Goal: Task Accomplishment & Management: Manage account settings

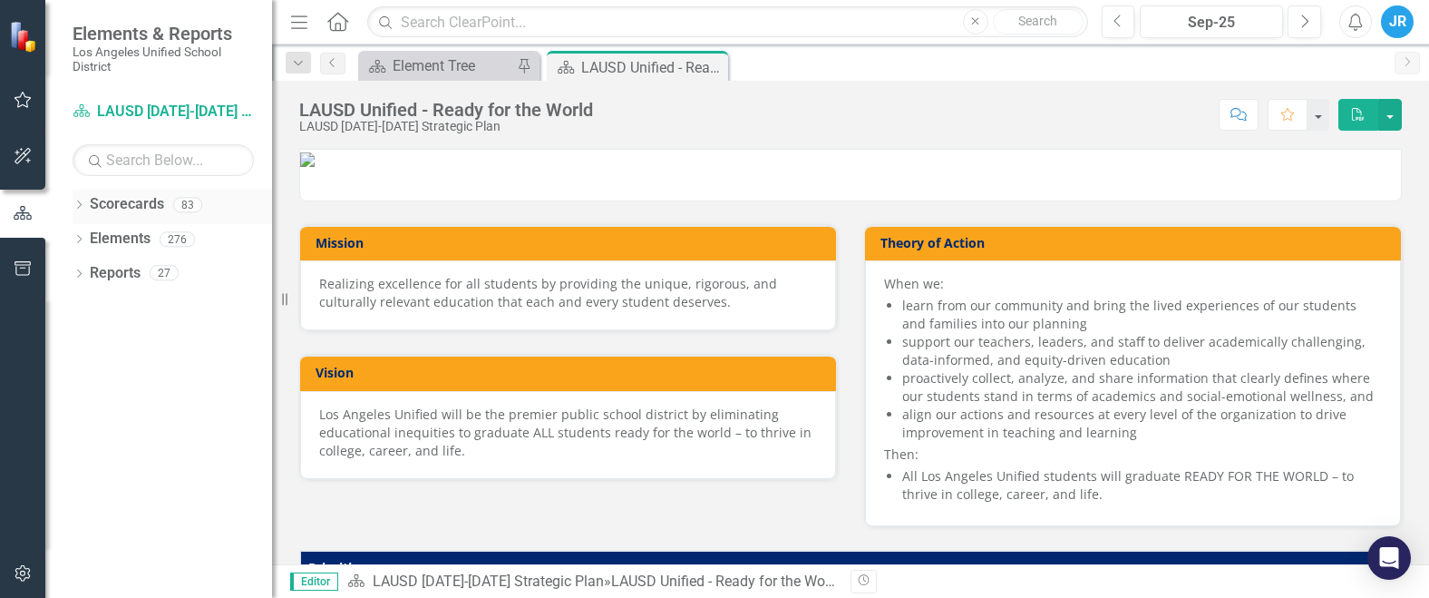
click at [90, 203] on link "Scorecards" at bounding box center [127, 204] width 74 height 21
click at [86, 207] on div "Dropdown Scorecards 83" at bounding box center [173, 207] width 200 height 34
click at [76, 201] on icon "Dropdown" at bounding box center [79, 206] width 13 height 10
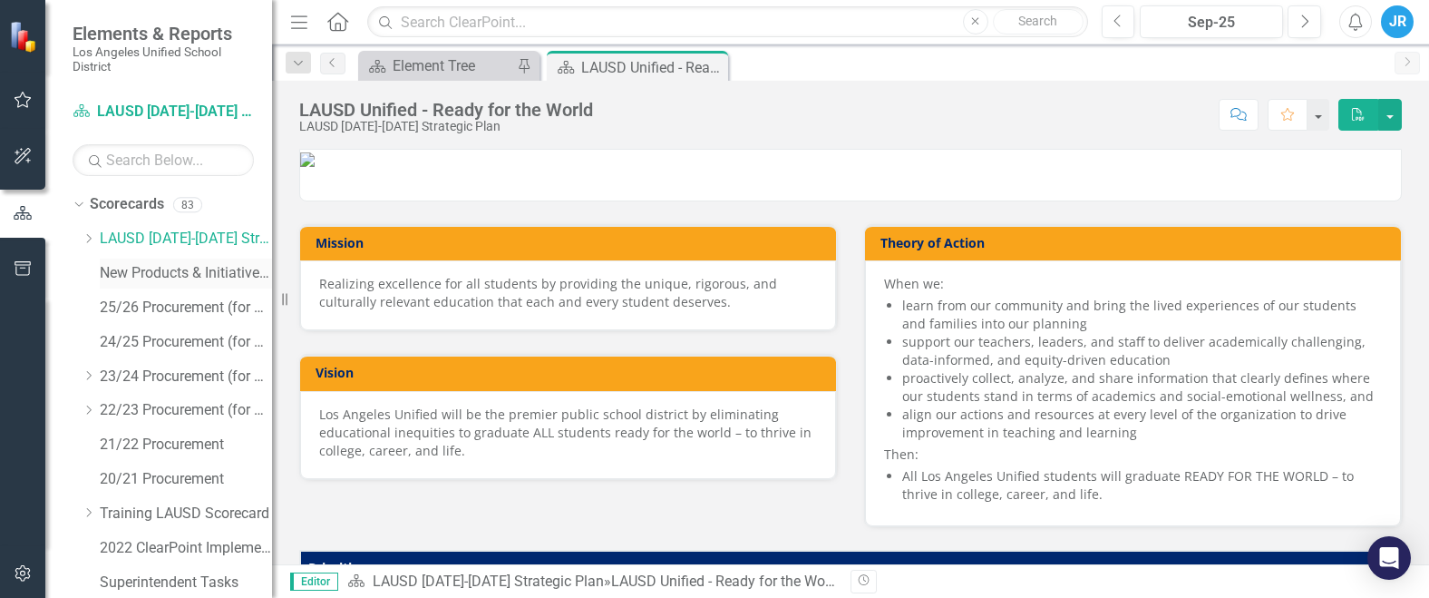
click at [122, 268] on link "New Products & Initiatives 2025-26" at bounding box center [186, 273] width 172 height 21
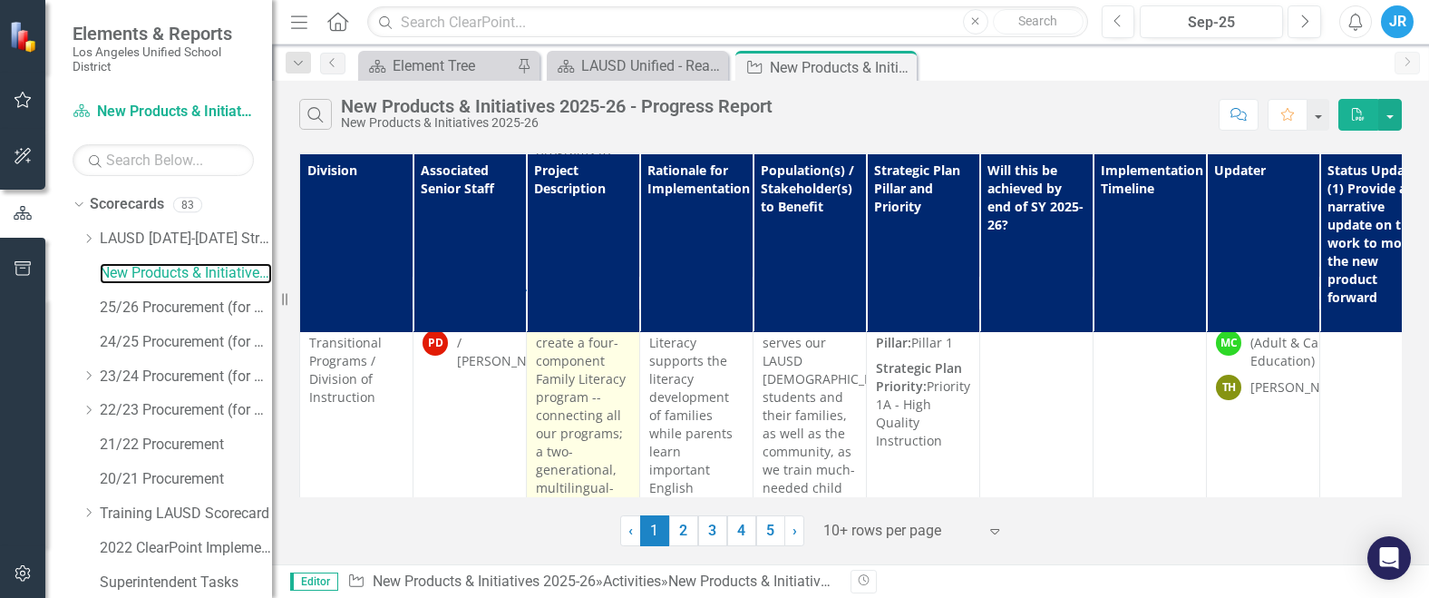
scroll to position [8328, 0]
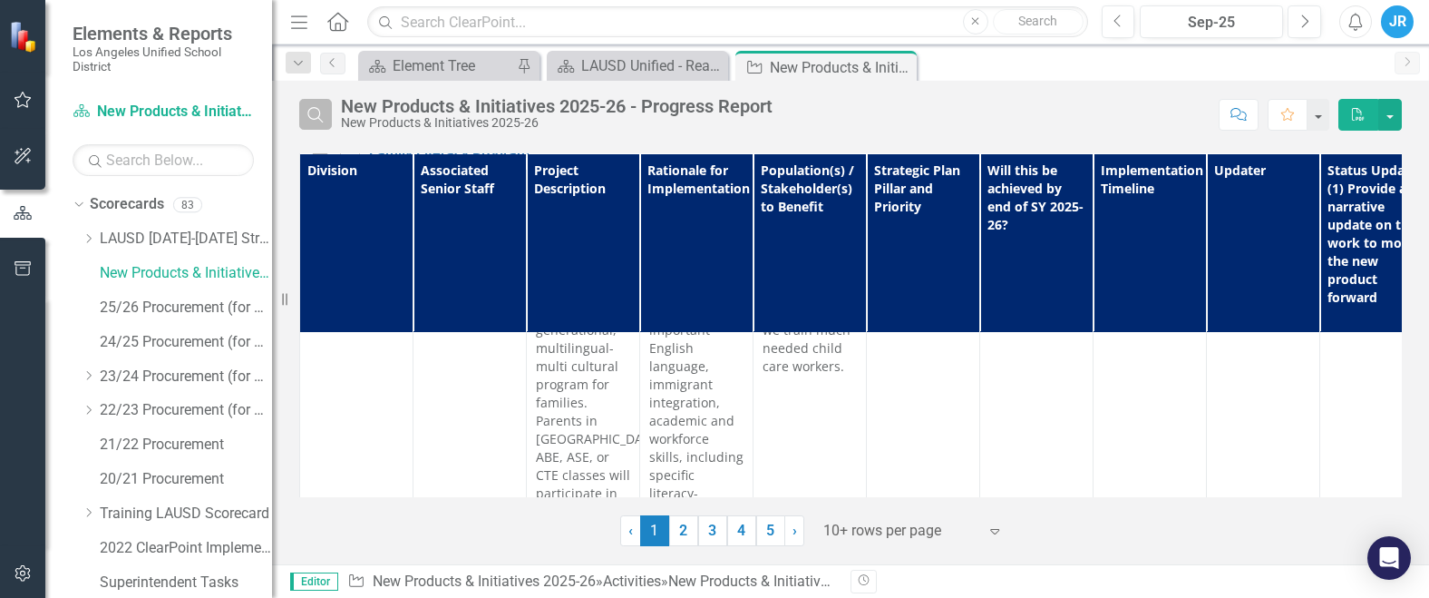
click at [328, 120] on button "Search" at bounding box center [315, 114] width 33 height 31
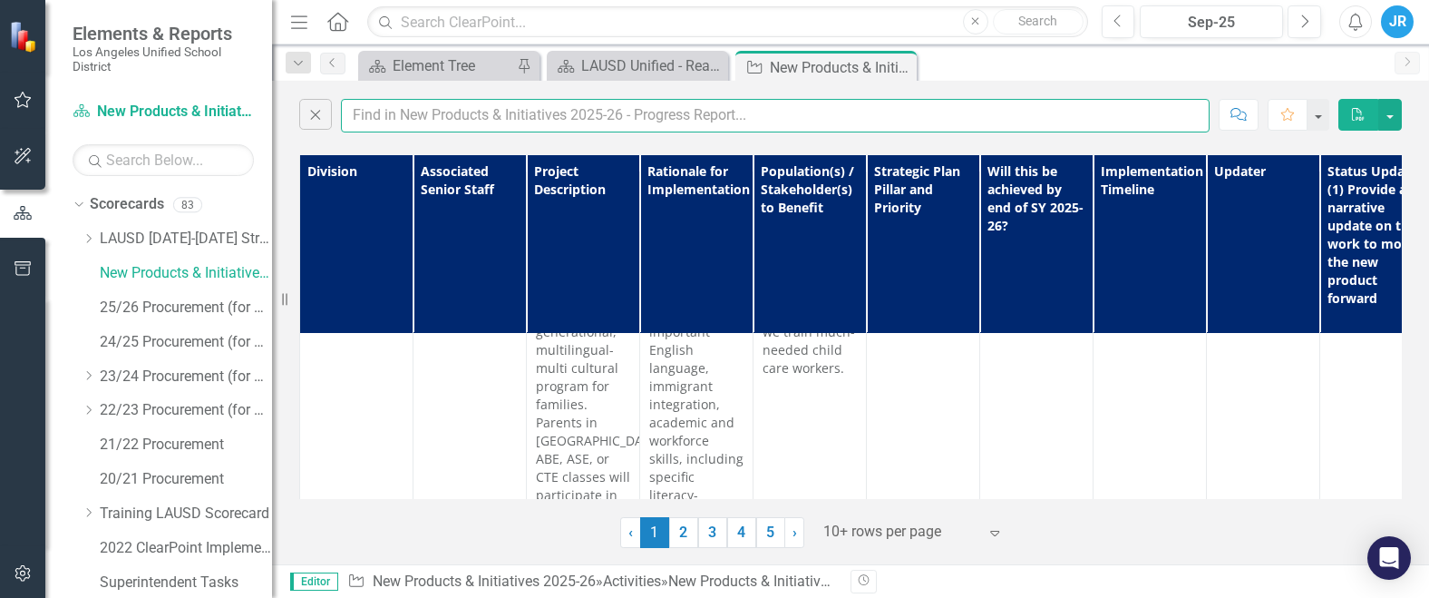
click at [404, 115] on input "text" at bounding box center [775, 116] width 869 height 34
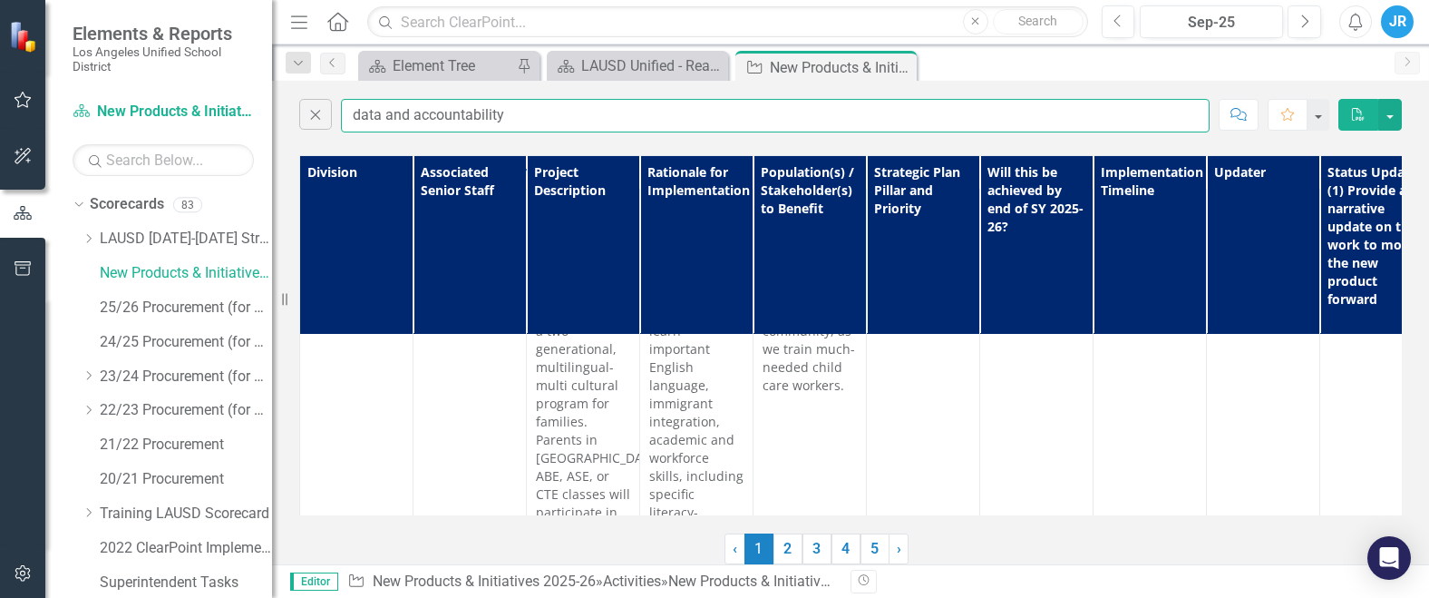
scroll to position [0, 0]
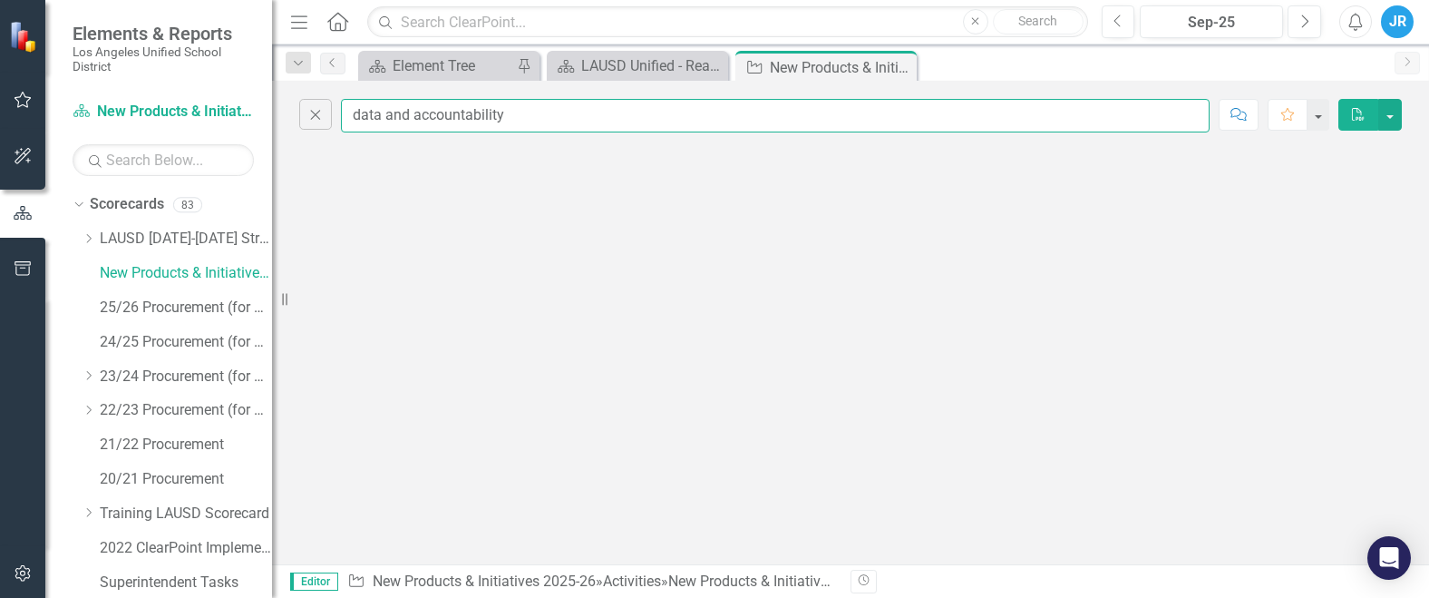
click at [541, 110] on input "data and accountability" at bounding box center [775, 116] width 869 height 34
drag, startPoint x: 509, startPoint y: 113, endPoint x: 339, endPoint y: 115, distance: 169.6
click at [339, 115] on div "Close data and accountability" at bounding box center [754, 116] width 911 height 34
type input "ODA"
click at [399, 115] on input "ODA" at bounding box center [775, 116] width 869 height 34
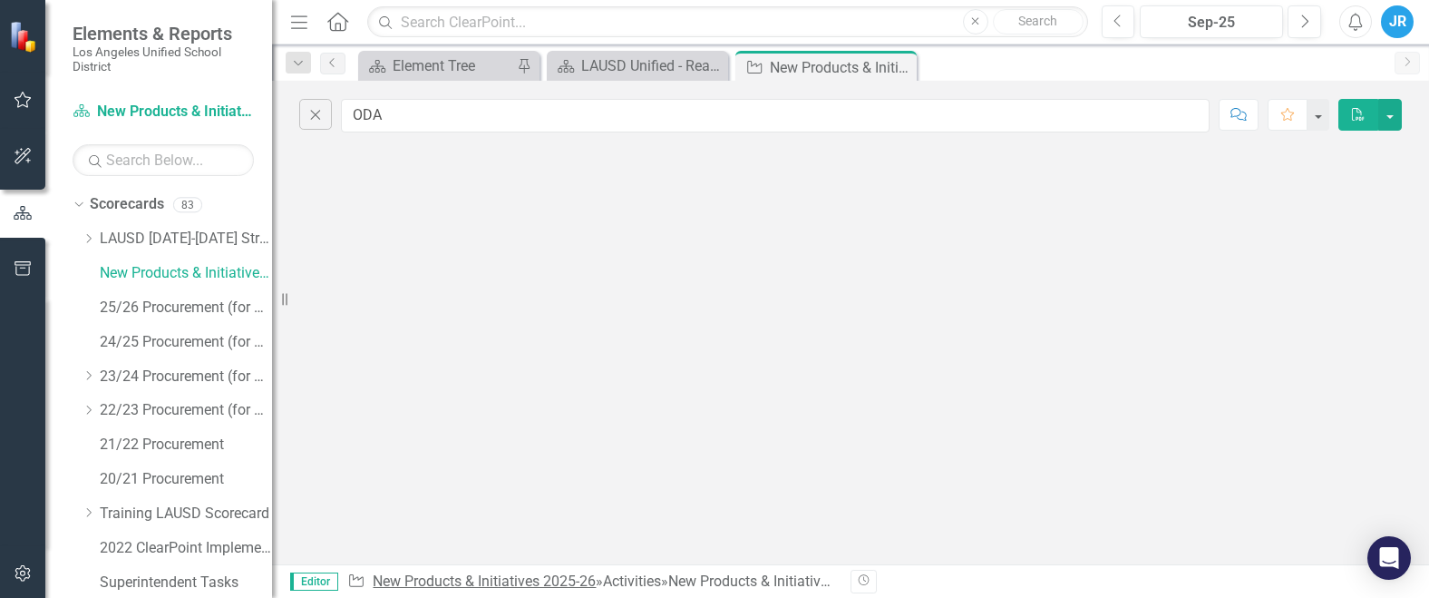
click at [484, 578] on link "New Products & Initiatives 2025-26" at bounding box center [484, 580] width 223 height 17
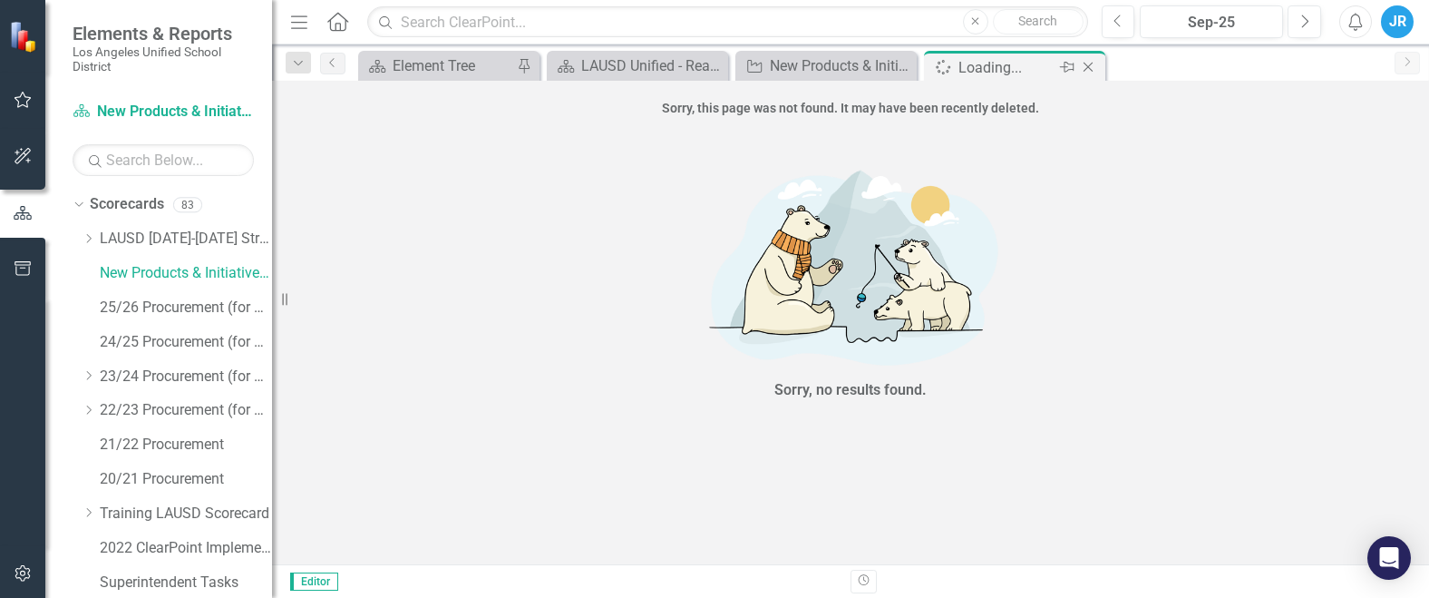
click at [1091, 68] on icon "Close" at bounding box center [1088, 67] width 18 height 15
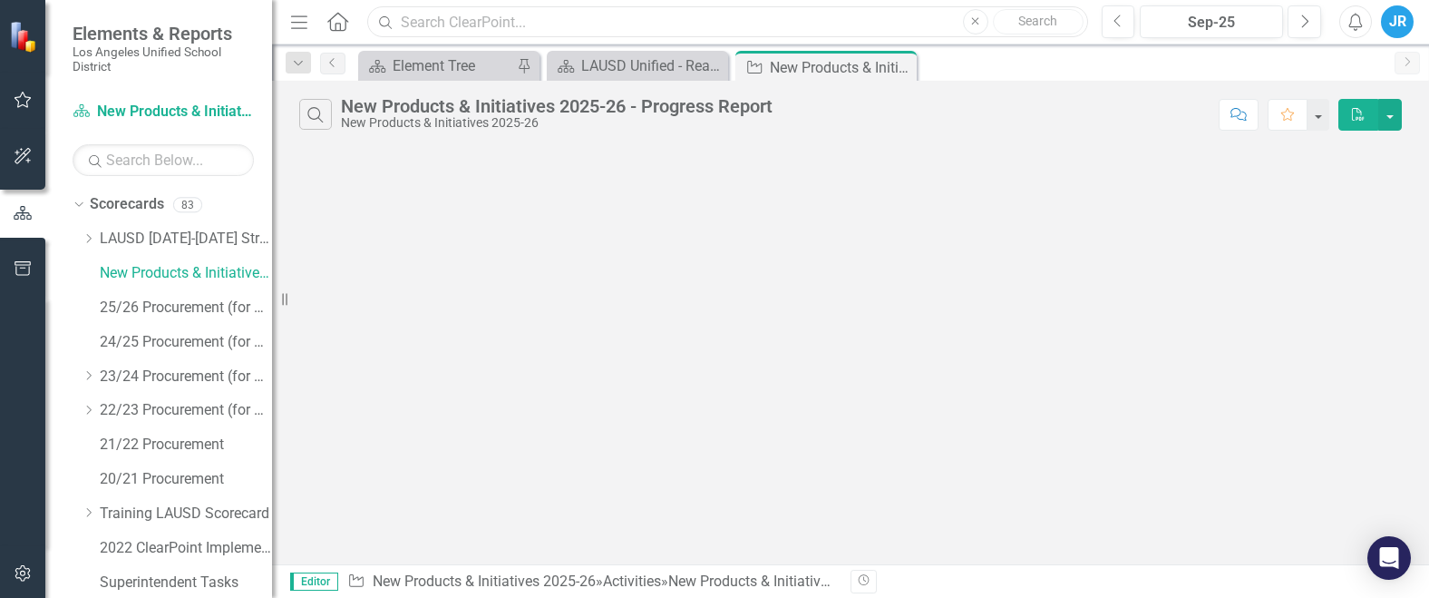
click at [563, 21] on input "text" at bounding box center [727, 22] width 720 height 32
click at [827, 68] on div "New Products & Initiatives 2025-26 - Progress Report" at bounding box center [818, 67] width 97 height 23
click at [308, 108] on icon "Search" at bounding box center [316, 114] width 20 height 16
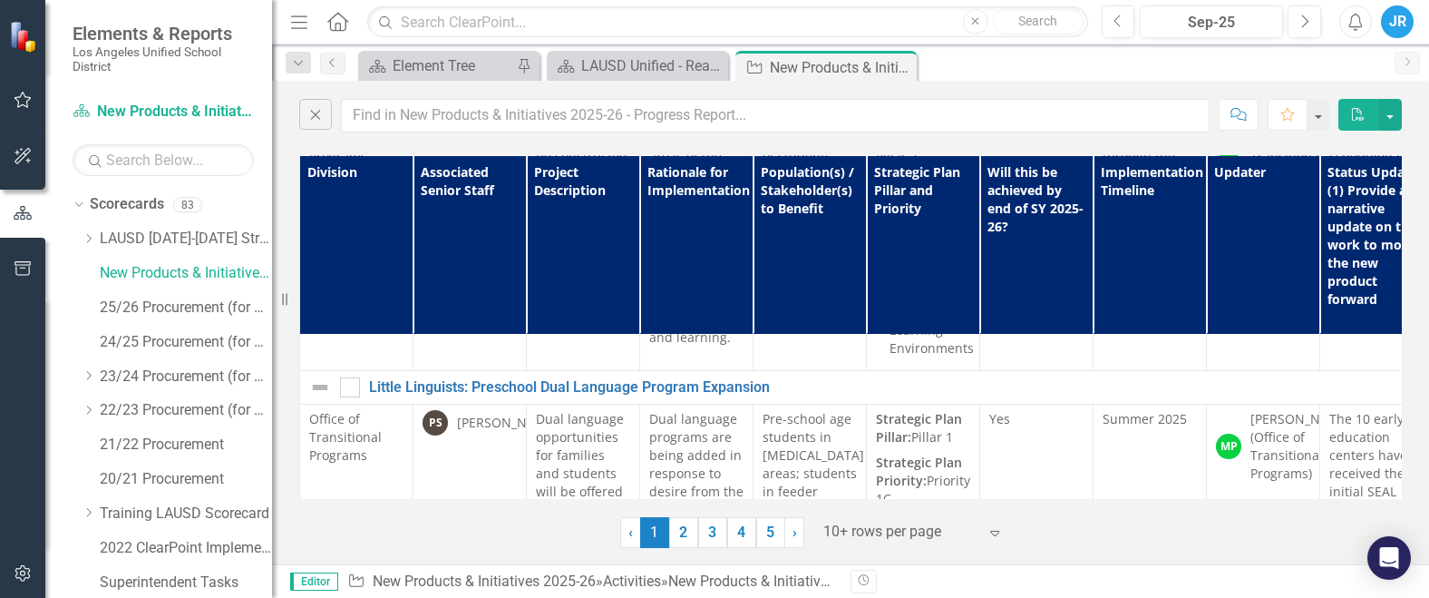
scroll to position [272, 0]
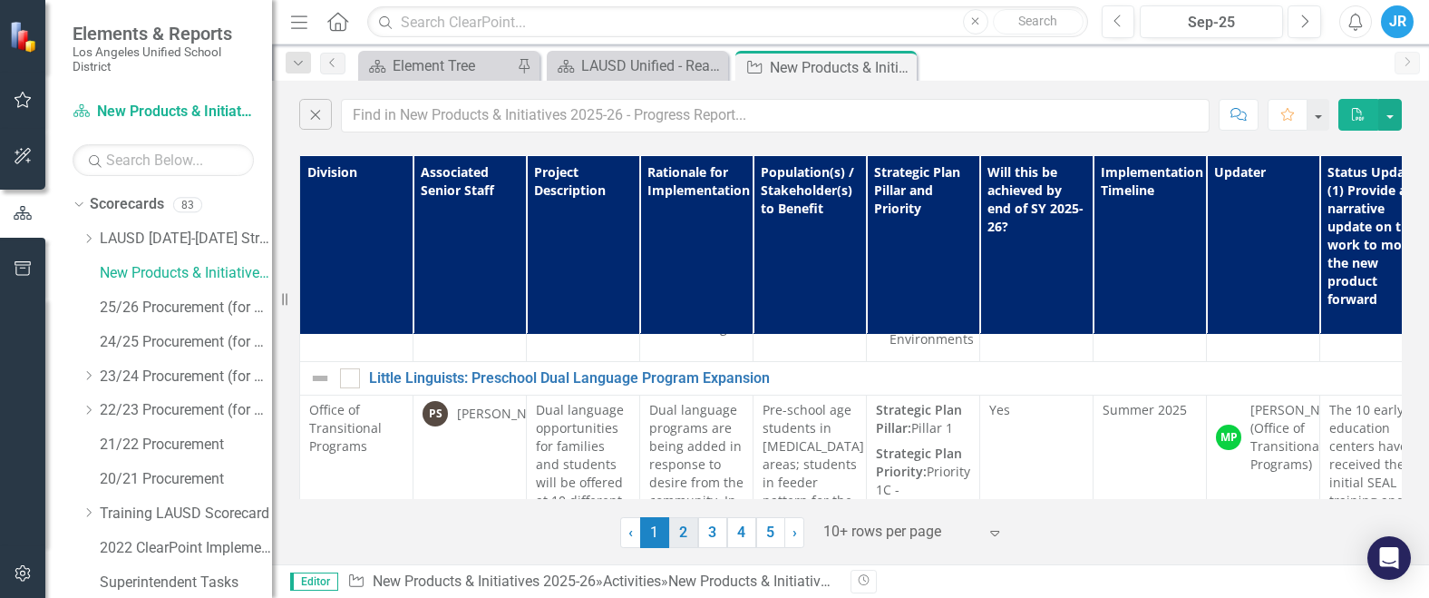
click at [678, 538] on link "2" at bounding box center [683, 532] width 29 height 31
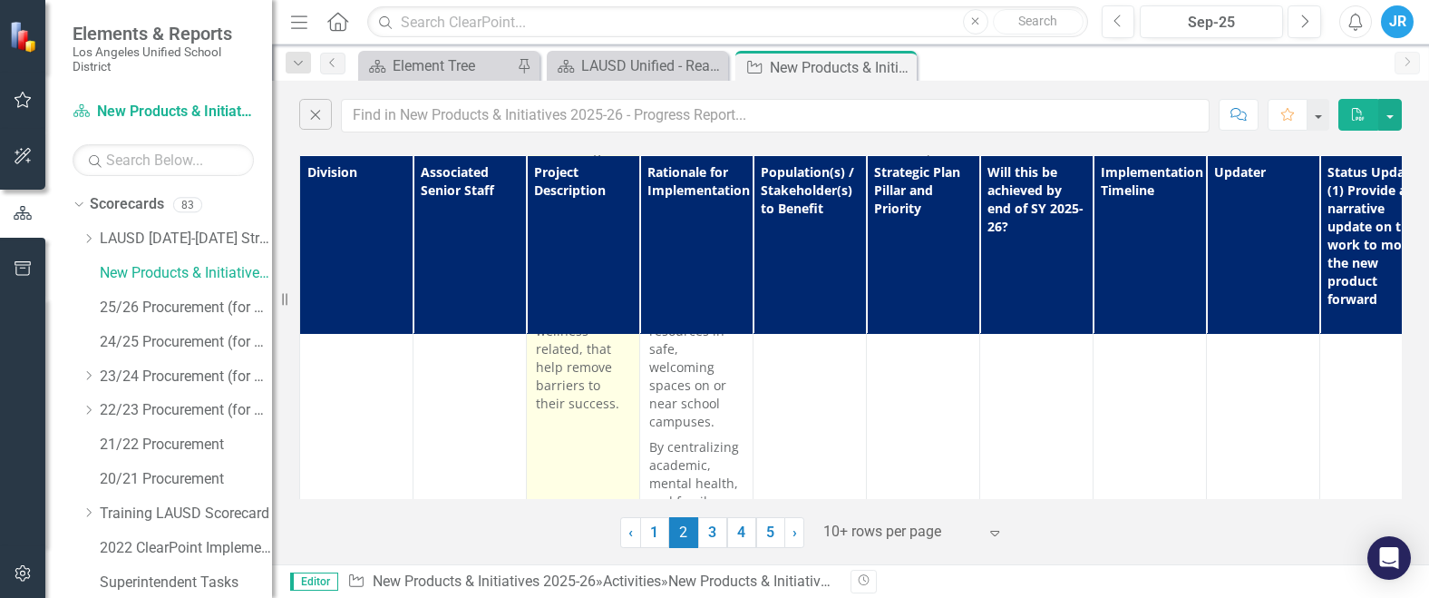
scroll to position [8437, 0]
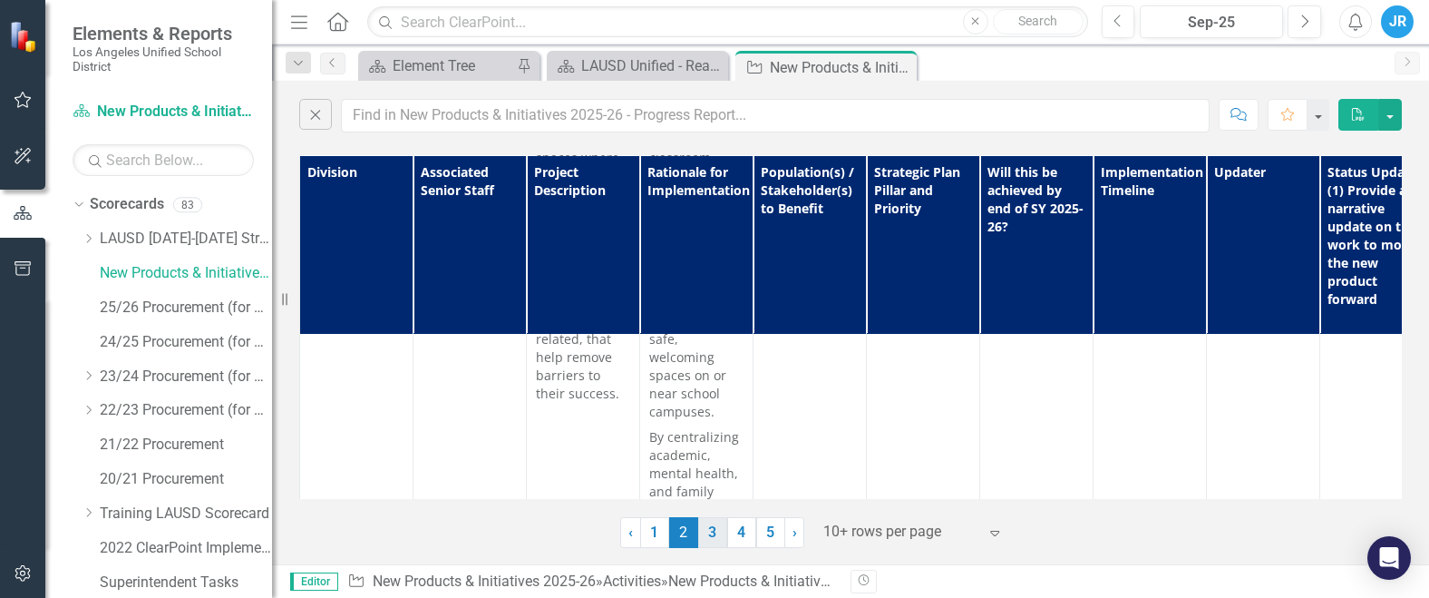
click at [713, 535] on link "3" at bounding box center [712, 532] width 29 height 31
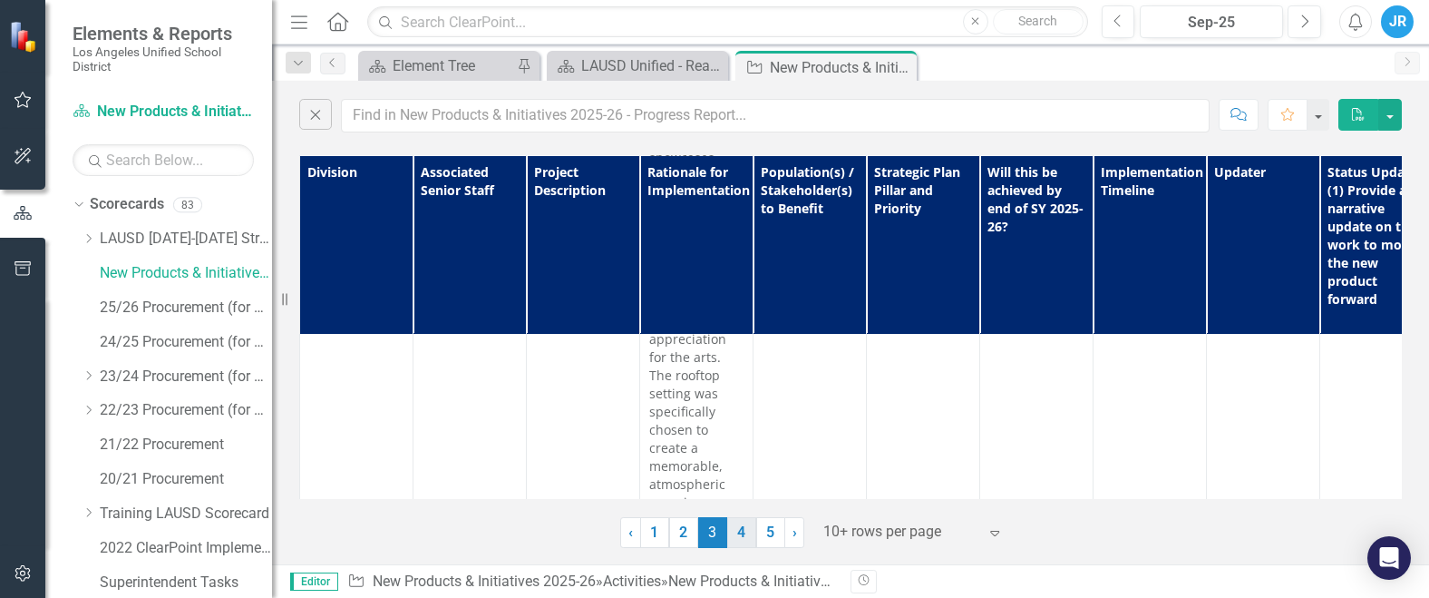
click at [741, 532] on link "4" at bounding box center [741, 532] width 29 height 31
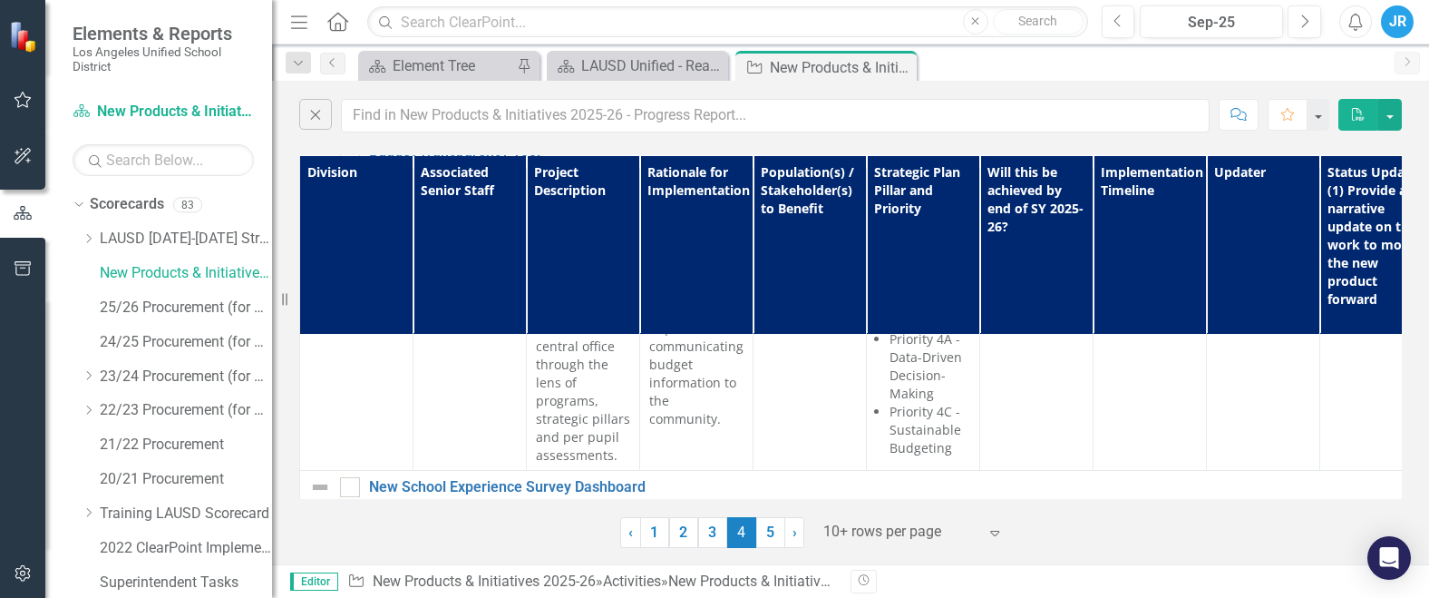
scroll to position [2993, 0]
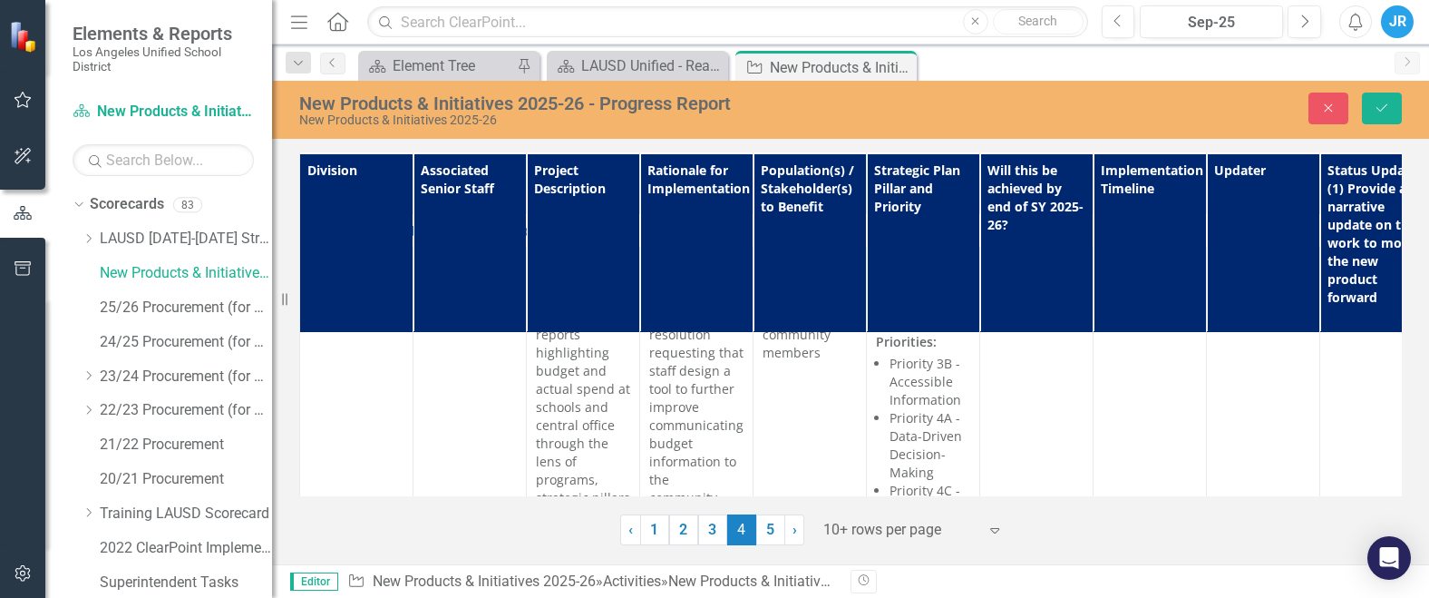
click at [999, 589] on input "Yes" at bounding box center [996, 595] width 12 height 12
checkbox input "true"
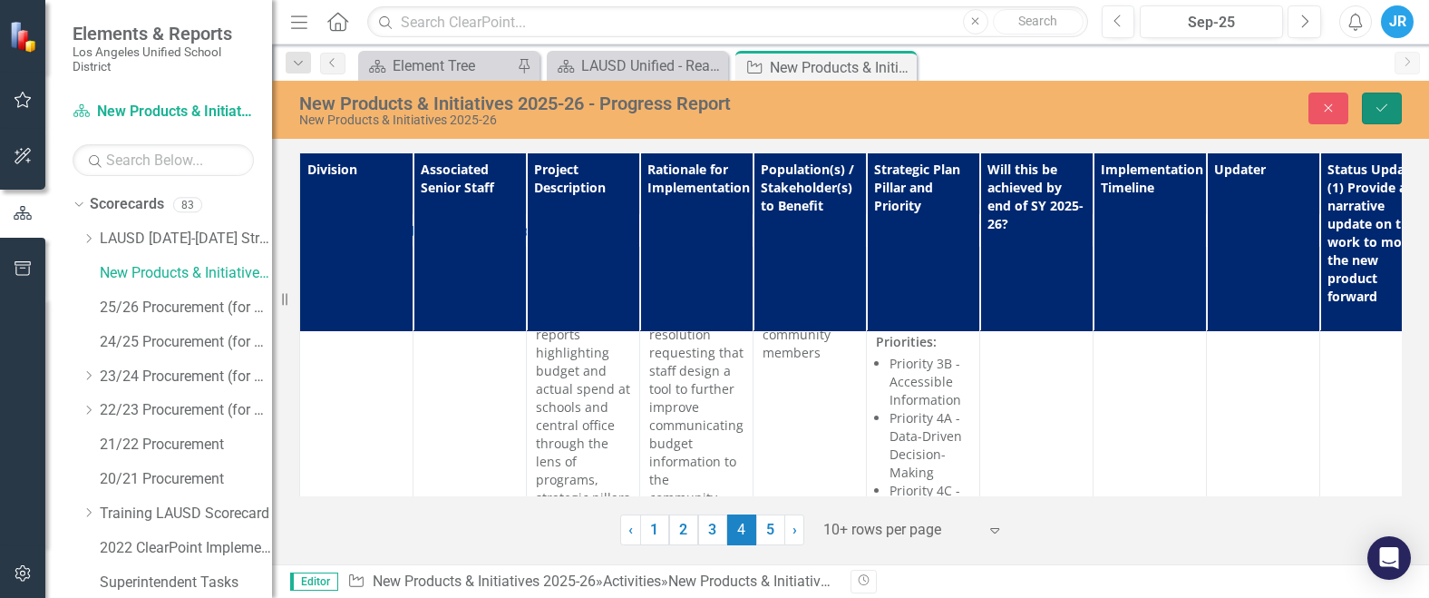
click at [1393, 112] on button "Save" at bounding box center [1382, 109] width 40 height 32
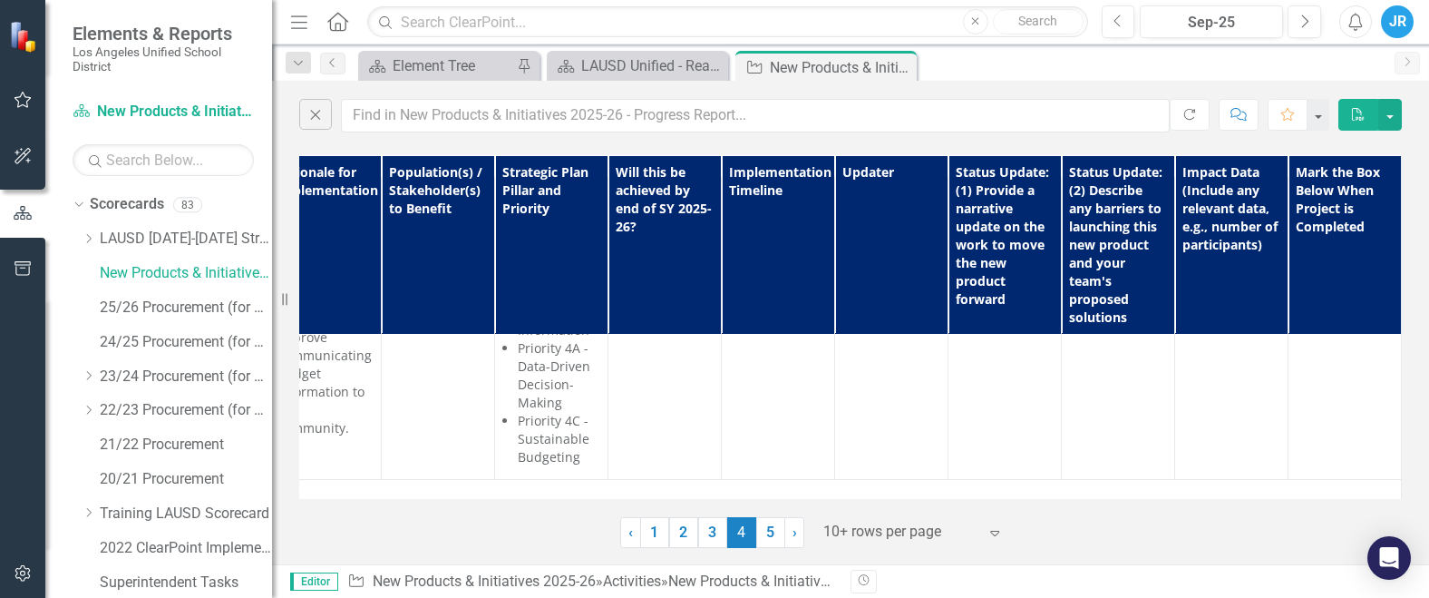
scroll to position [3084, 385]
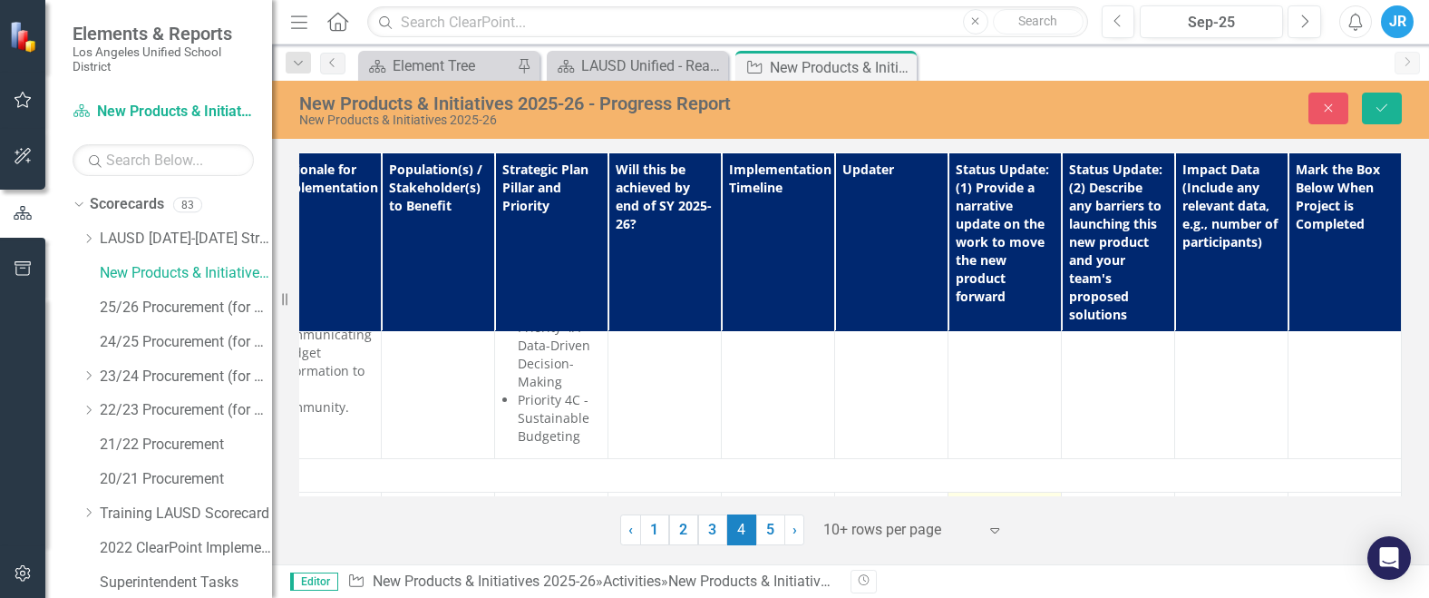
drag, startPoint x: 1045, startPoint y: 572, endPoint x: 2003, endPoint y: 1020, distance: 1058.2
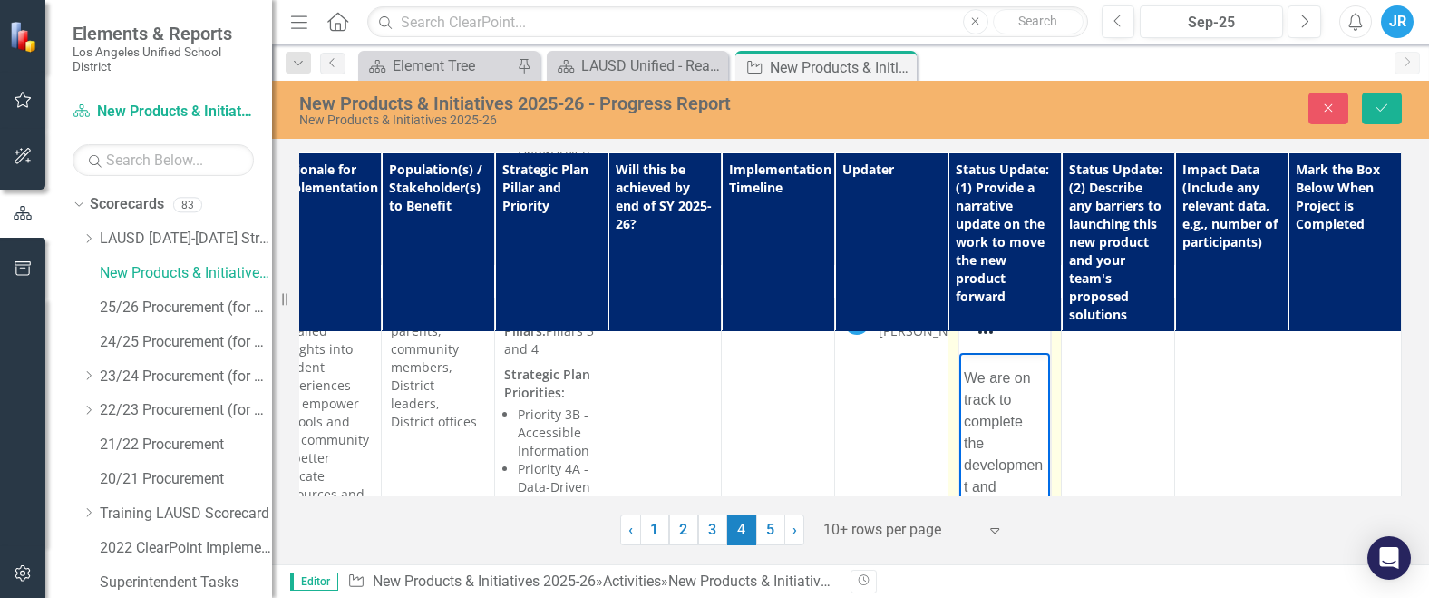
scroll to position [2416, 0]
drag, startPoint x: 1019, startPoint y: 596, endPoint x: 967, endPoint y: 533, distance: 81.2
drag, startPoint x: 1006, startPoint y: 563, endPoint x: 970, endPoint y: 564, distance: 36.3
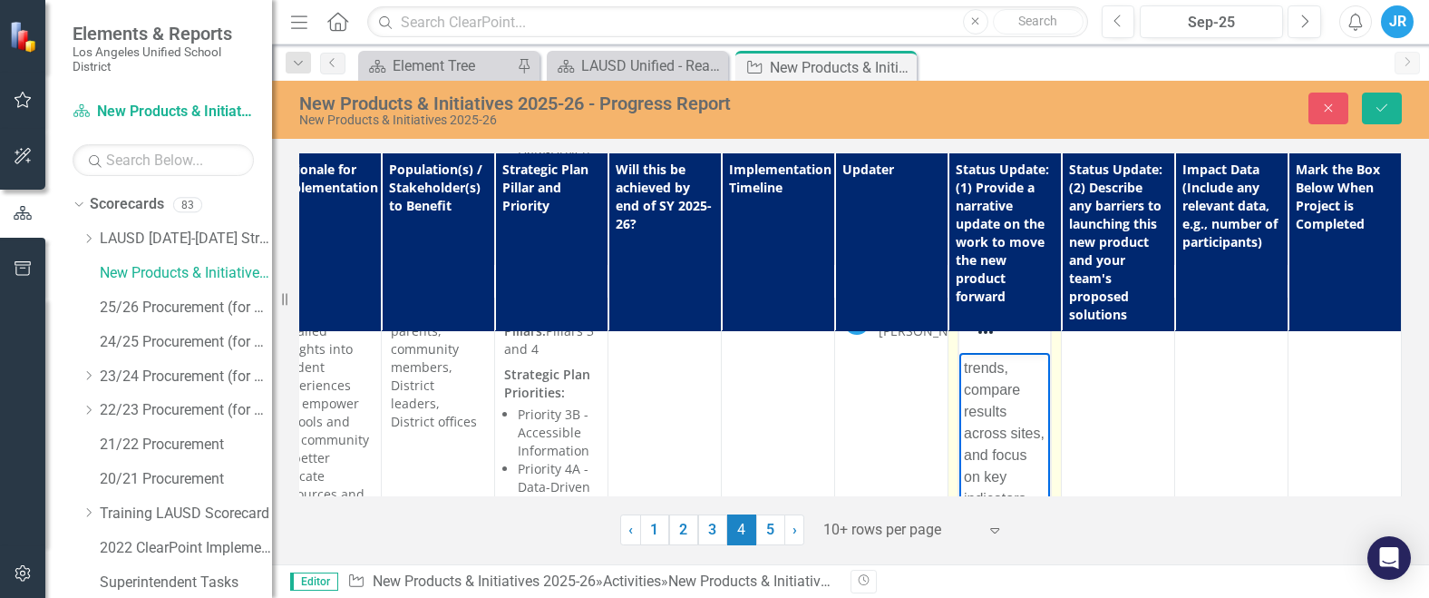
click at [970, 564] on p "Special attention is being given to usability and design best practices, so the…" at bounding box center [1005, 237] width 82 height 675
drag, startPoint x: 991, startPoint y: 588, endPoint x: 965, endPoint y: 587, distance: 26.3
click at [965, 587] on p "Special attention is being given to usability and design best practices, so the…" at bounding box center [1005, 328] width 82 height 675
click at [1018, 597] on p "Special attention is being given to usability and design best practices, so the…" at bounding box center [1005, 350] width 82 height 718
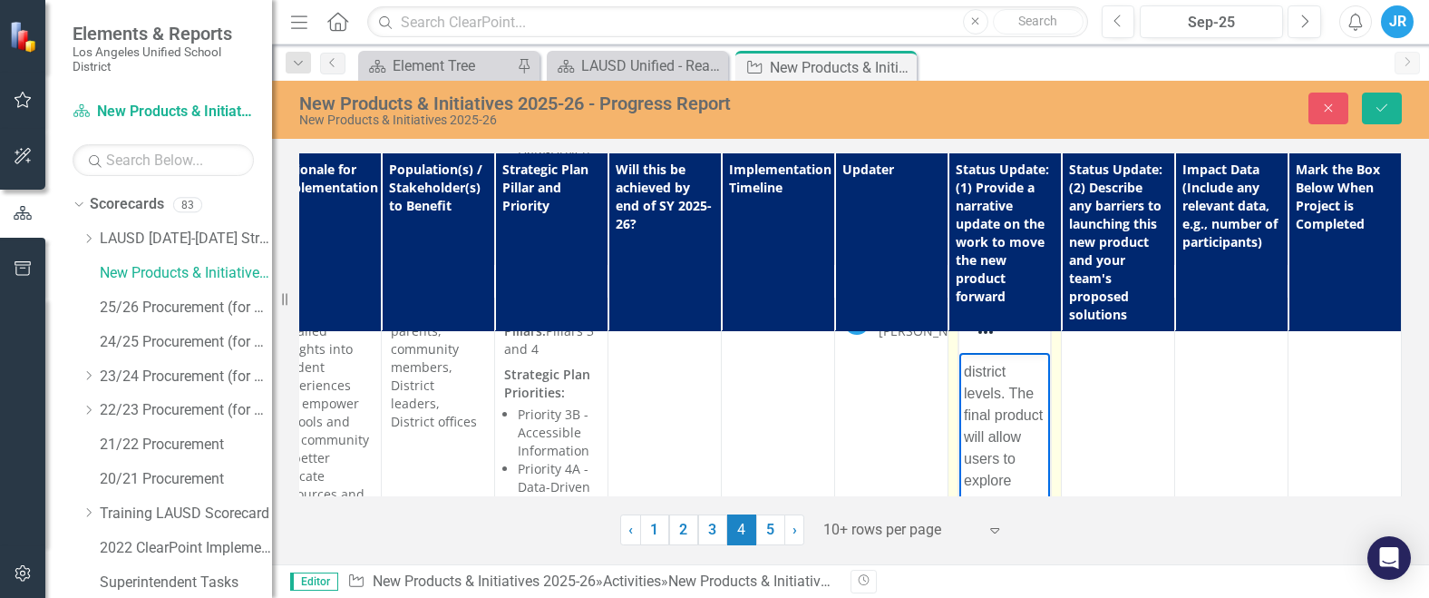
scroll to position [1966, 0]
drag, startPoint x: 1013, startPoint y: 607, endPoint x: 967, endPoint y: 586, distance: 50.7
click at [967, 586] on p "Special attention is being given to usability and design best practices, so the…" at bounding box center [1005, 259] width 82 height 718
drag, startPoint x: 967, startPoint y: 608, endPoint x: 1018, endPoint y: 538, distance: 86.4
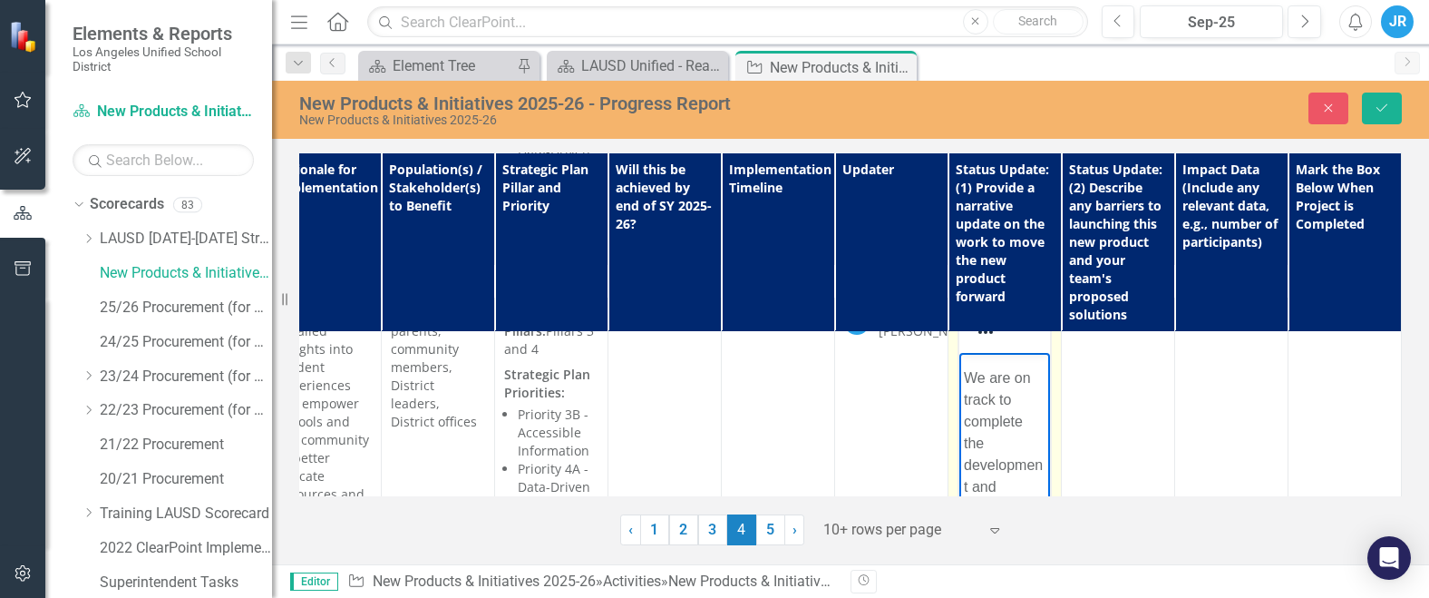
click at [1018, 353] on p "Special attention is being given to usability and design best practices, so the…" at bounding box center [1005, 4] width 82 height 697
drag, startPoint x: 1043, startPoint y: 606, endPoint x: 1994, endPoint y: 675, distance: 953.9
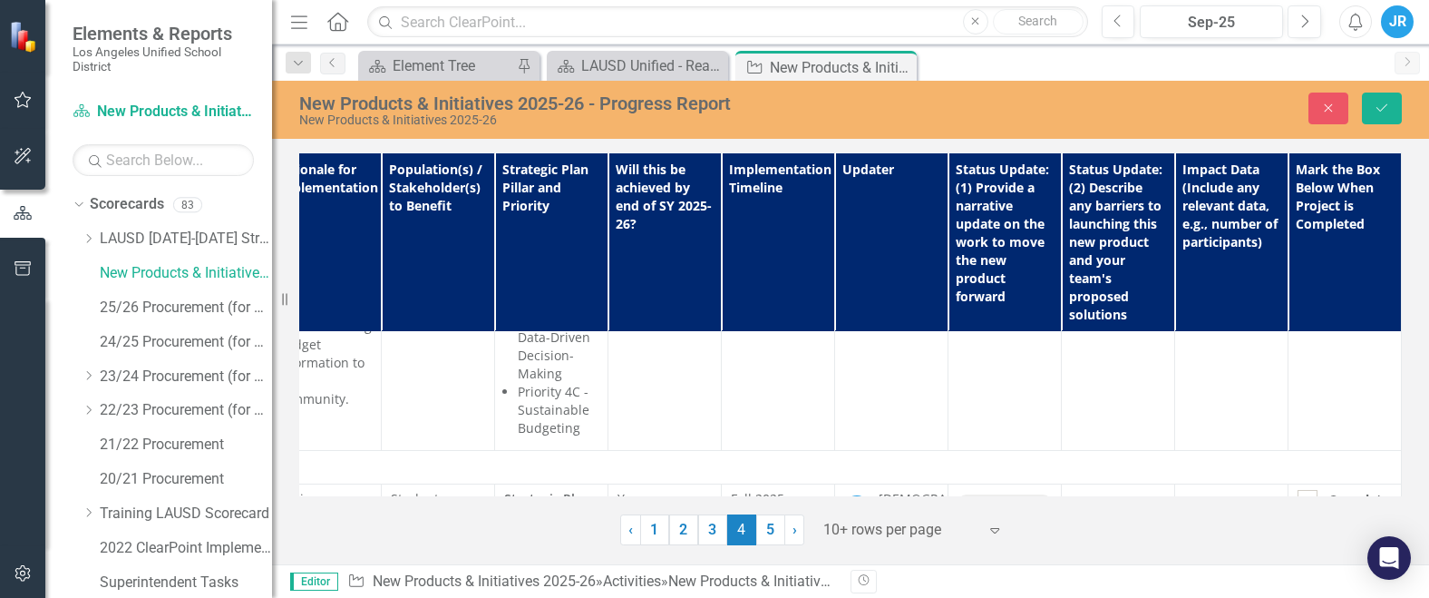
scroll to position [3096, 385]
click at [1389, 110] on icon "Save" at bounding box center [1382, 108] width 16 height 13
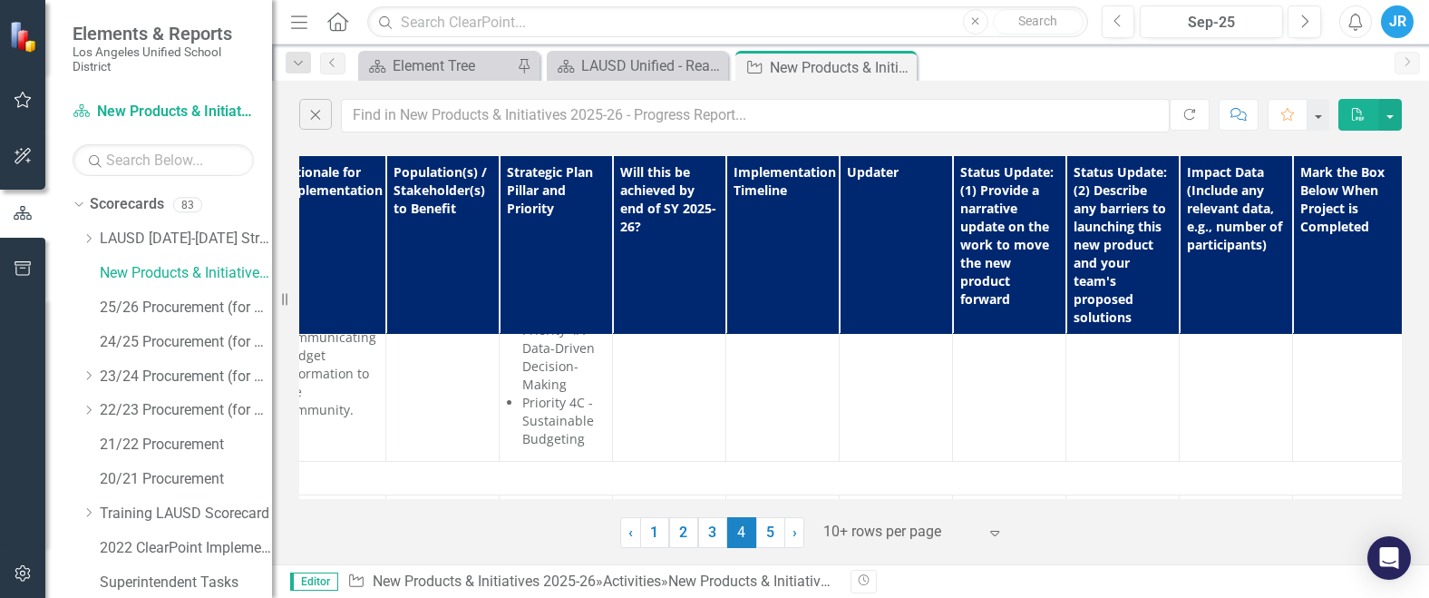
scroll to position [3084, 385]
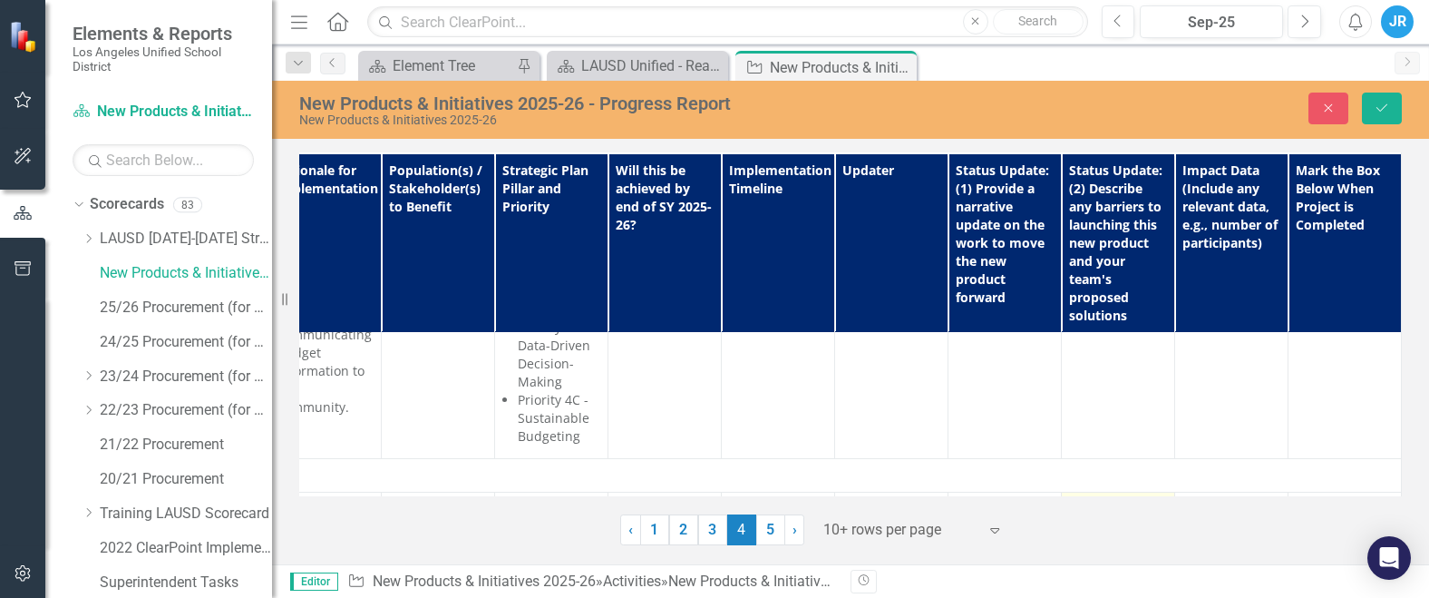
scroll to position [0, 0]
click at [1131, 572] on p "Rich Text Area. Press ALT-0 for help." at bounding box center [1118, 562] width 82 height 22
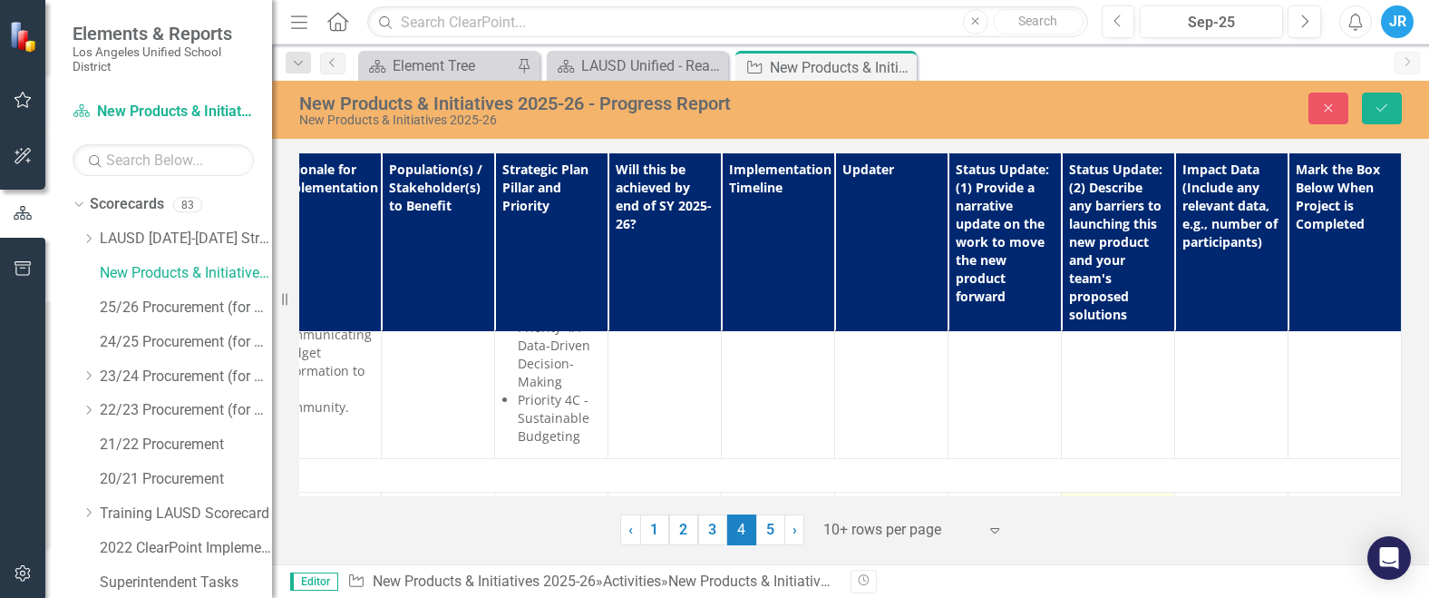
click at [1108, 570] on p "Rich Text Area. Press ALT-0 for help." at bounding box center [1118, 562] width 82 height 22
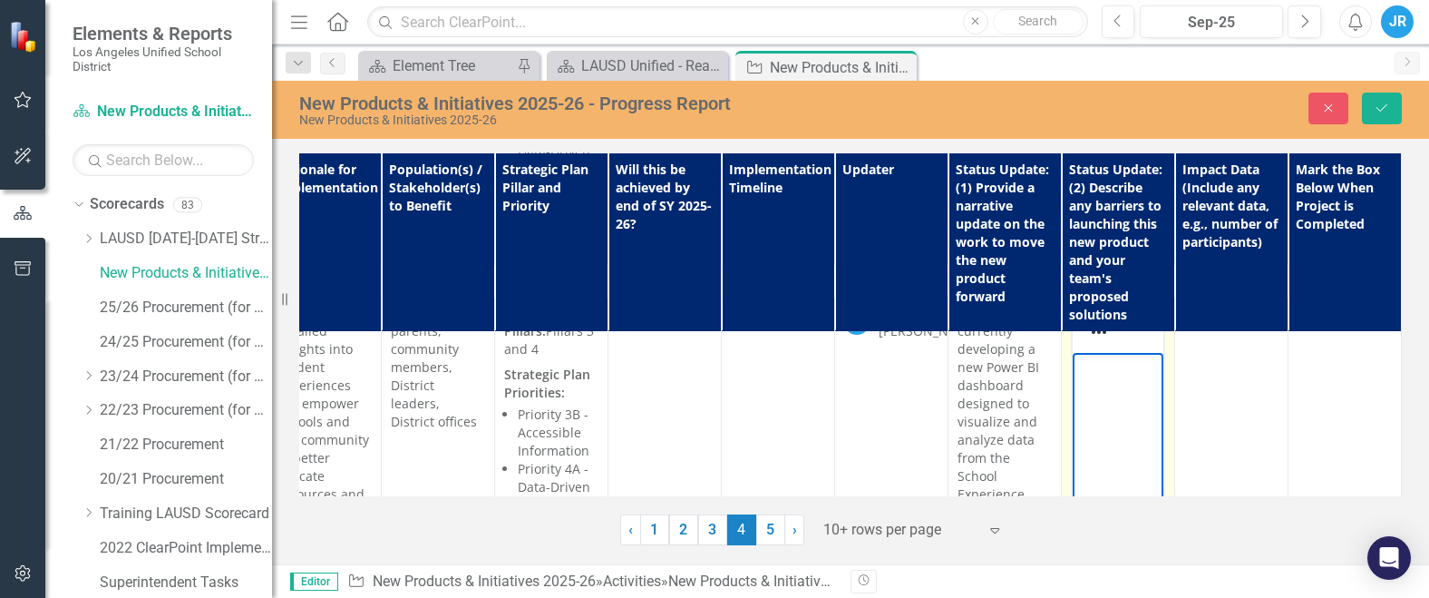
scroll to position [910, 0]
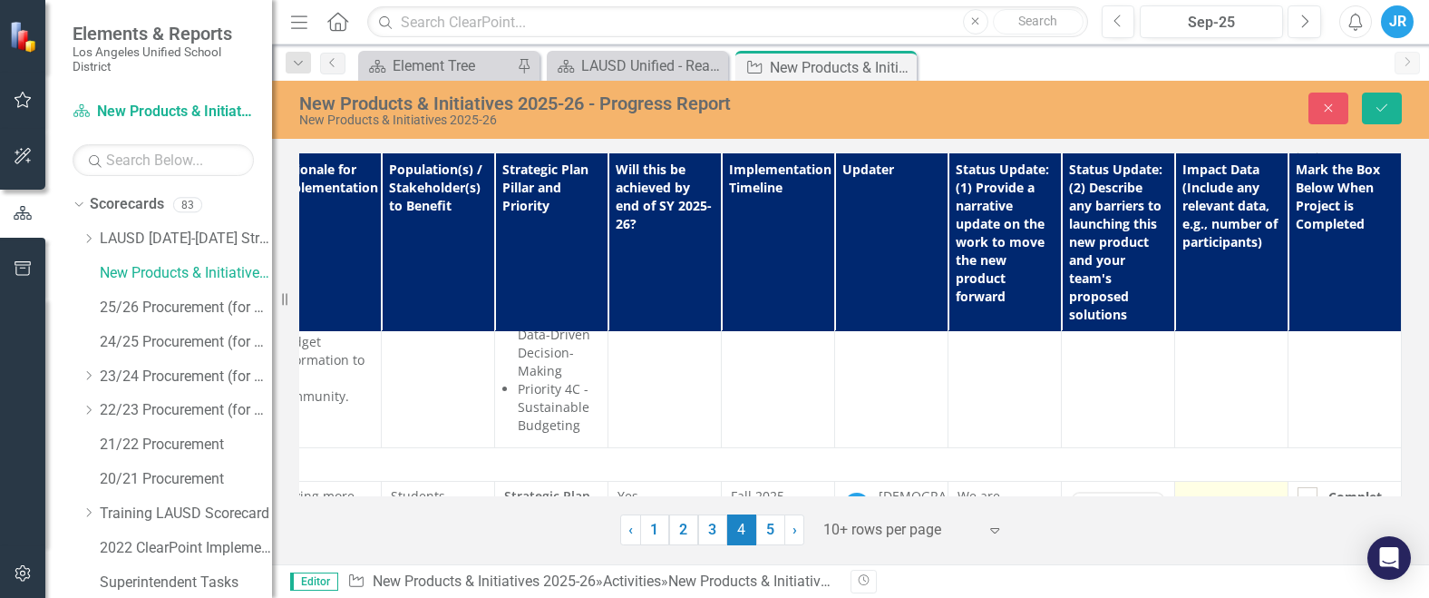
scroll to position [3096, 385]
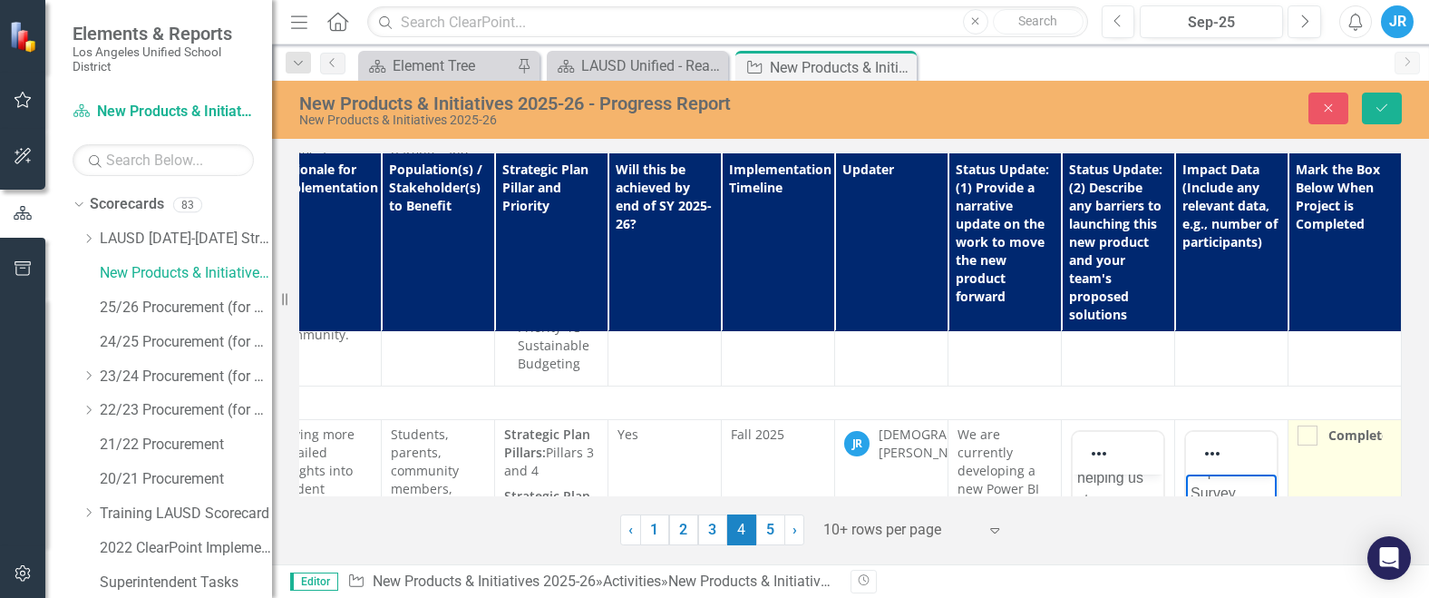
scroll to position [3368, 385]
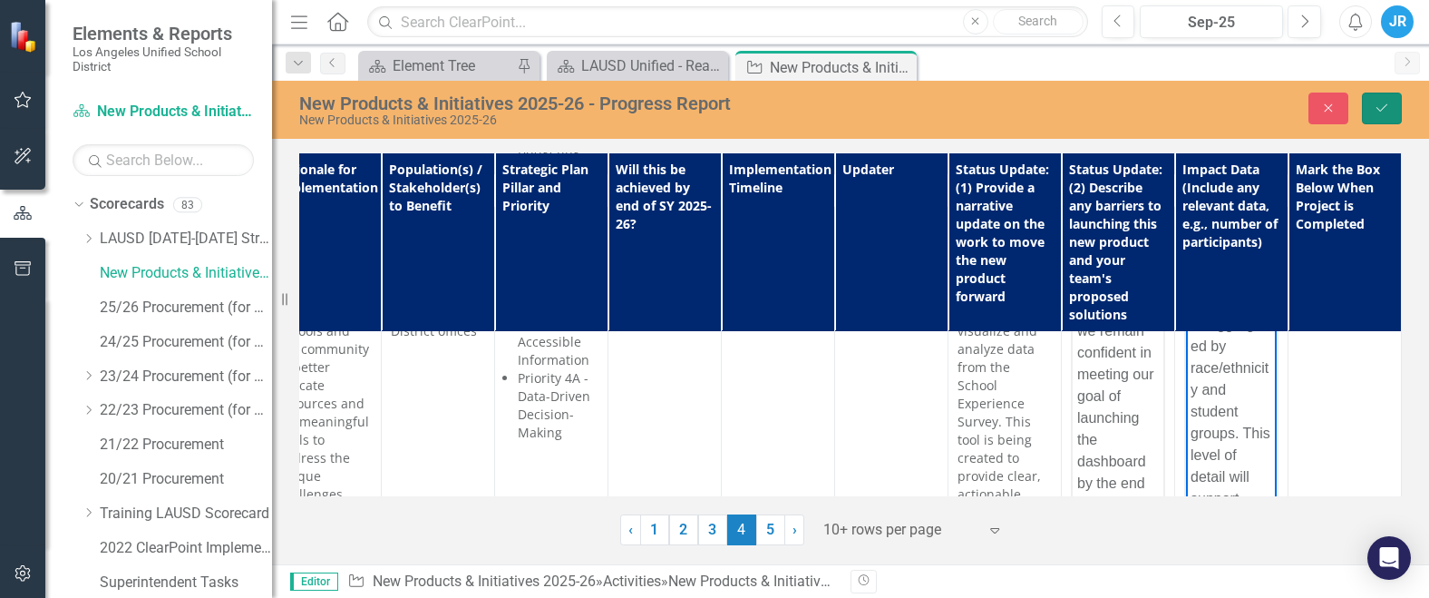
click at [1389, 108] on icon "Save" at bounding box center [1382, 108] width 16 height 13
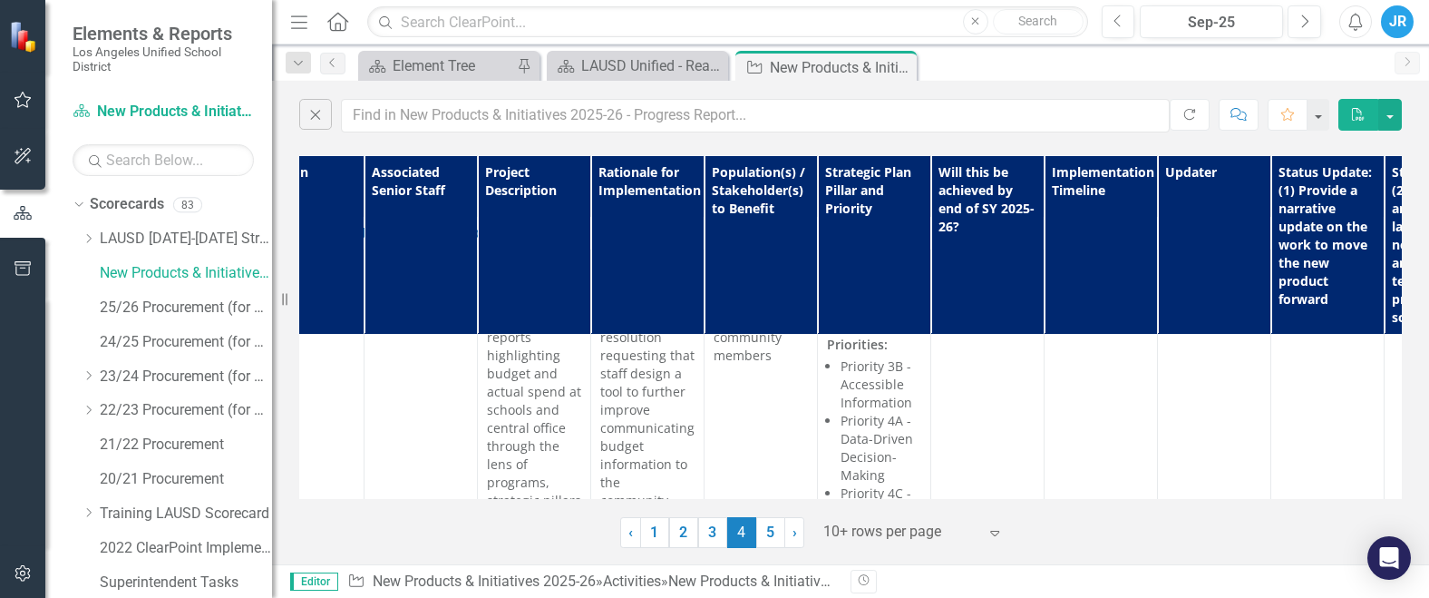
scroll to position [2993, 0]
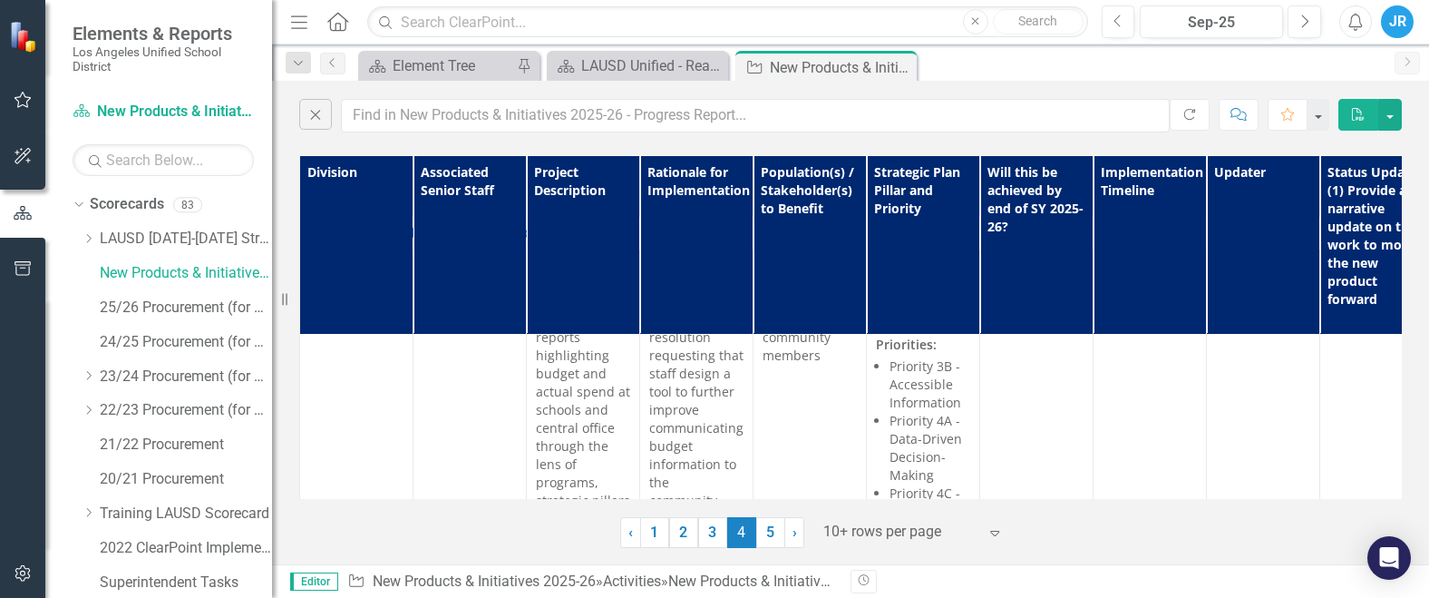
click at [576, 561] on link "New School Experience Survey Dashboard" at bounding box center [1066, 569] width 1395 height 16
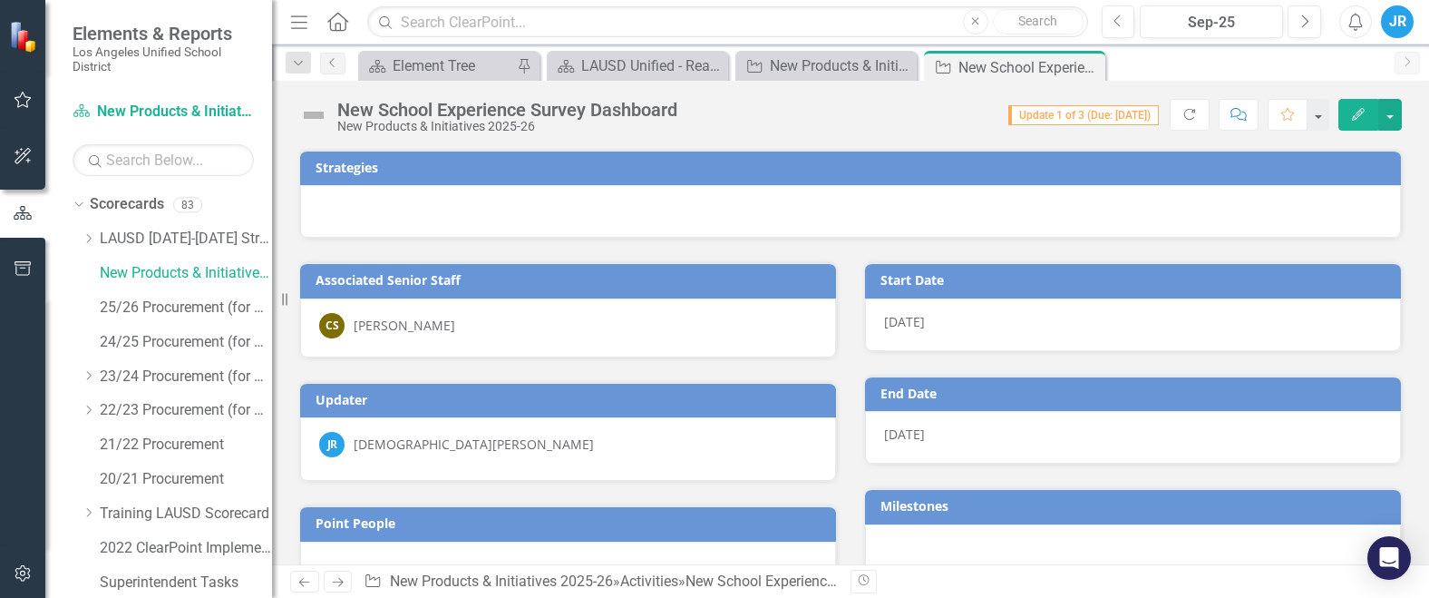
click at [1354, 115] on icon "Edit" at bounding box center [1358, 114] width 16 height 13
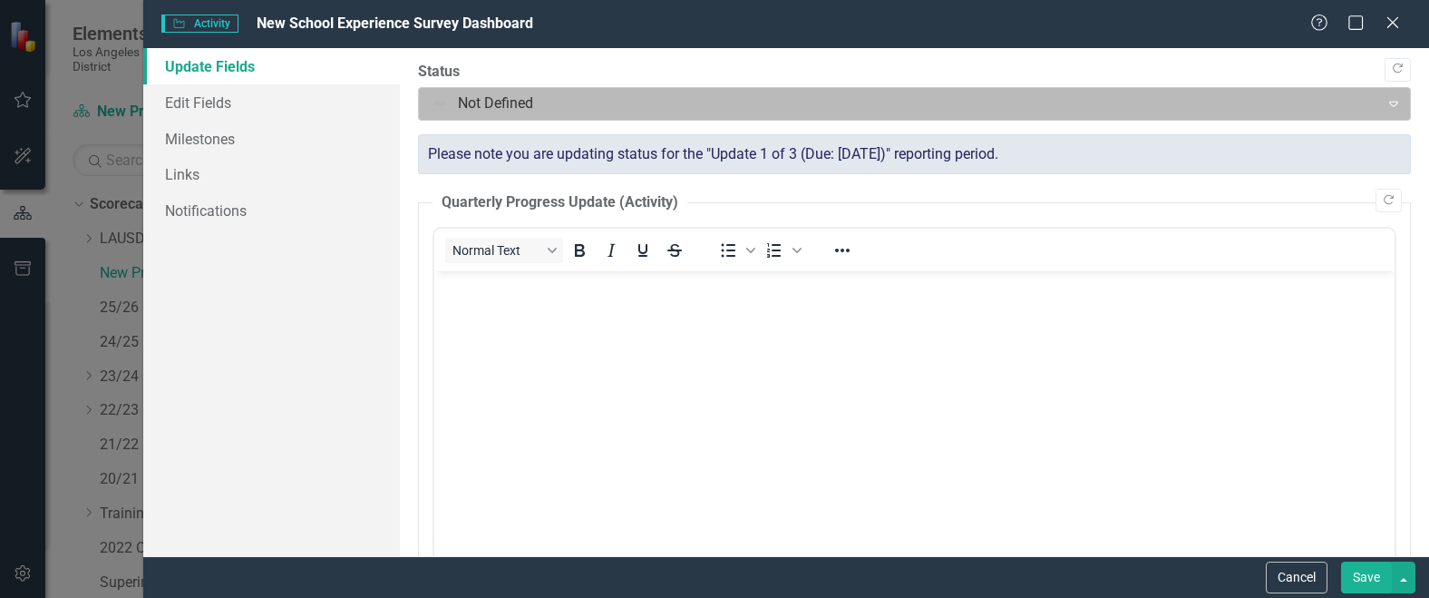
click at [517, 102] on div at bounding box center [899, 104] width 937 height 24
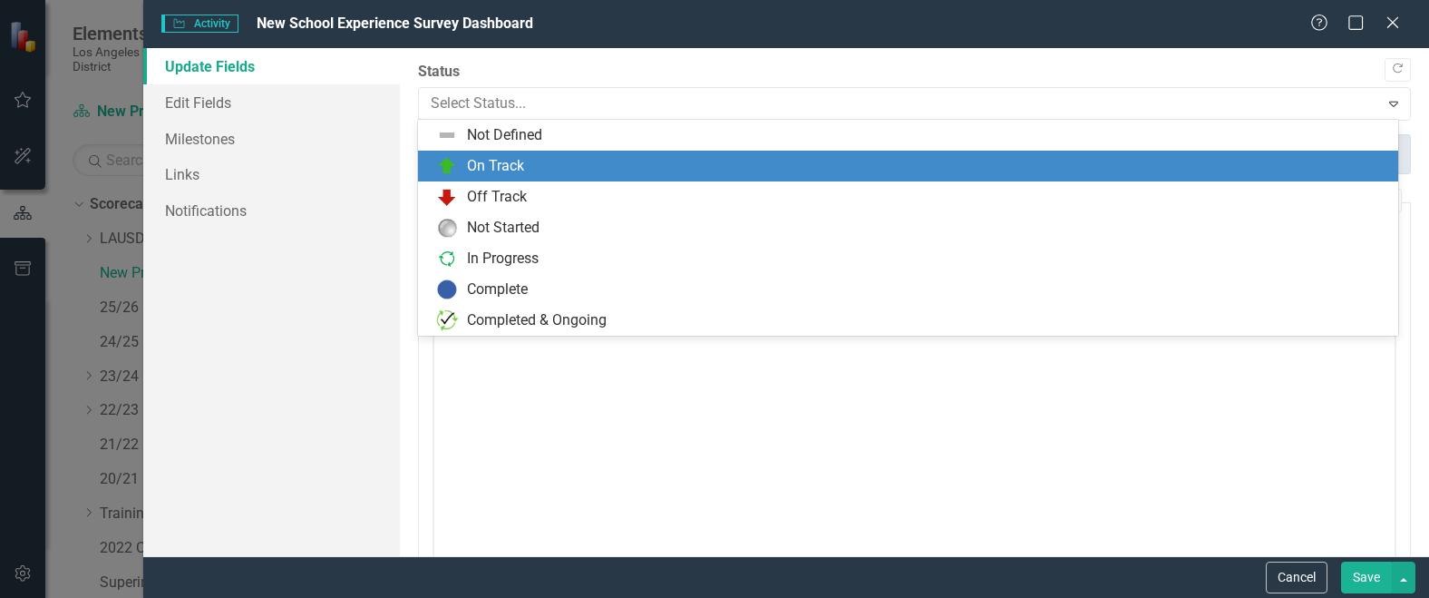
click at [503, 160] on div "On Track" at bounding box center [495, 166] width 57 height 21
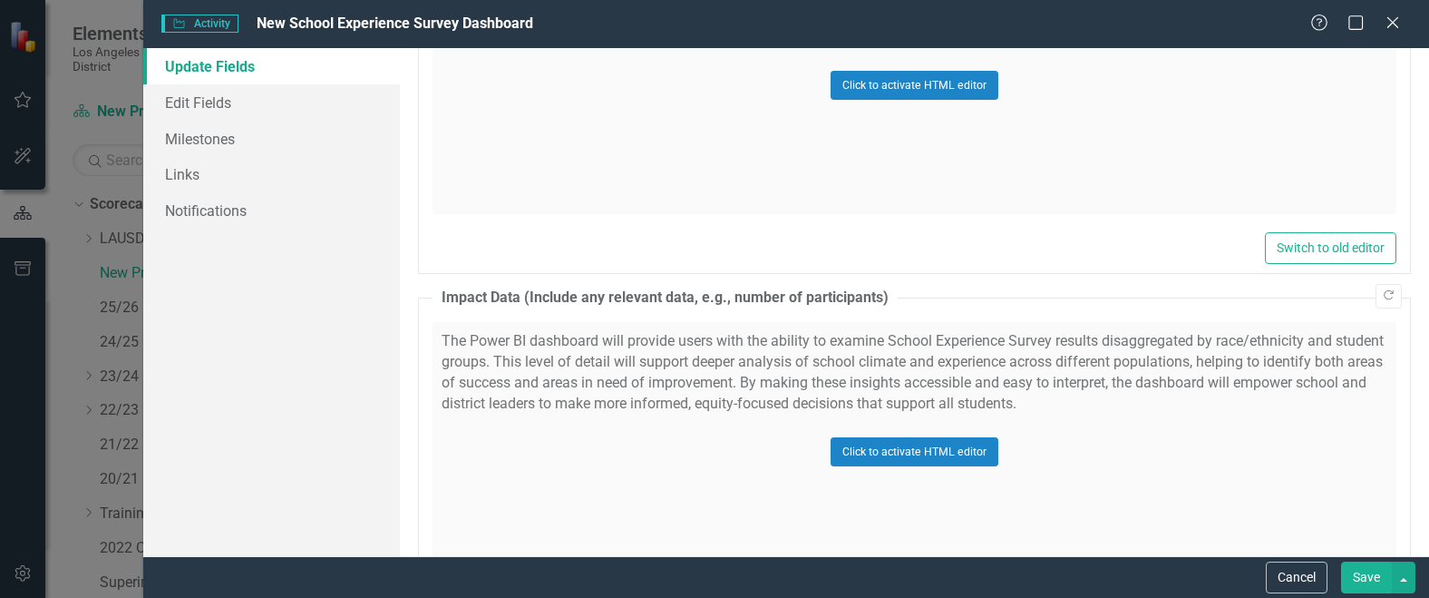
scroll to position [1628, 0]
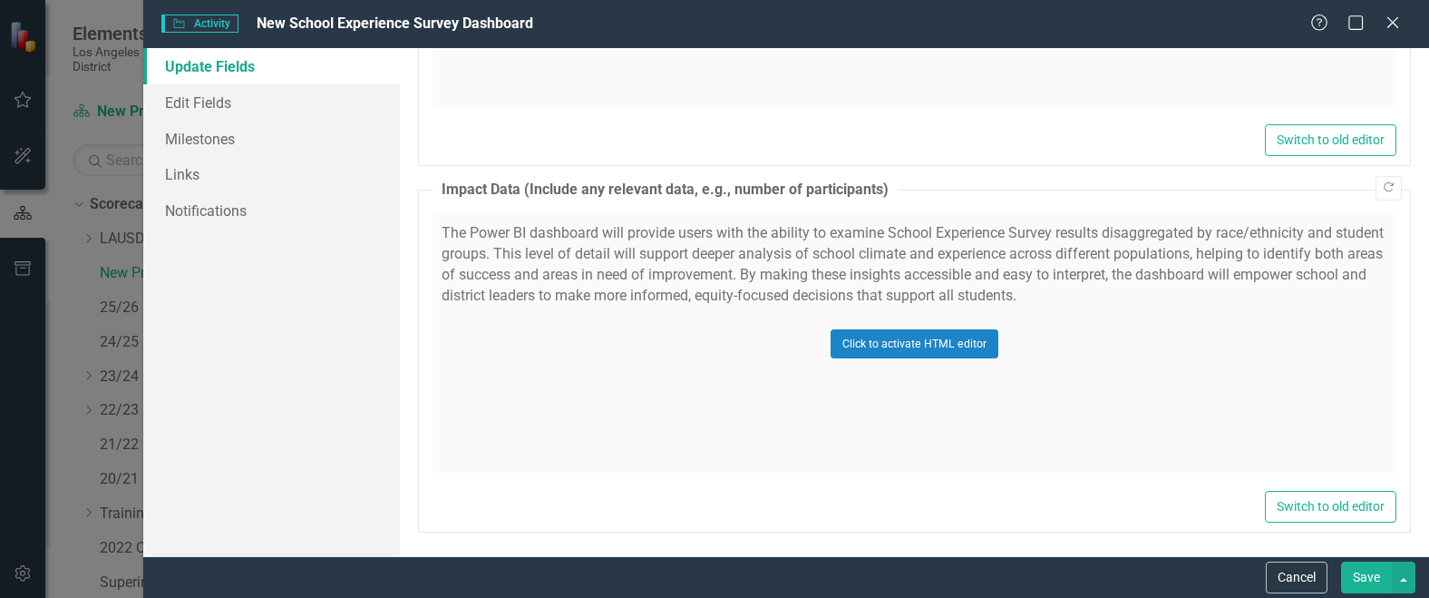
click at [1355, 571] on button "Save" at bounding box center [1366, 577] width 51 height 32
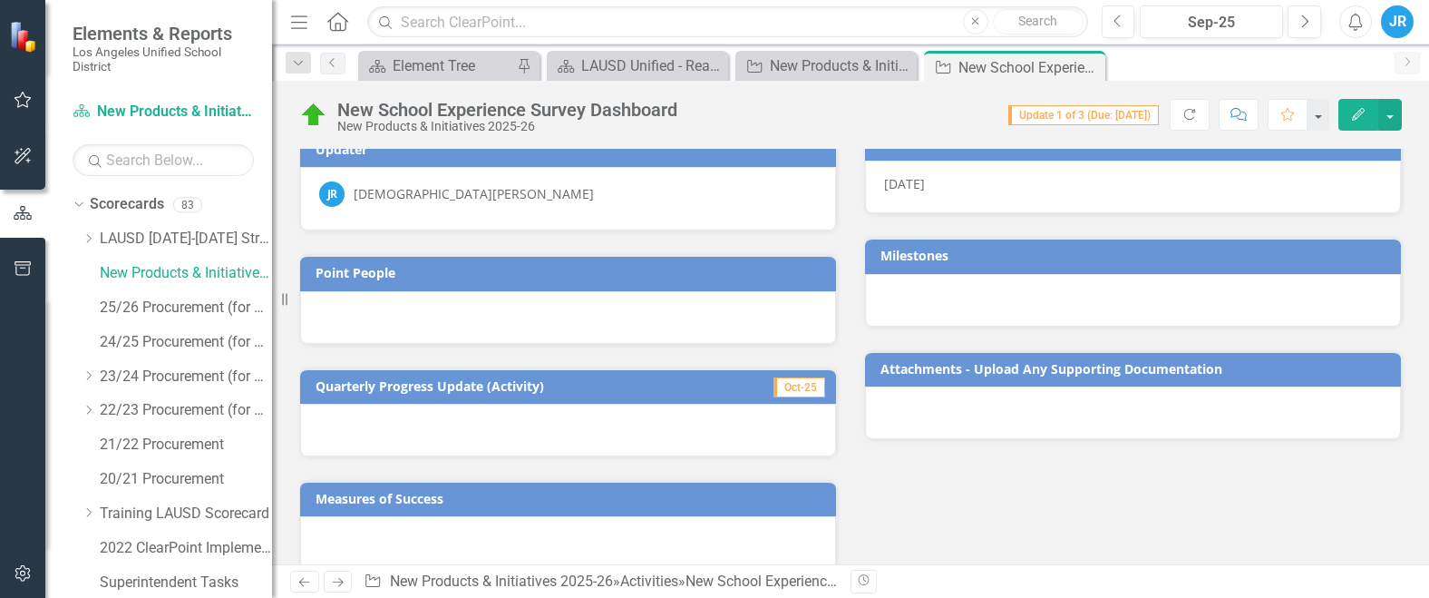
scroll to position [205, 0]
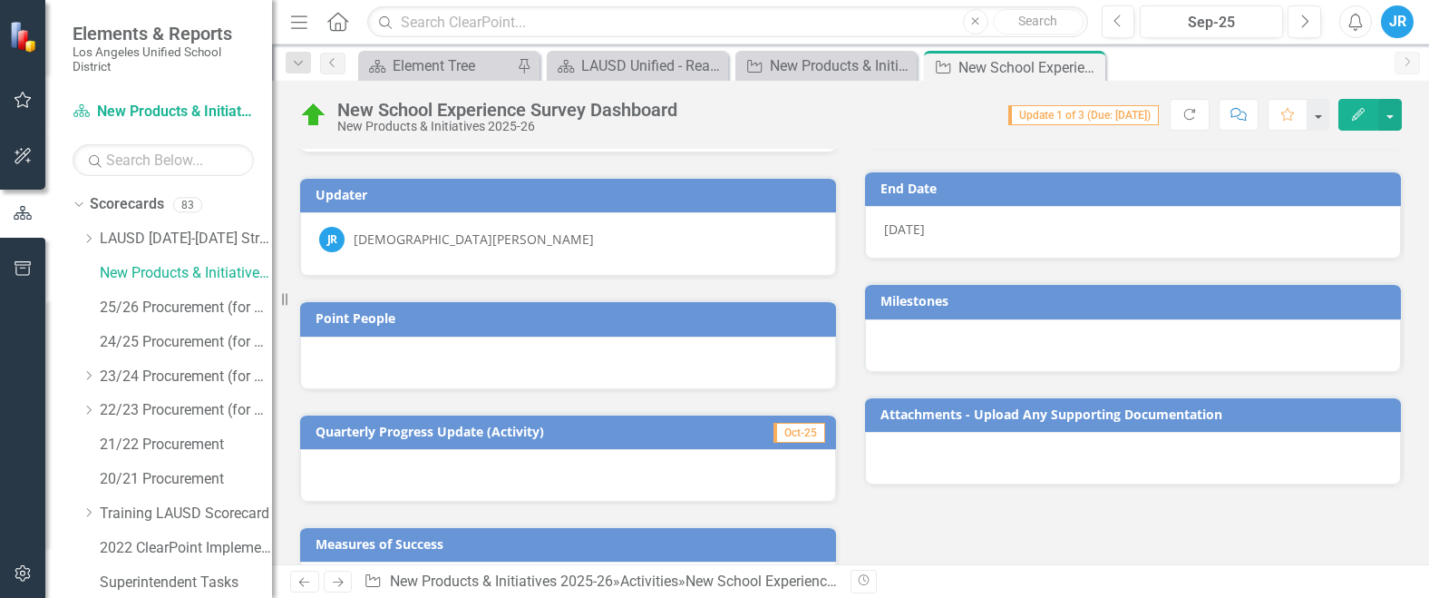
click at [0, 0] on icon "Close" at bounding box center [0, 0] width 0 height 0
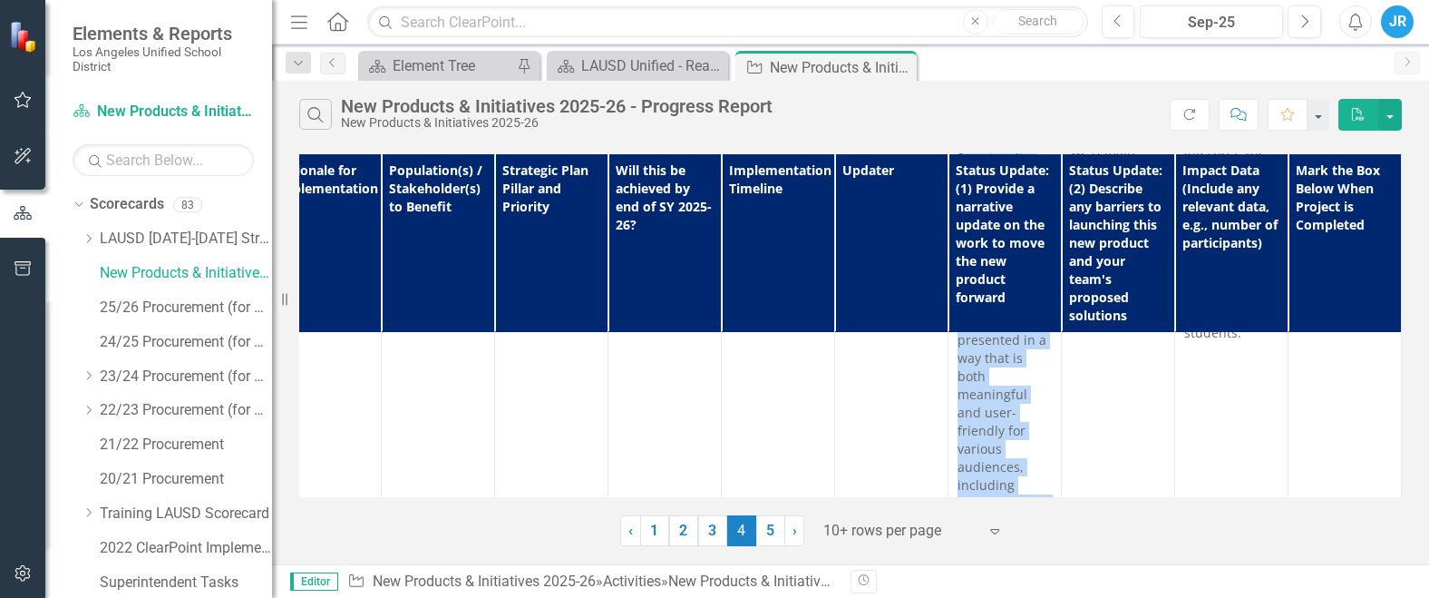
scroll to position [4412, 385]
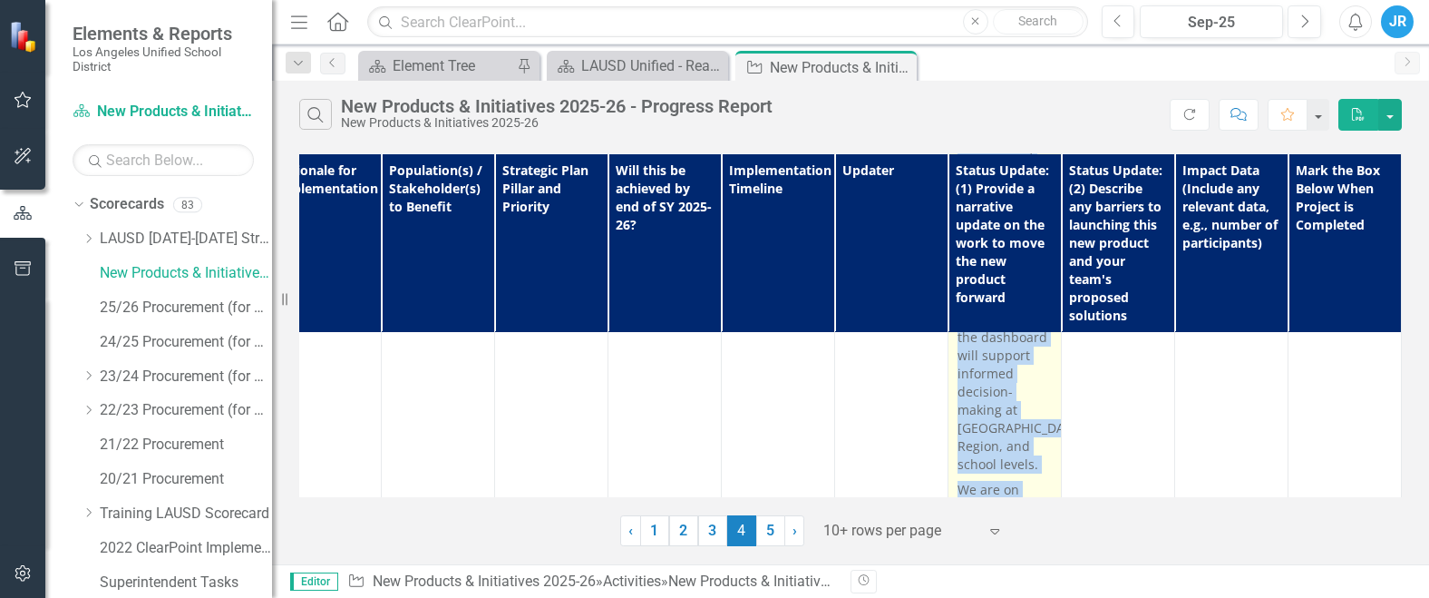
drag, startPoint x: 945, startPoint y: 413, endPoint x: 1020, endPoint y: 377, distance: 83.2
copy span "We are currently developing a new Power BI dashboard designed to visualize and …"
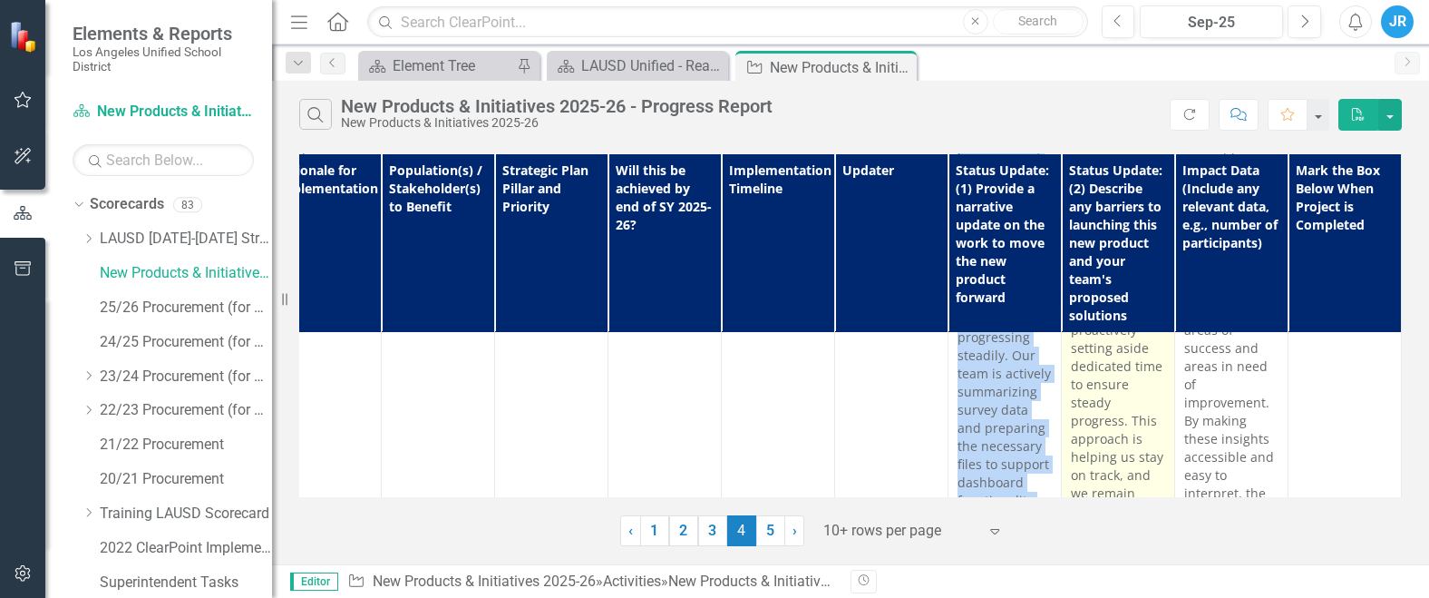
scroll to position [3686, 385]
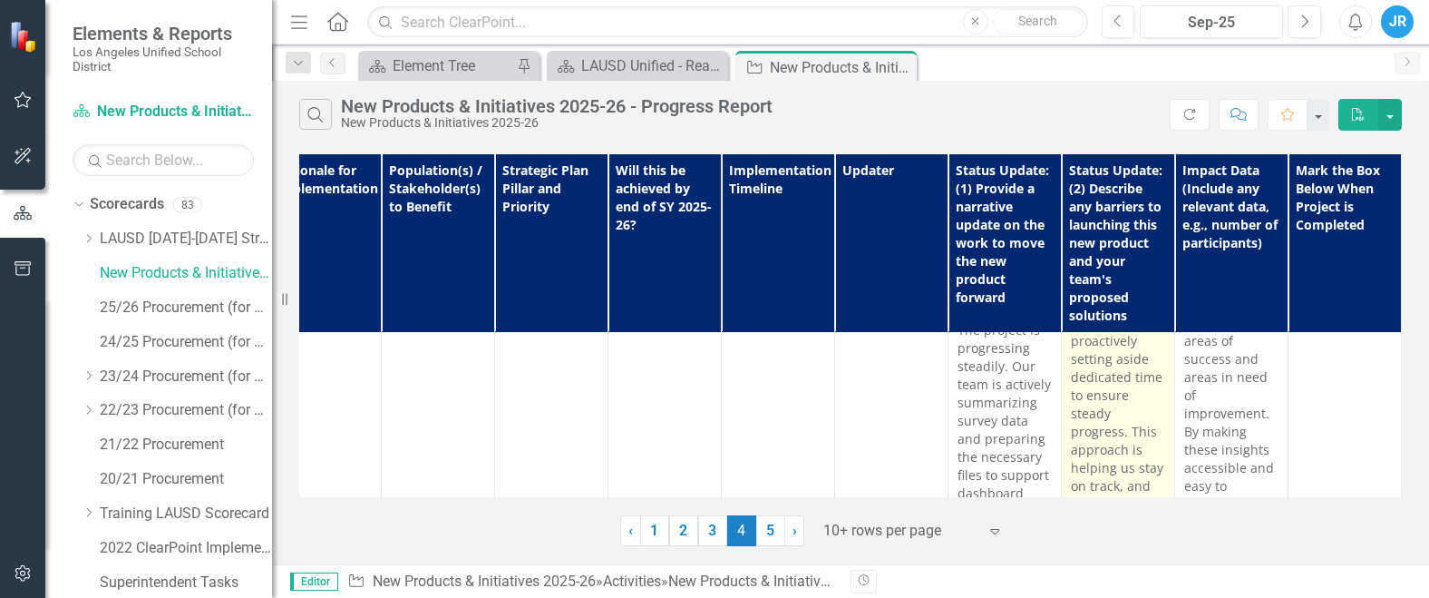
drag, startPoint x: 1092, startPoint y: 391, endPoint x: 1095, endPoint y: 359, distance: 31.9
click at [1095, 359] on p "The primary challenge in the development of the School Experience Survey Power …" at bounding box center [1118, 278] width 94 height 762
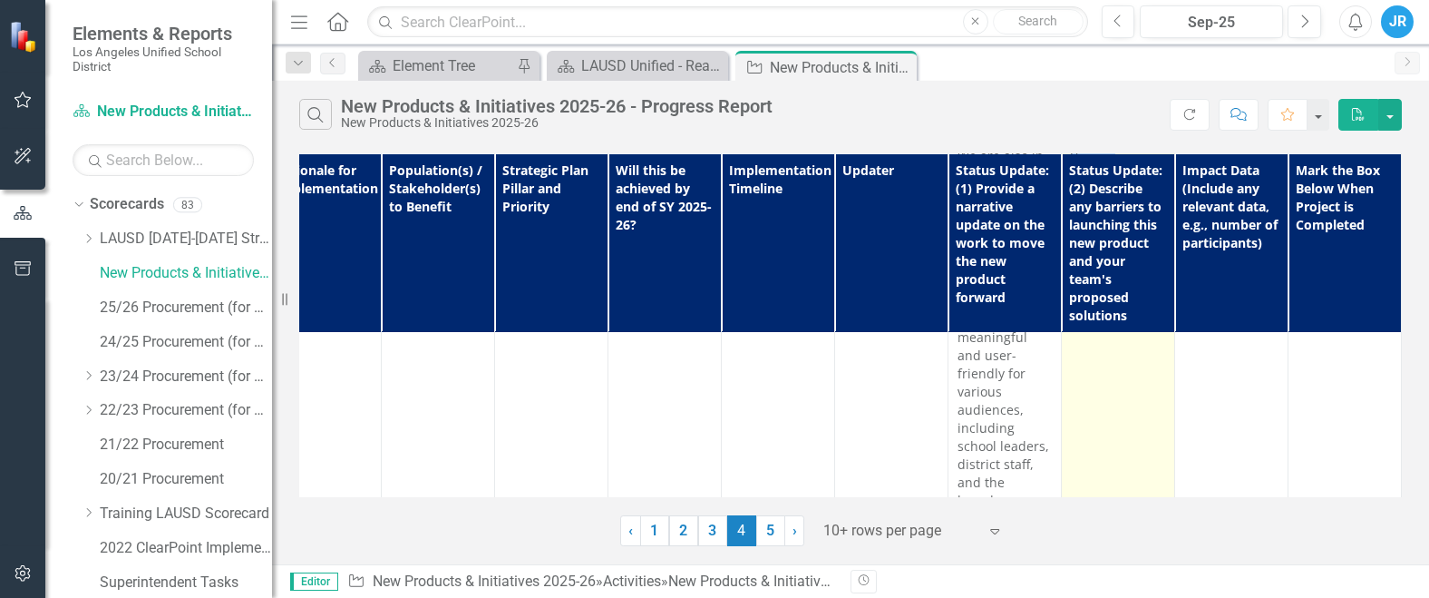
scroll to position [4237, 385]
drag, startPoint x: 1059, startPoint y: 355, endPoint x: 1119, endPoint y: 382, distance: 65.8
click at [1119, 382] on td "The primary challenge in the development of the School Experience Survey Power …" at bounding box center [1118, 91] width 113 height 1503
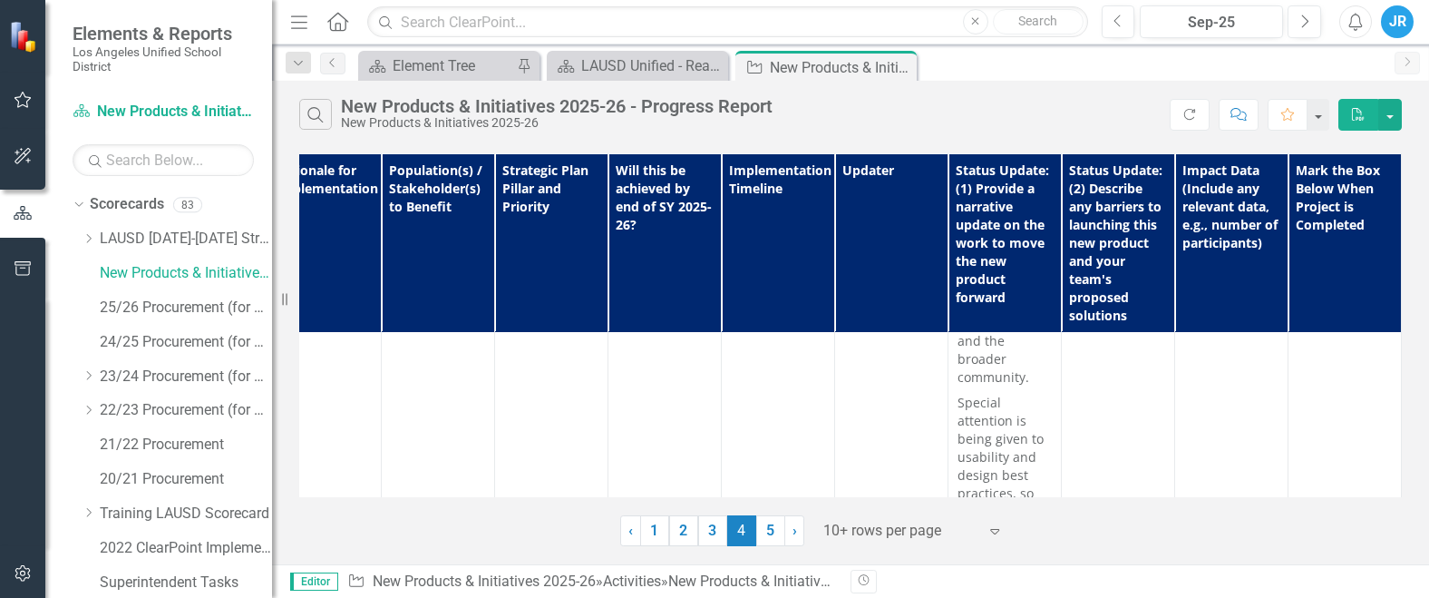
copy p "The primary challenge in the development of the School Experience Survey Power …"
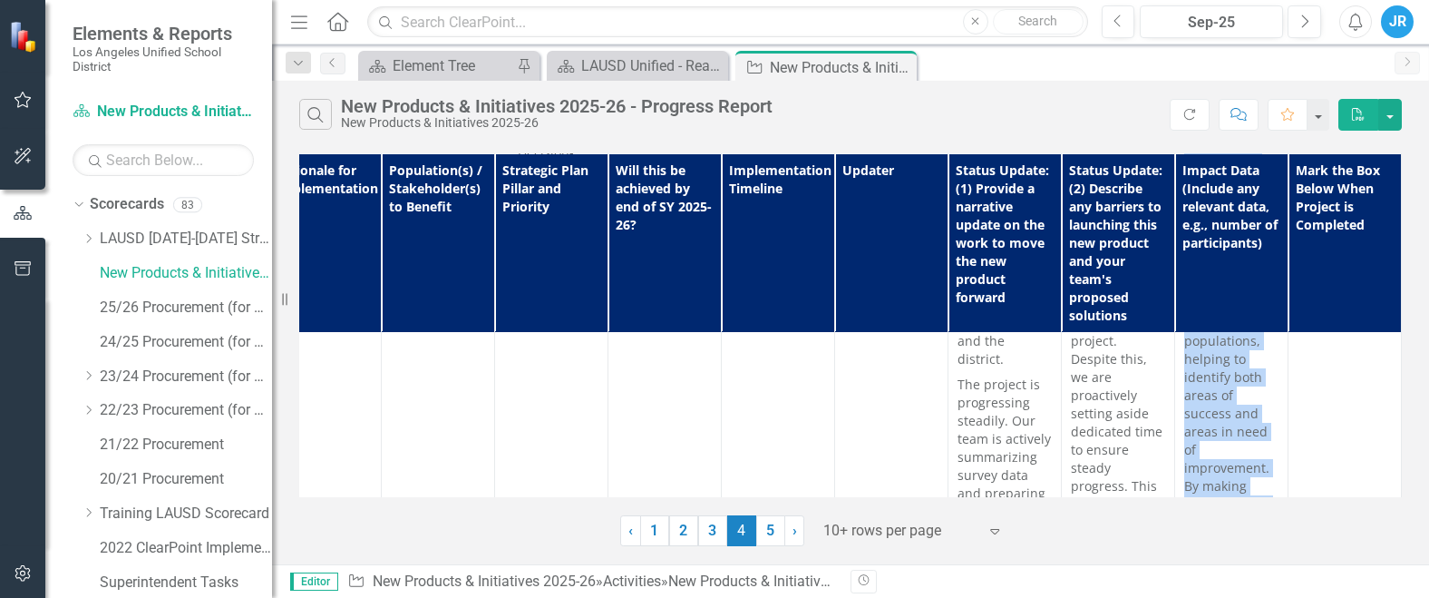
scroll to position [3947, 385]
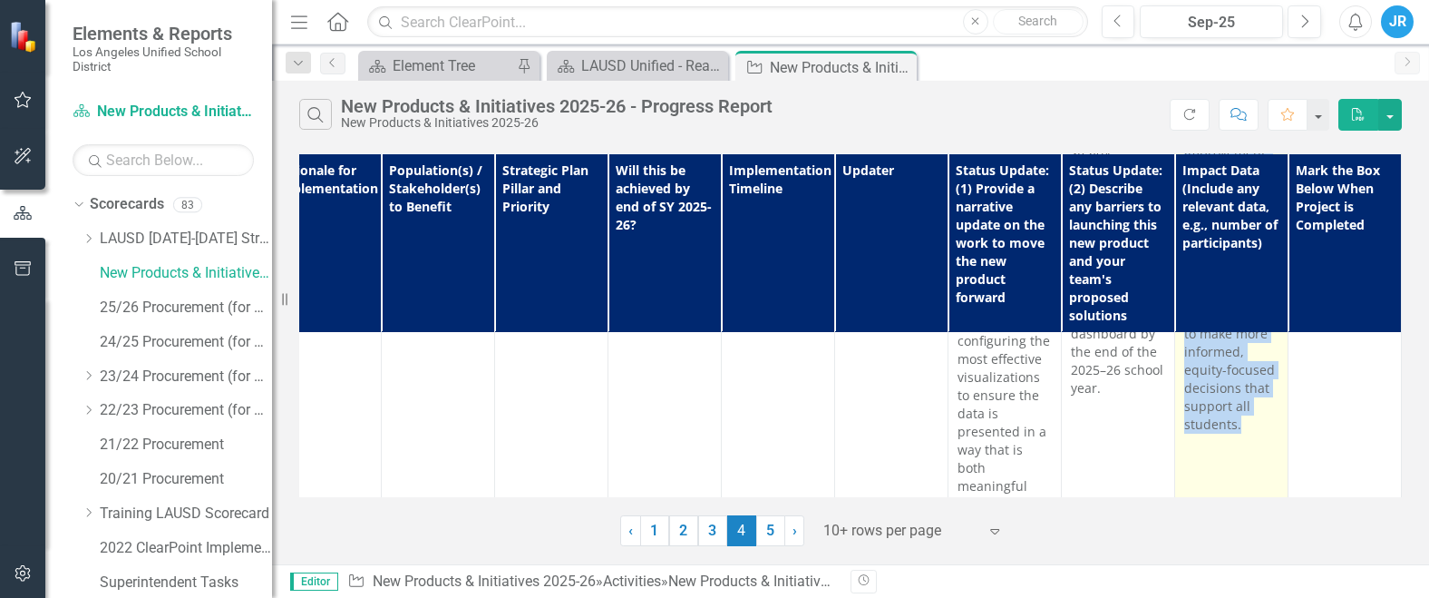
drag, startPoint x: 1175, startPoint y: 347, endPoint x: 1239, endPoint y: 366, distance: 66.9
click at [1239, 366] on td "The Power BI dashboard will provide users with the ability to examine School Ex…" at bounding box center [1231, 381] width 113 height 1503
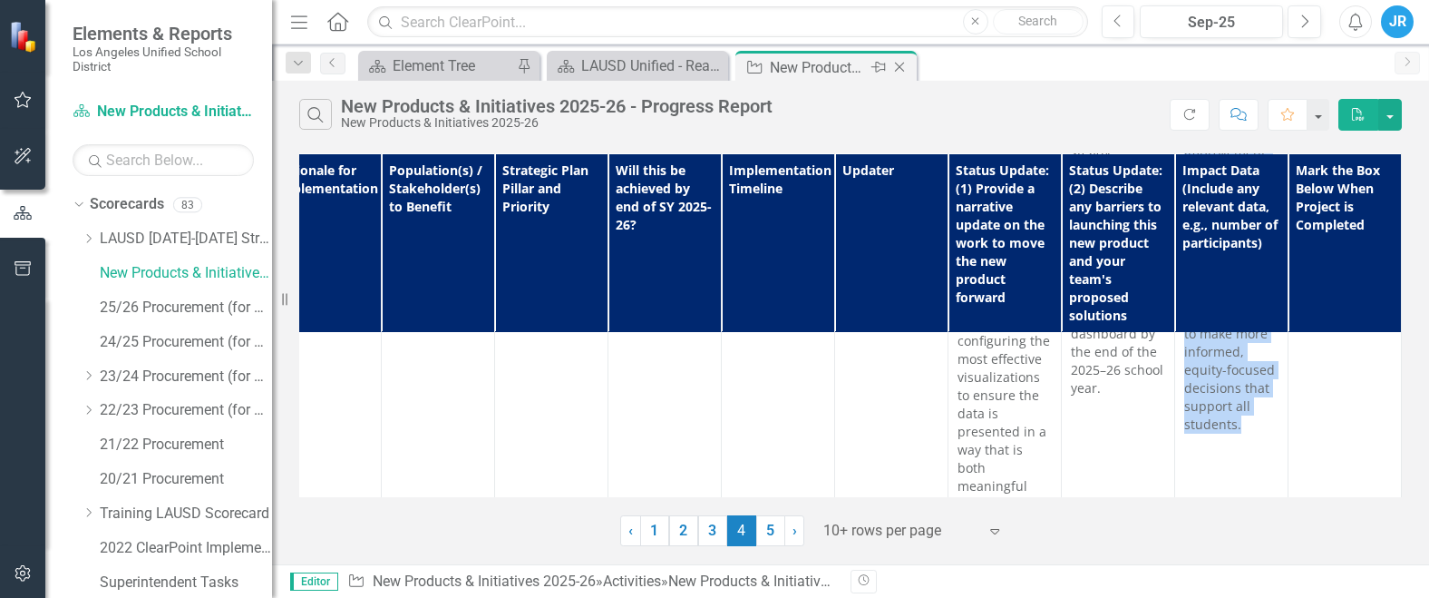
copy p "The Power BI dashboard will provide users with the ability to examine School Ex…"
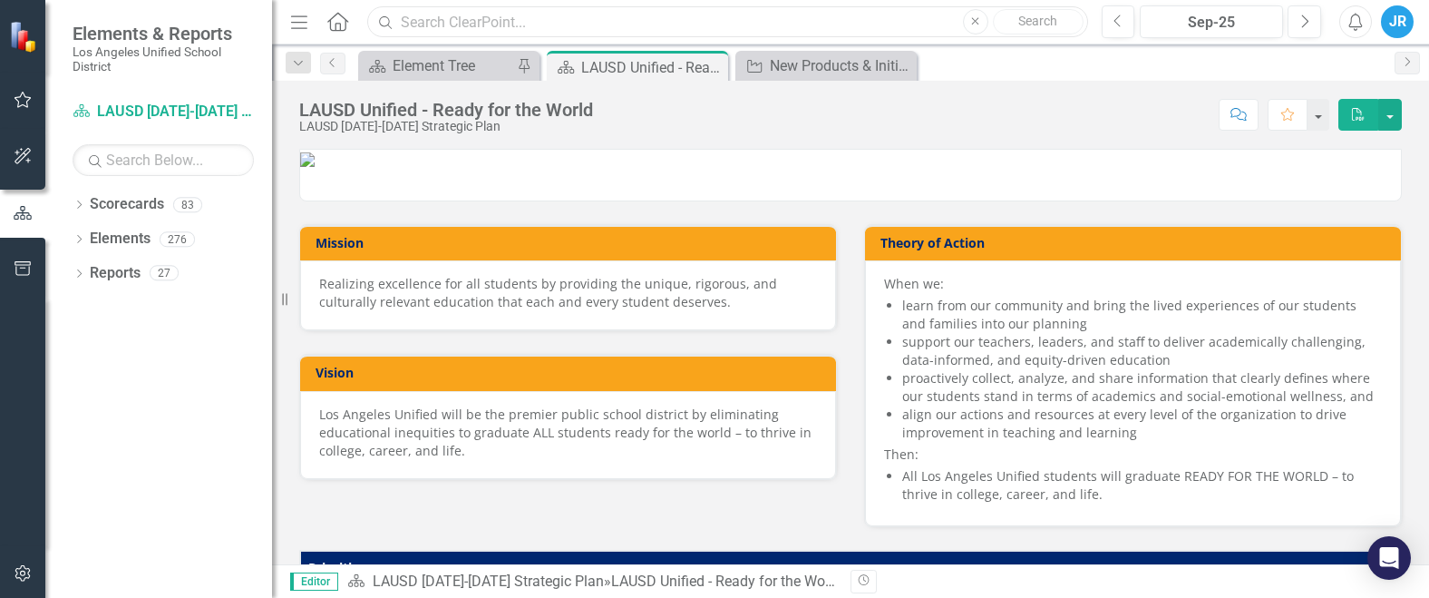
click at [445, 19] on input "text" at bounding box center [727, 22] width 720 height 32
click at [619, 28] on input "school experience survey" at bounding box center [727, 22] width 720 height 32
drag, startPoint x: 551, startPoint y: 23, endPoint x: 583, endPoint y: 17, distance: 32.2
click at [583, 17] on input "school experience survey" at bounding box center [727, 22] width 720 height 32
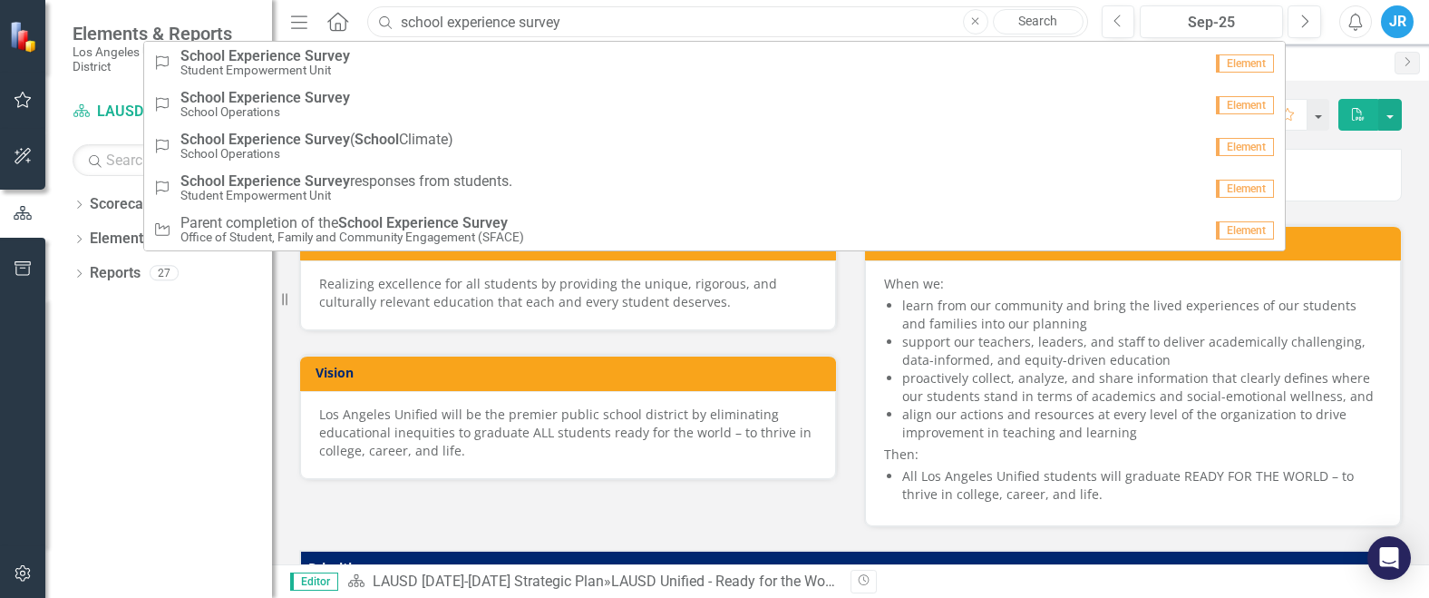
drag, startPoint x: 584, startPoint y: 17, endPoint x: 393, endPoint y: 12, distance: 191.4
click at [393, 12] on input "school experience survey" at bounding box center [727, 22] width 720 height 32
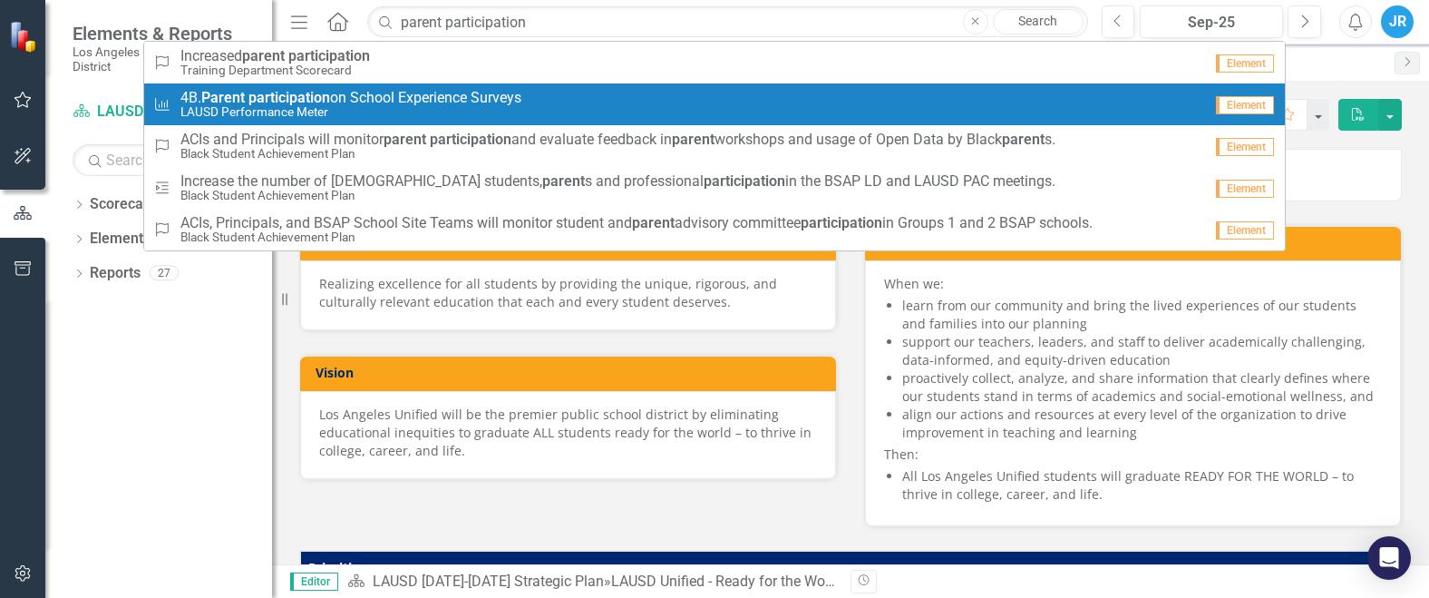
click at [374, 96] on span "4B. Parent participation on School Experience Surveys" at bounding box center [350, 98] width 341 height 16
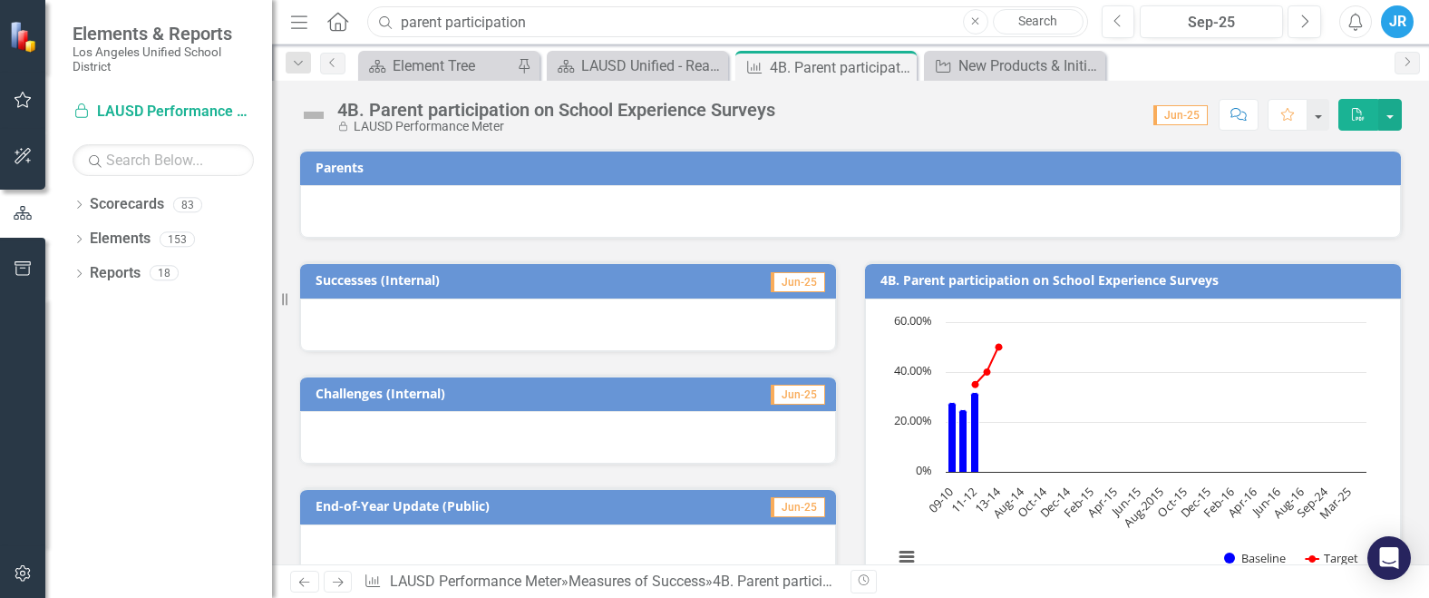
click at [525, 21] on input "parent participation" at bounding box center [727, 22] width 720 height 32
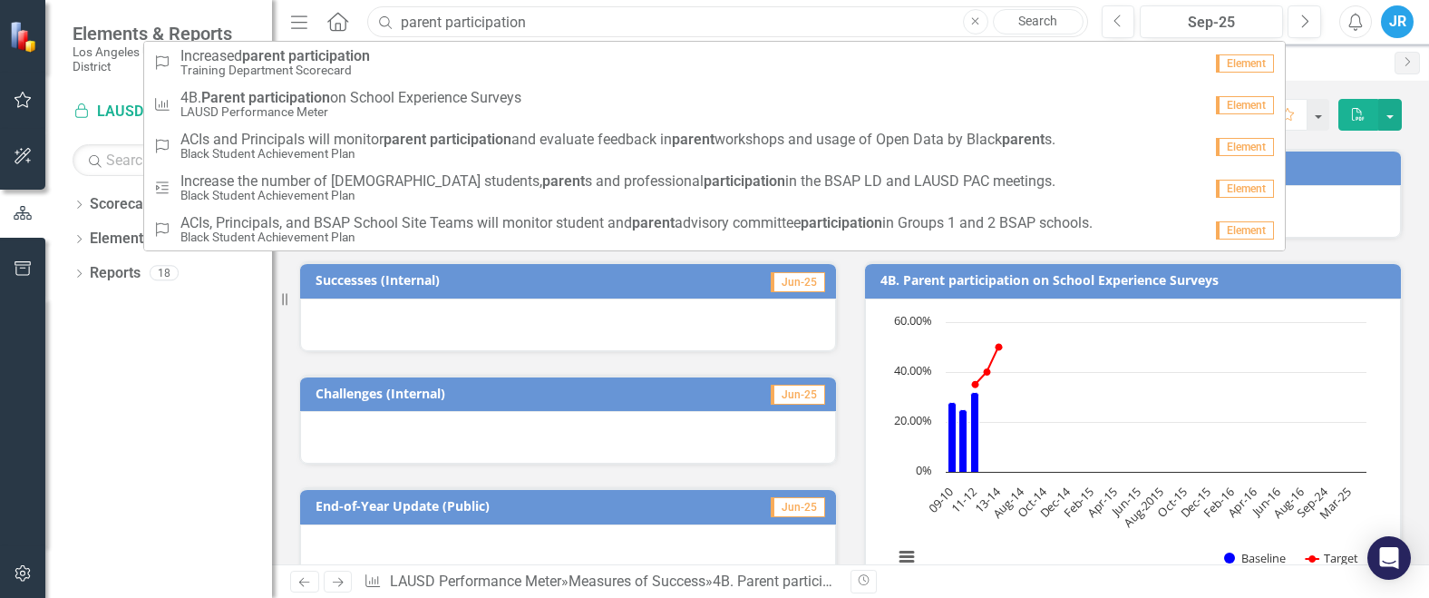
drag, startPoint x: 548, startPoint y: 22, endPoint x: 446, endPoint y: 13, distance: 102.0
click at [446, 13] on input "parent participation" at bounding box center [727, 22] width 720 height 32
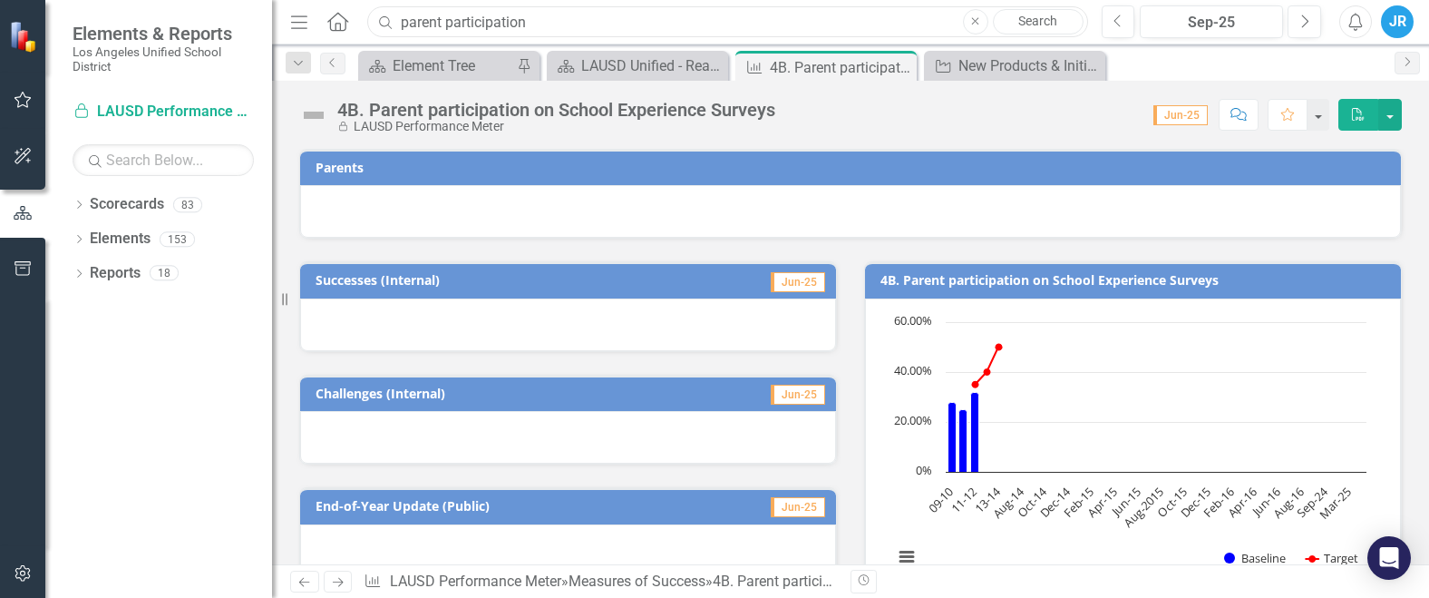
click at [546, 18] on input "parent participation" at bounding box center [727, 22] width 720 height 32
drag, startPoint x: 547, startPoint y: 21, endPoint x: 402, endPoint y: 12, distance: 145.4
click at [402, 12] on input "parent participation" at bounding box center [727, 22] width 720 height 32
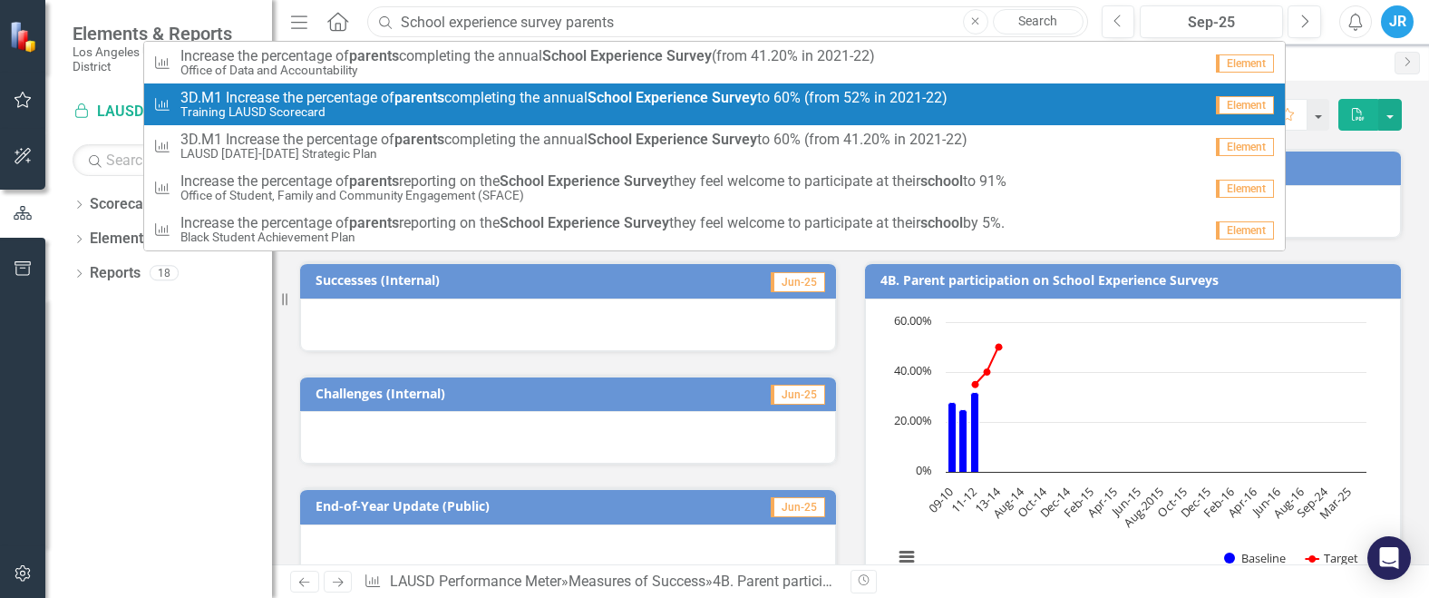
type input "School experience survey parents"
click at [376, 96] on span "3D.M1 Increase the percentage of parents completing the annual School Experienc…" at bounding box center [563, 98] width 767 height 16
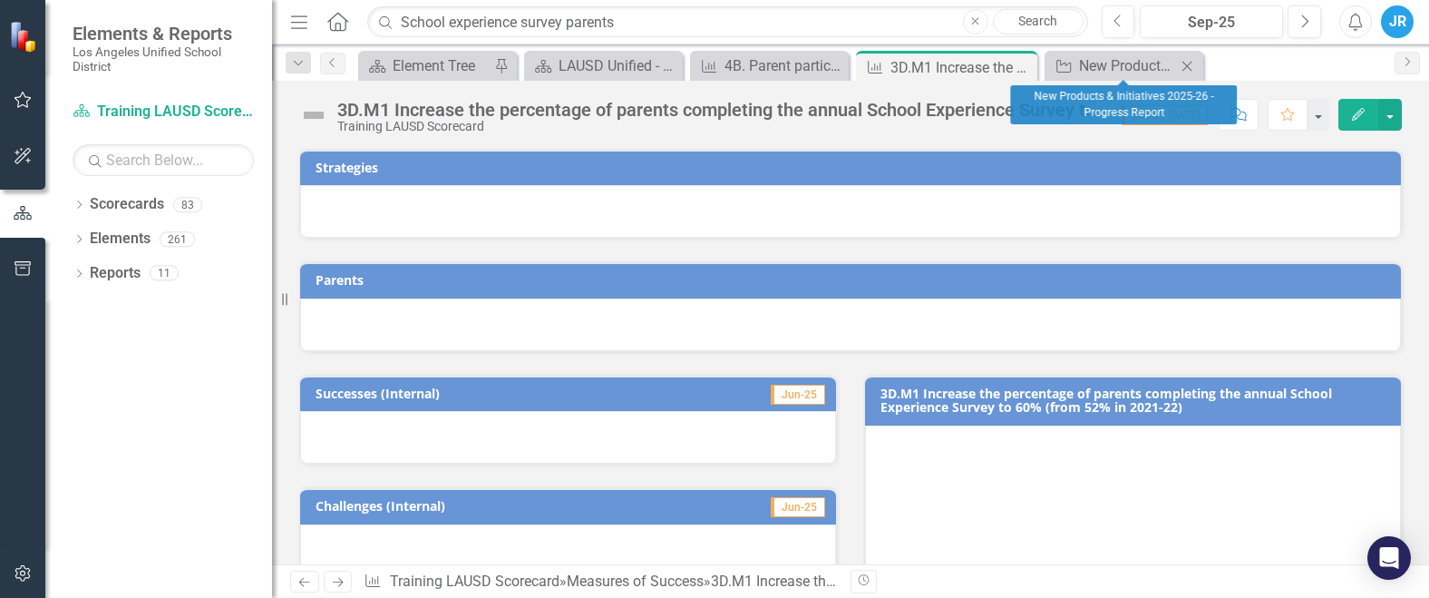
click at [1188, 59] on icon "Close" at bounding box center [1187, 66] width 18 height 15
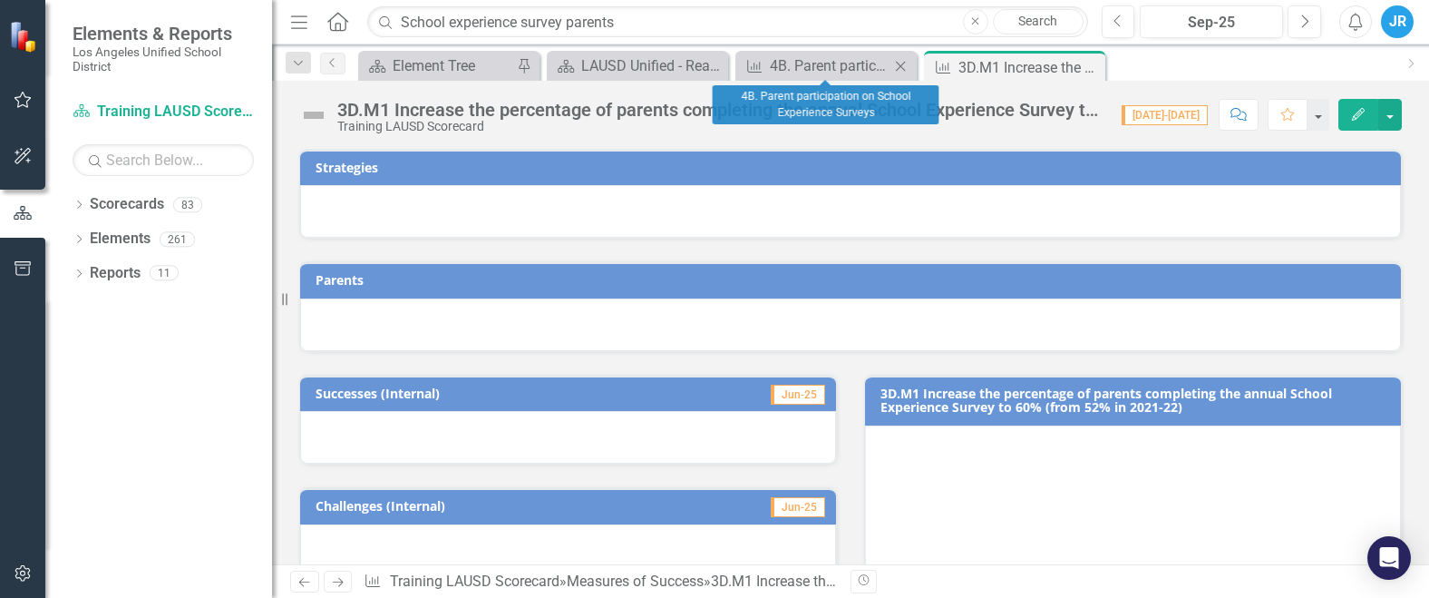
click at [897, 63] on icon "Close" at bounding box center [901, 66] width 18 height 15
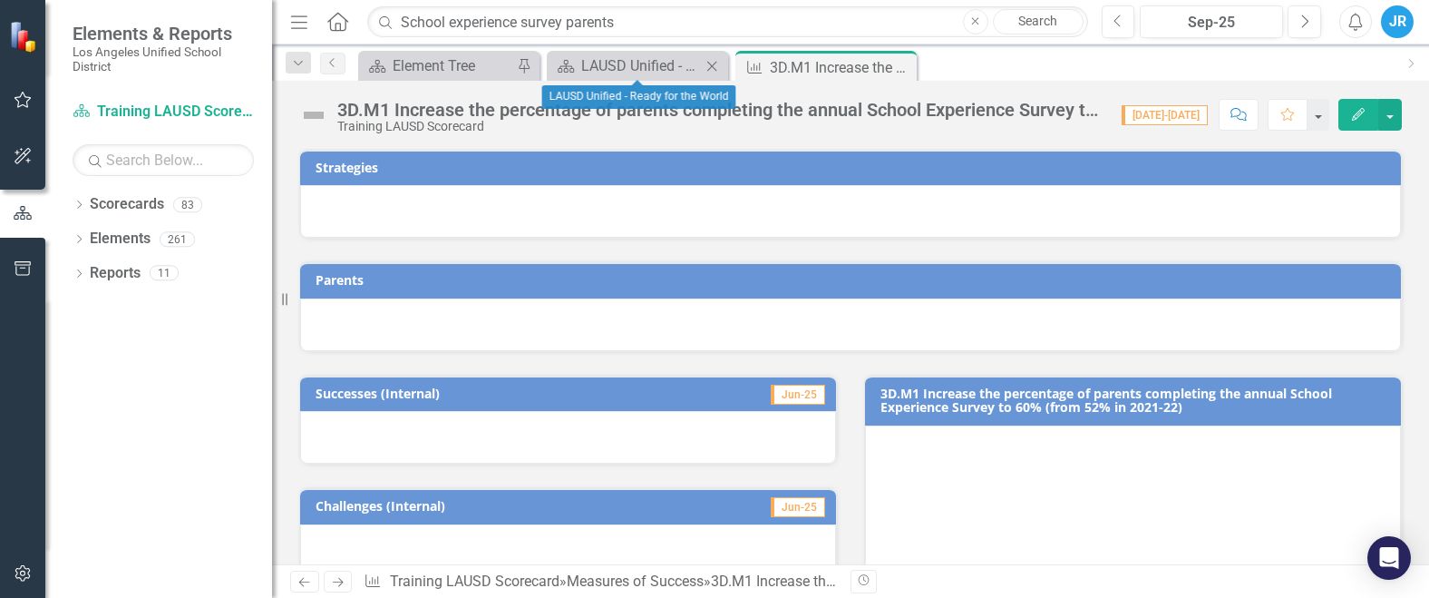
click at [714, 65] on icon "Close" at bounding box center [712, 66] width 18 height 15
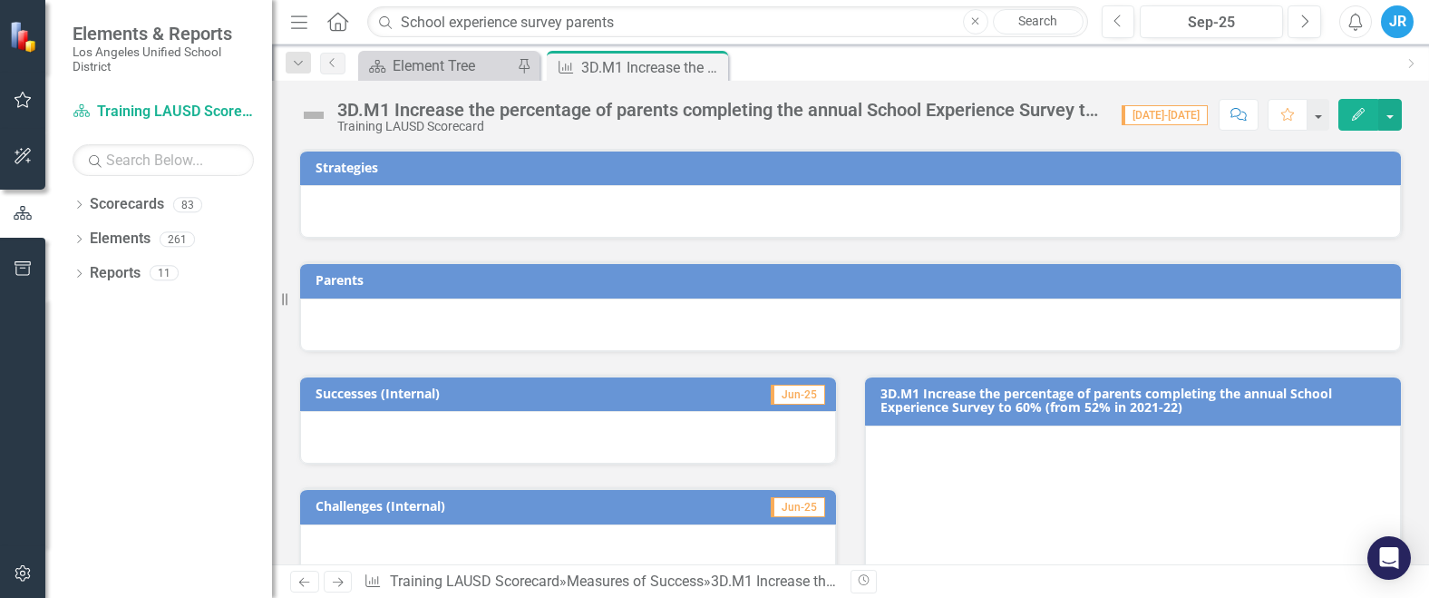
click at [1180, 121] on span "[DATE]-[DATE]" at bounding box center [1165, 115] width 86 height 20
click at [1175, 119] on span "[DATE]-[DATE]" at bounding box center [1165, 115] width 86 height 20
click at [1171, 116] on span "[DATE]-[DATE]" at bounding box center [1165, 115] width 86 height 20
click at [648, 22] on input "School experience survey parents" at bounding box center [727, 22] width 720 height 32
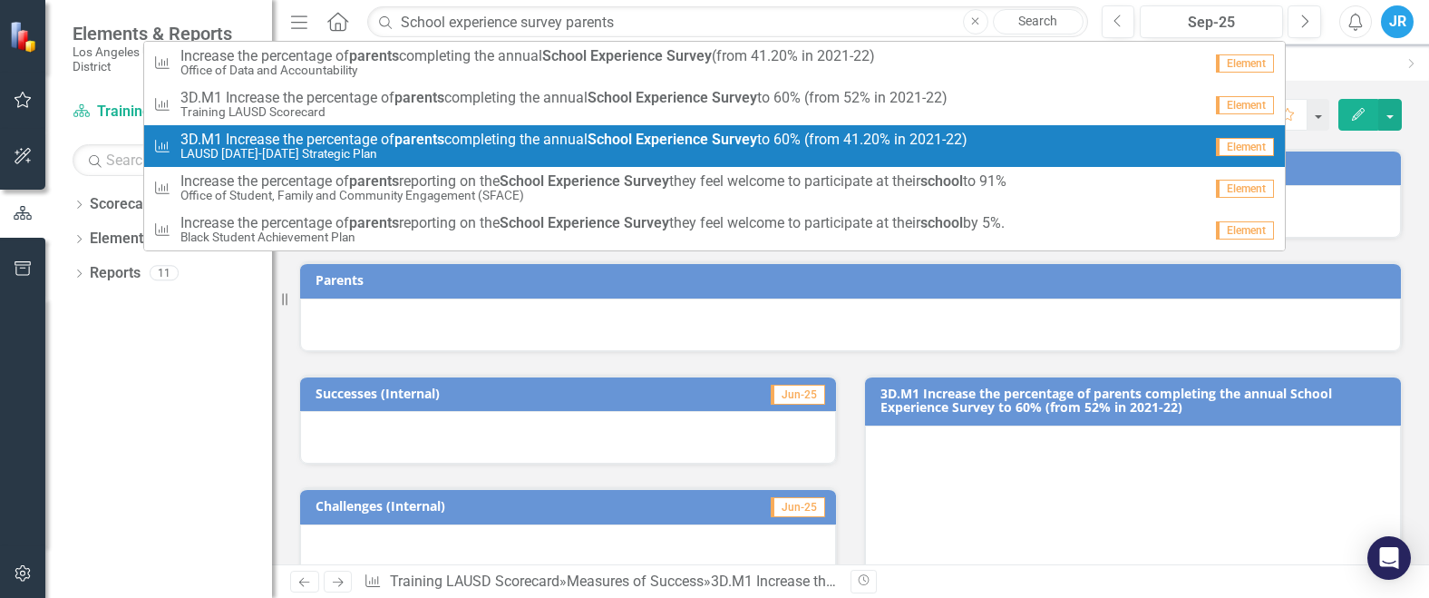
click at [439, 141] on strong "parents" at bounding box center [420, 139] width 50 height 17
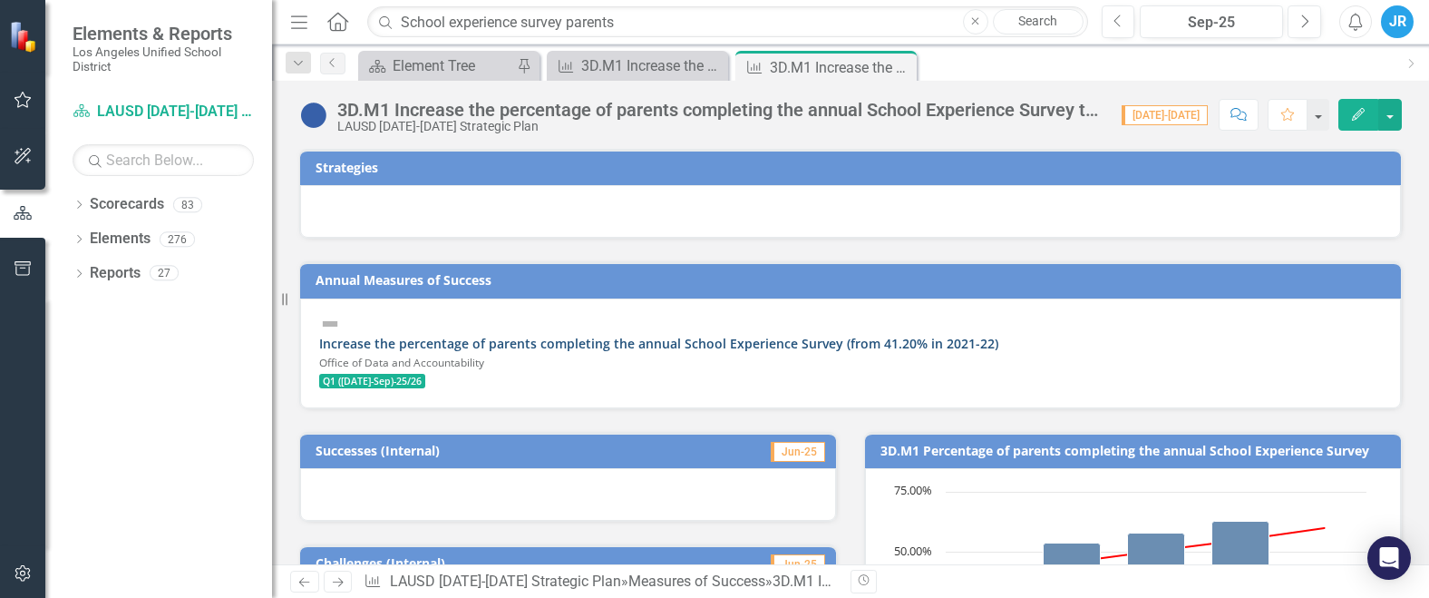
click at [622, 335] on link "Increase the percentage of parents completing the annual School Experience Surv…" at bounding box center [658, 343] width 679 height 17
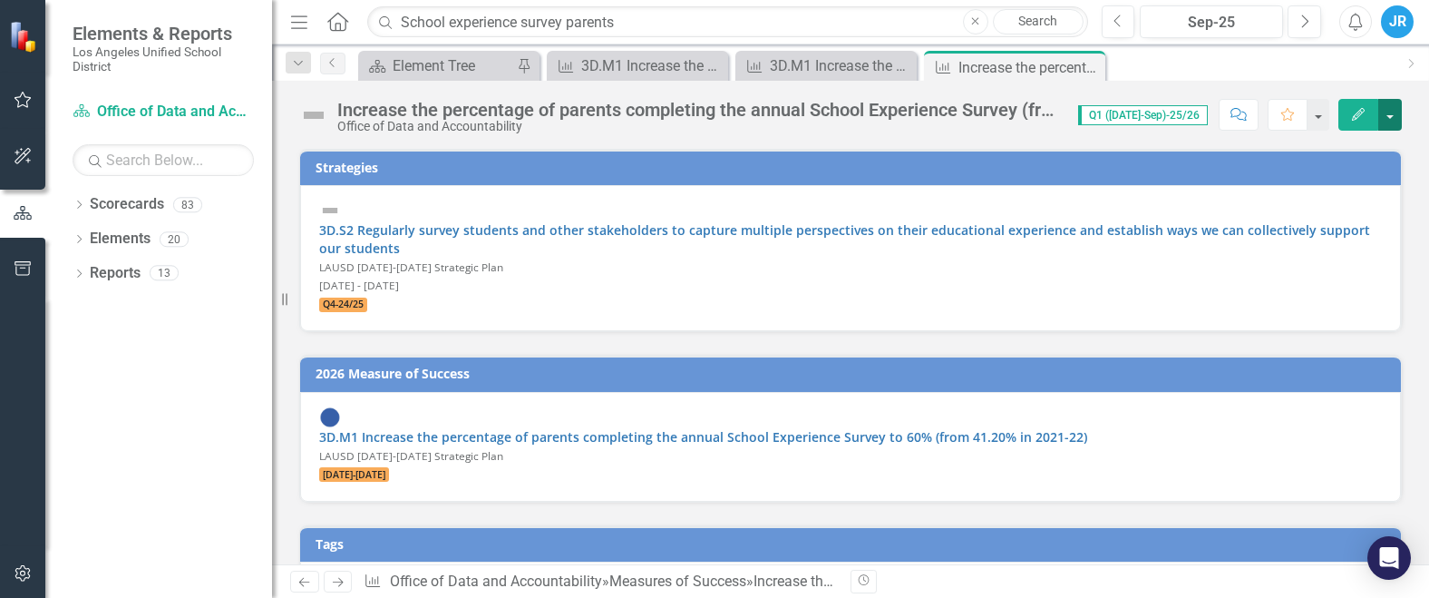
click at [1386, 112] on button "button" at bounding box center [1391, 115] width 24 height 32
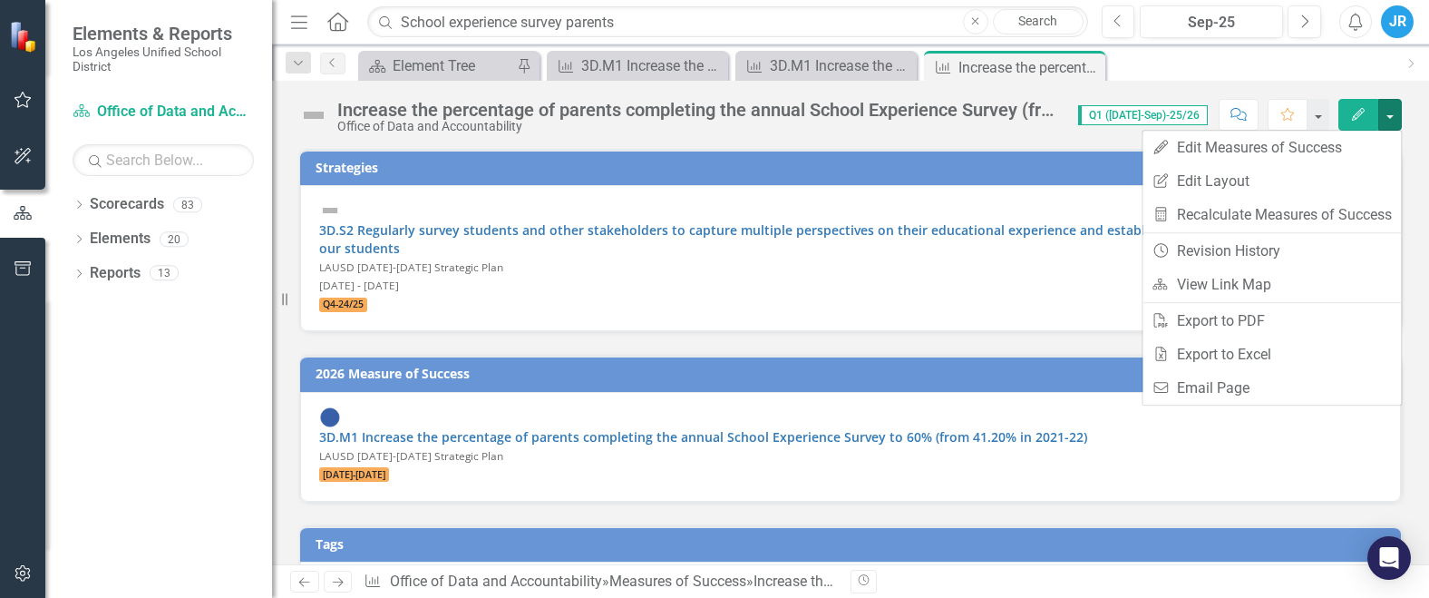
click at [1363, 112] on icon "button" at bounding box center [1358, 114] width 13 height 13
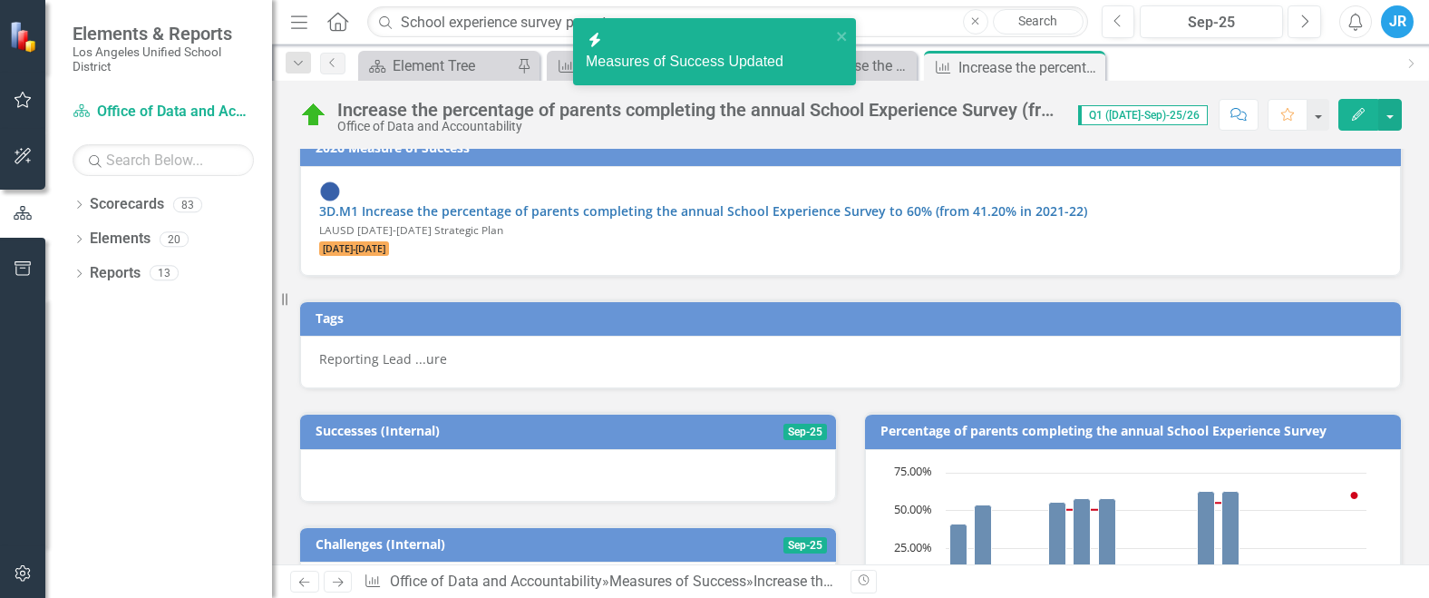
scroll to position [363, 0]
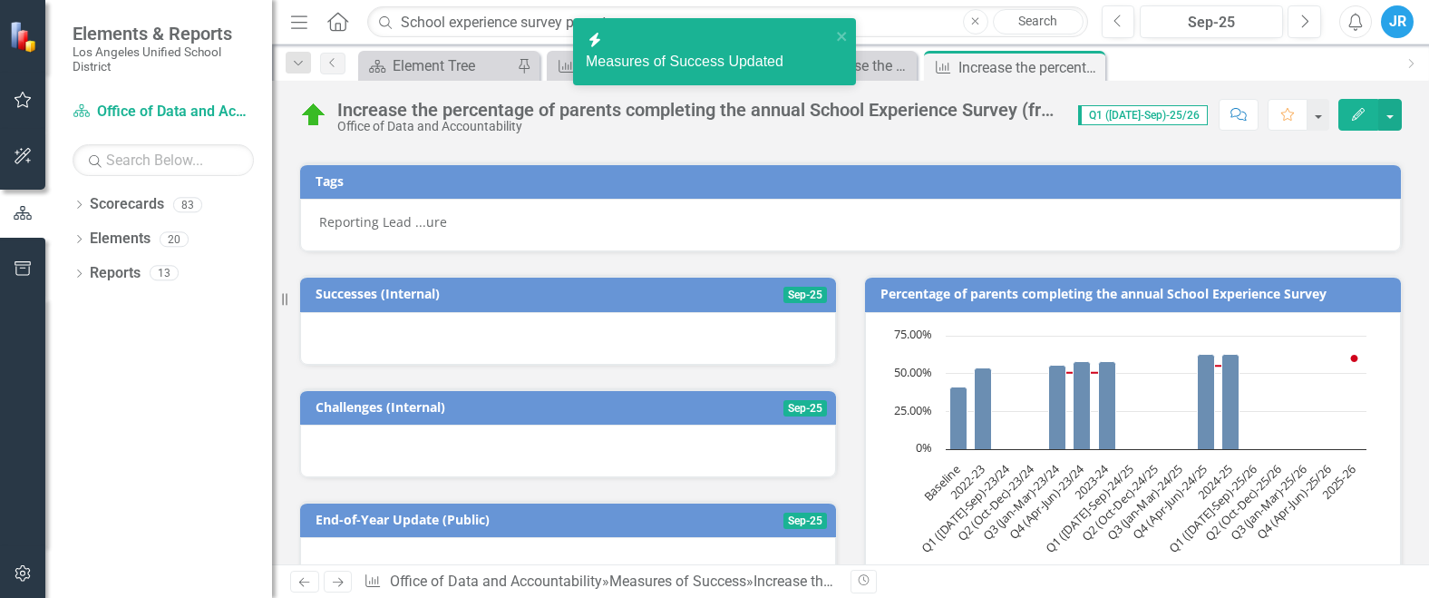
click at [654, 312] on div at bounding box center [568, 338] width 536 height 53
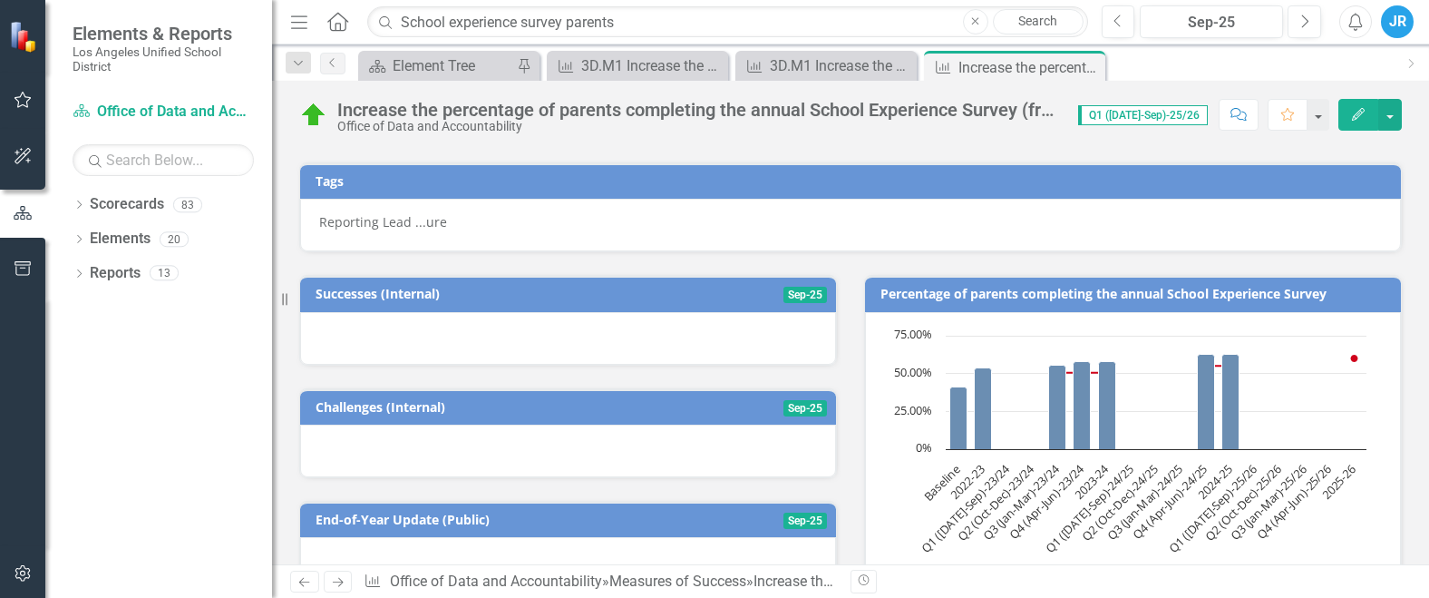
click at [605, 312] on div at bounding box center [568, 338] width 536 height 53
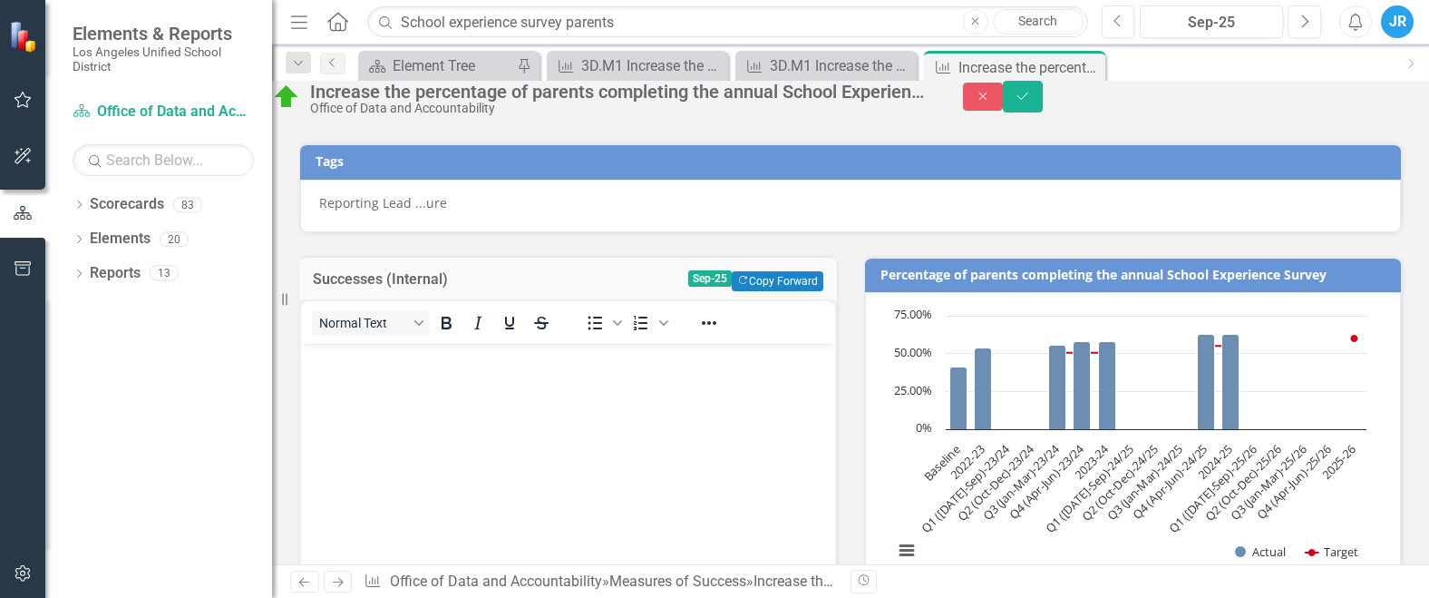
scroll to position [0, 0]
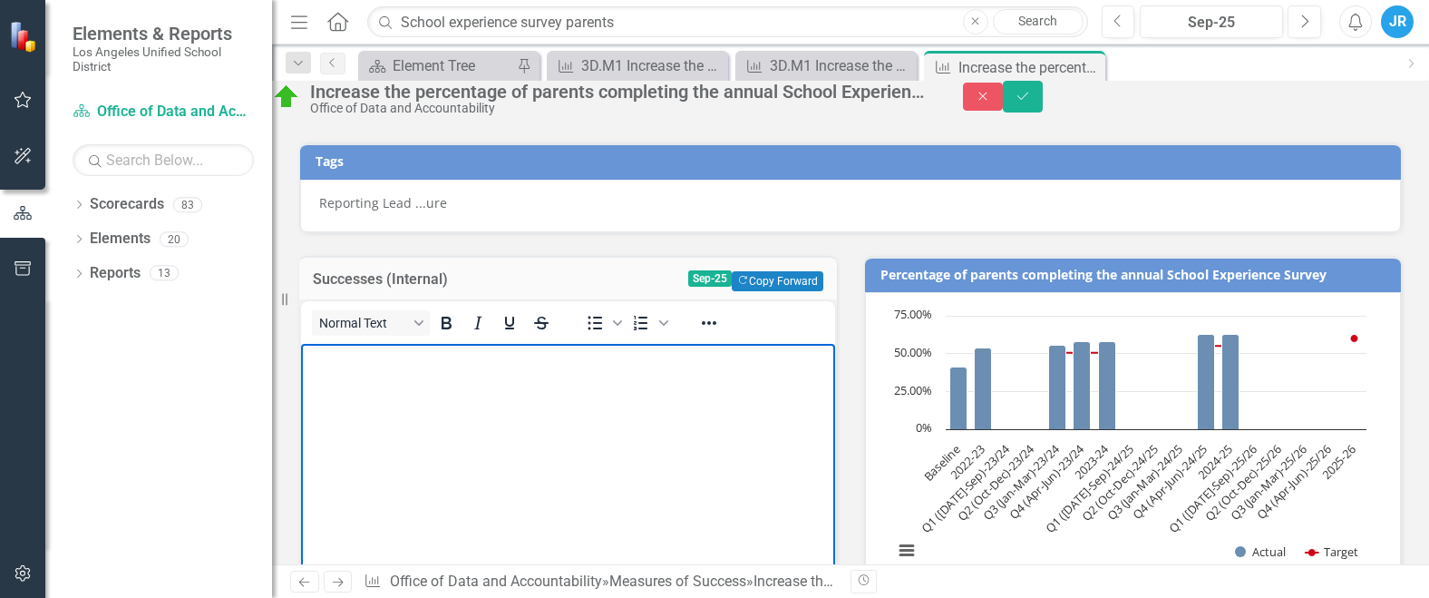
click at [502, 402] on body "Rich Text Area. Press ALT-0 for help." at bounding box center [568, 480] width 534 height 272
click at [444, 405] on body "Rich Text Area. Press ALT-0 for help." at bounding box center [568, 480] width 534 height 272
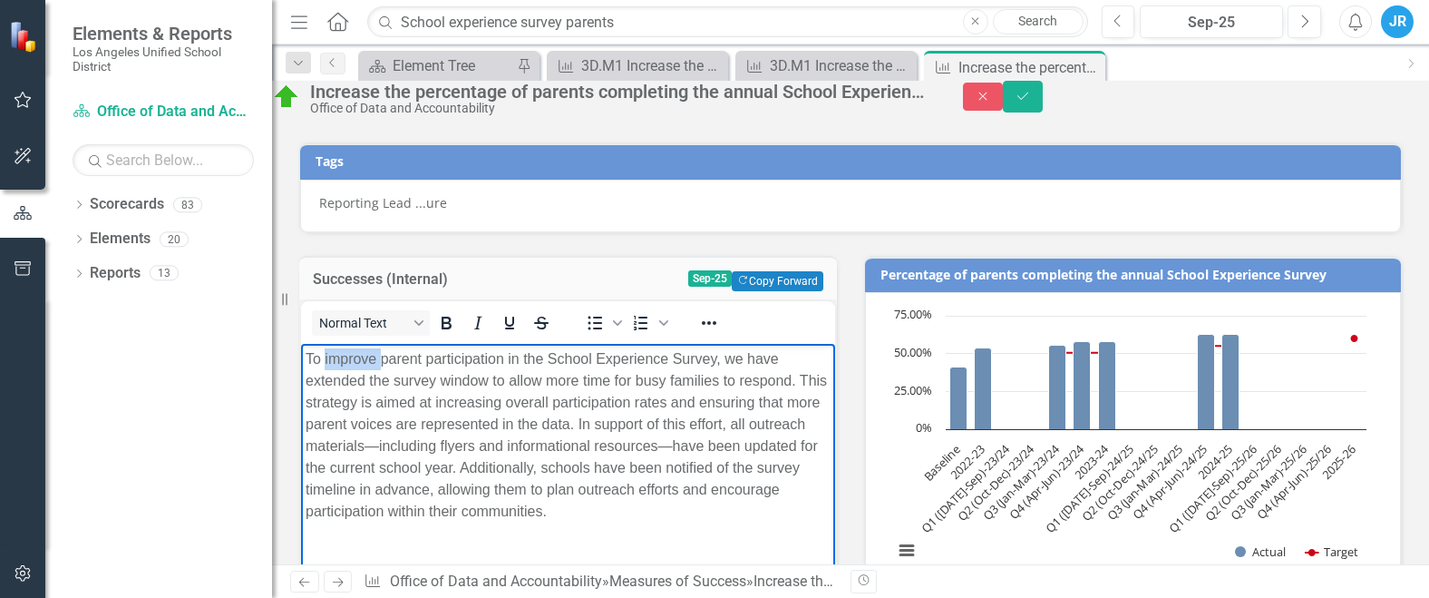
drag, startPoint x: 379, startPoint y: 356, endPoint x: 323, endPoint y: 356, distance: 56.2
click at [323, 356] on p "To improve parent participation in the School Experience Survey, we have extend…" at bounding box center [568, 435] width 525 height 174
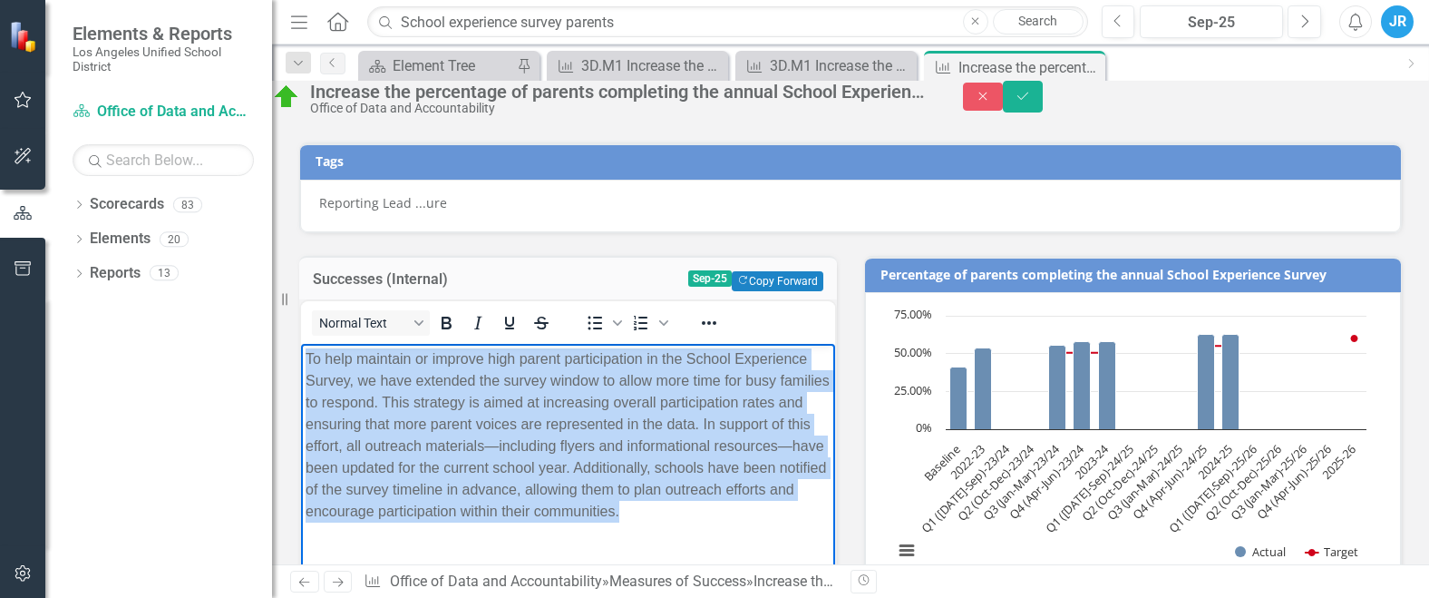
drag, startPoint x: 565, startPoint y: 536, endPoint x: 291, endPoint y: 360, distance: 325.6
click at [301, 360] on html "To help maintain or improve high parent participation in the School Experience …" at bounding box center [568, 480] width 534 height 272
copy p "To help maintain or improve high parent participation in the School Experience …"
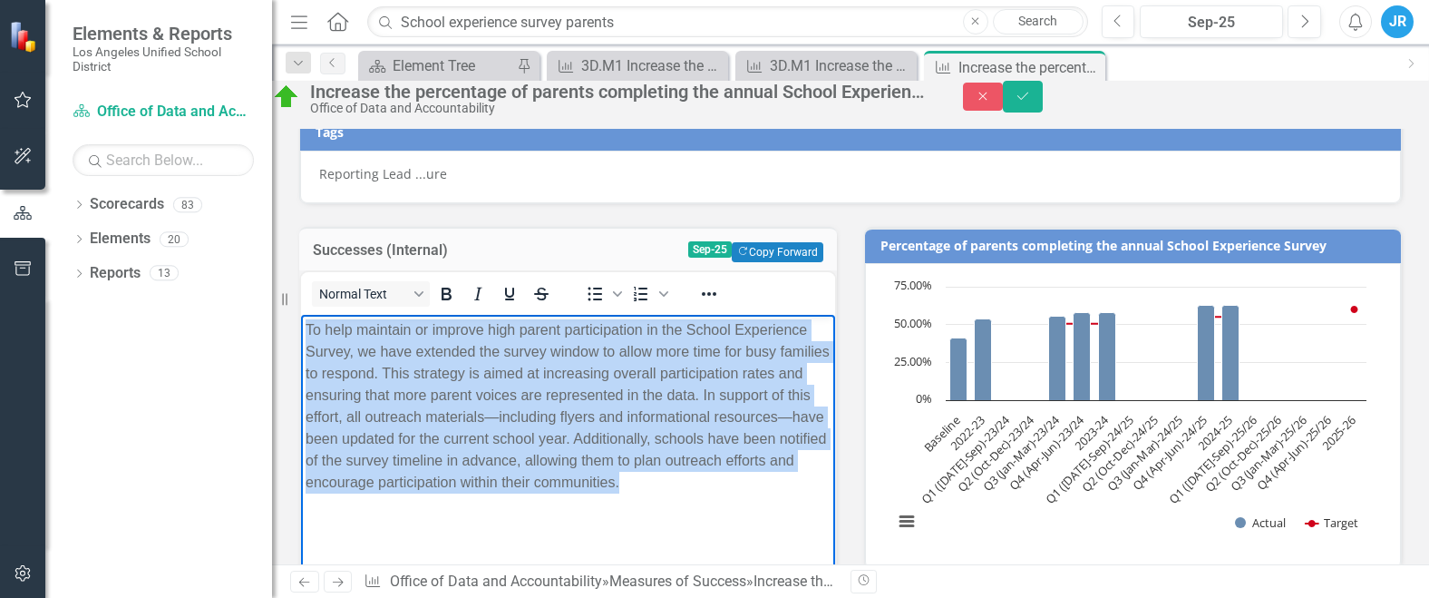
scroll to position [181, 0]
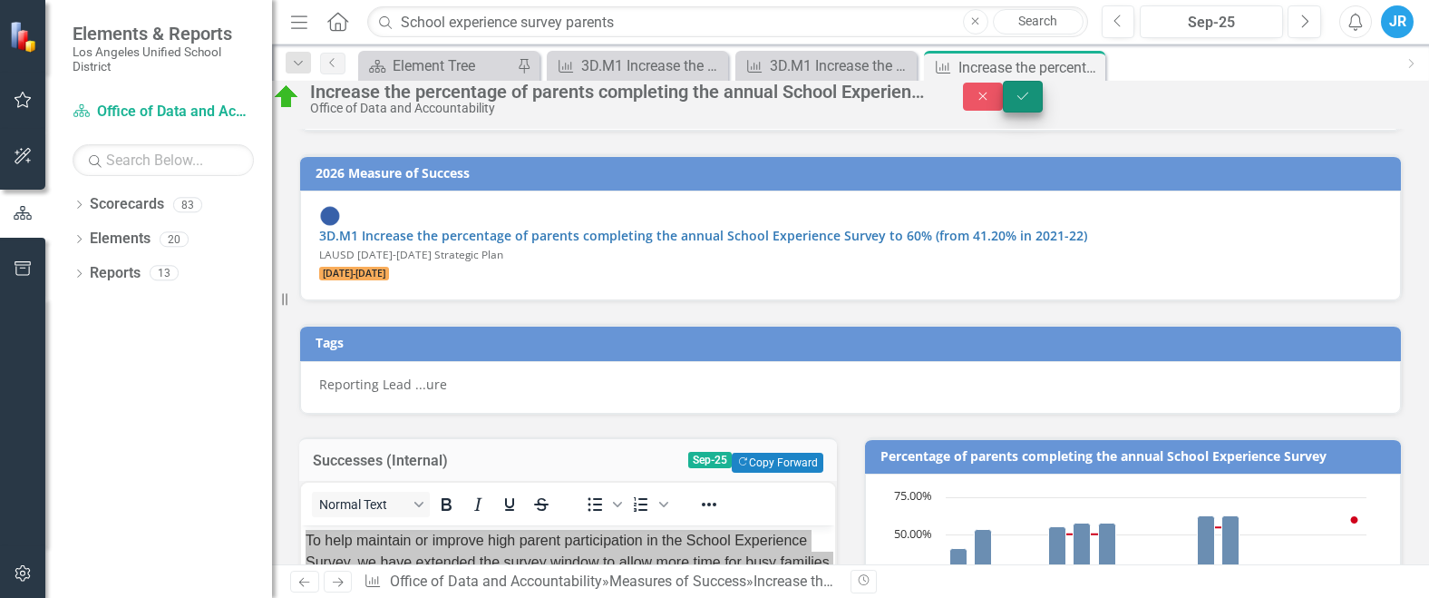
click at [1043, 112] on button "Save" at bounding box center [1023, 97] width 40 height 32
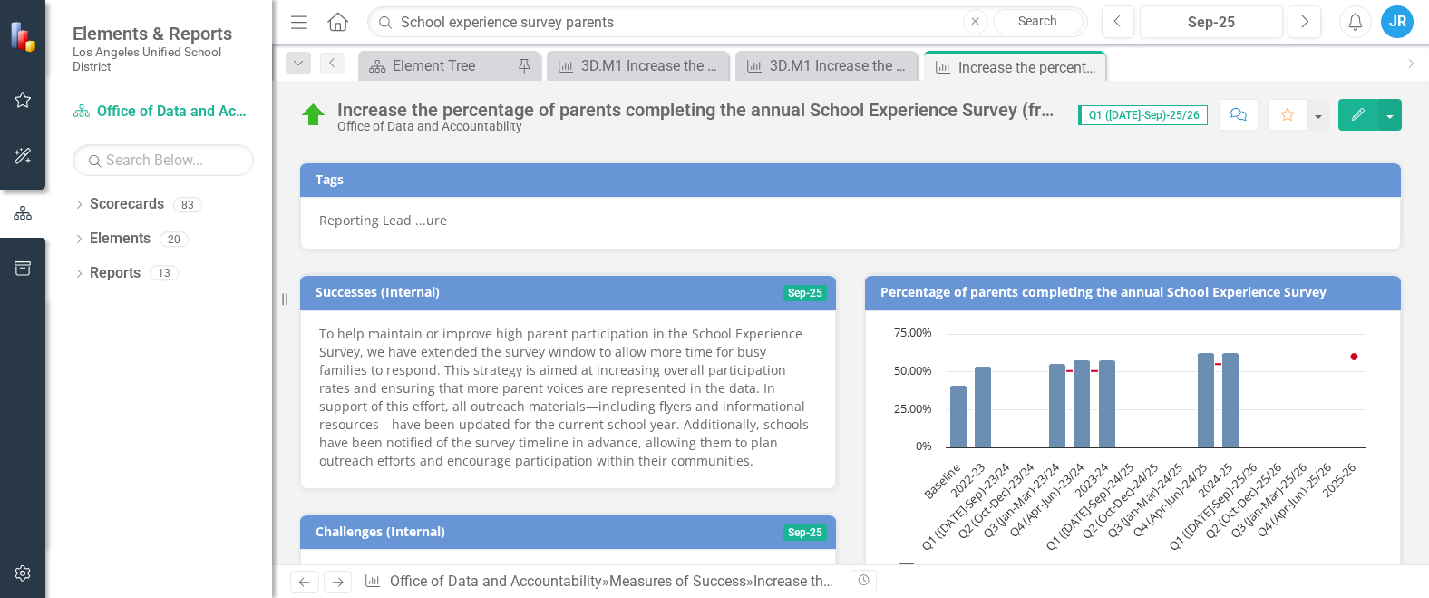
scroll to position [363, 0]
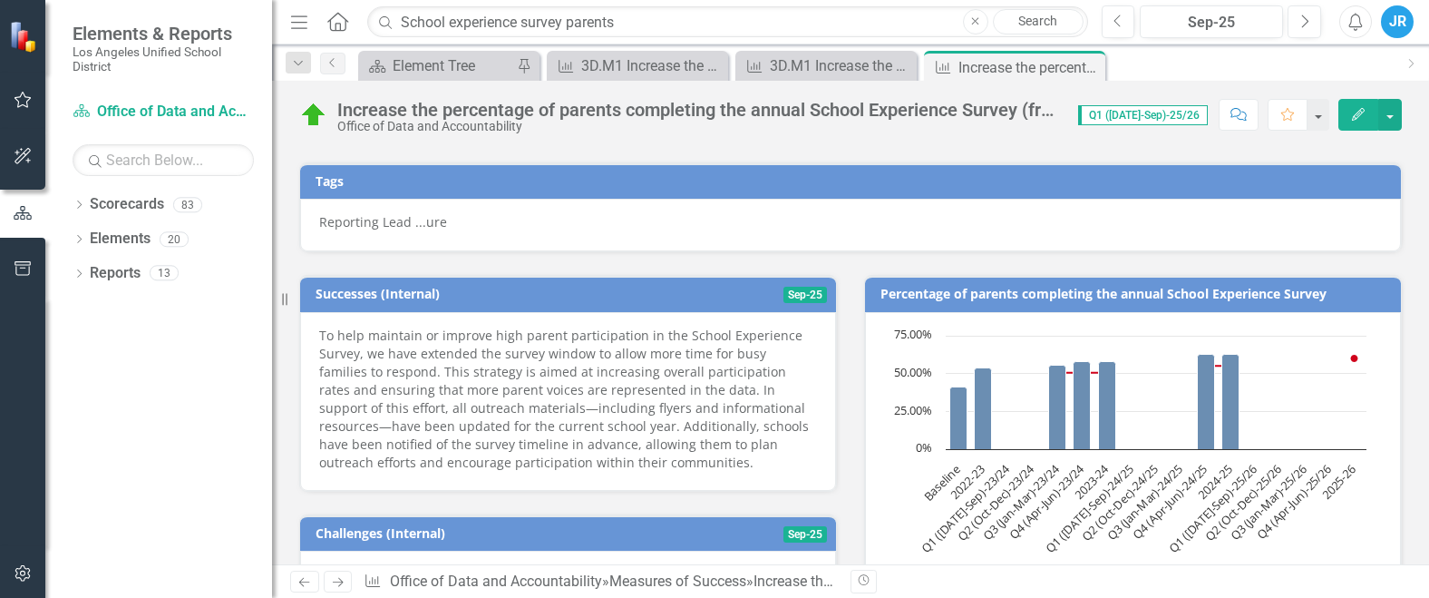
click at [588, 551] on div at bounding box center [568, 577] width 536 height 53
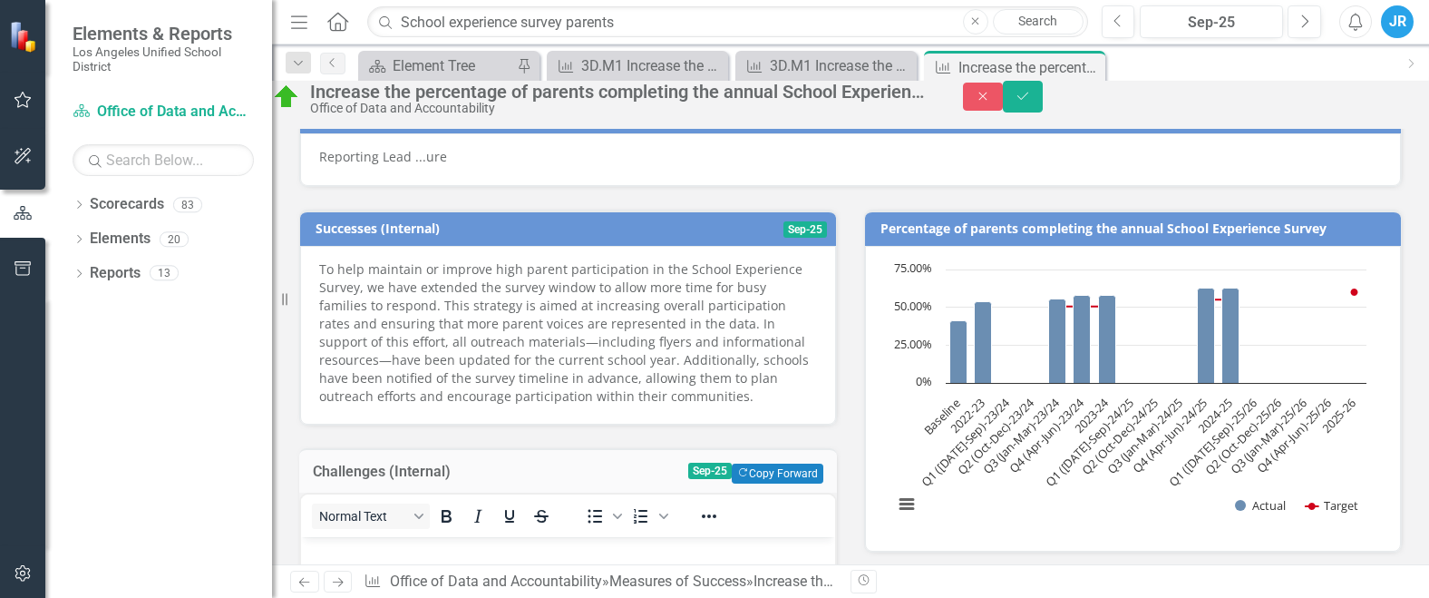
scroll to position [544, 0]
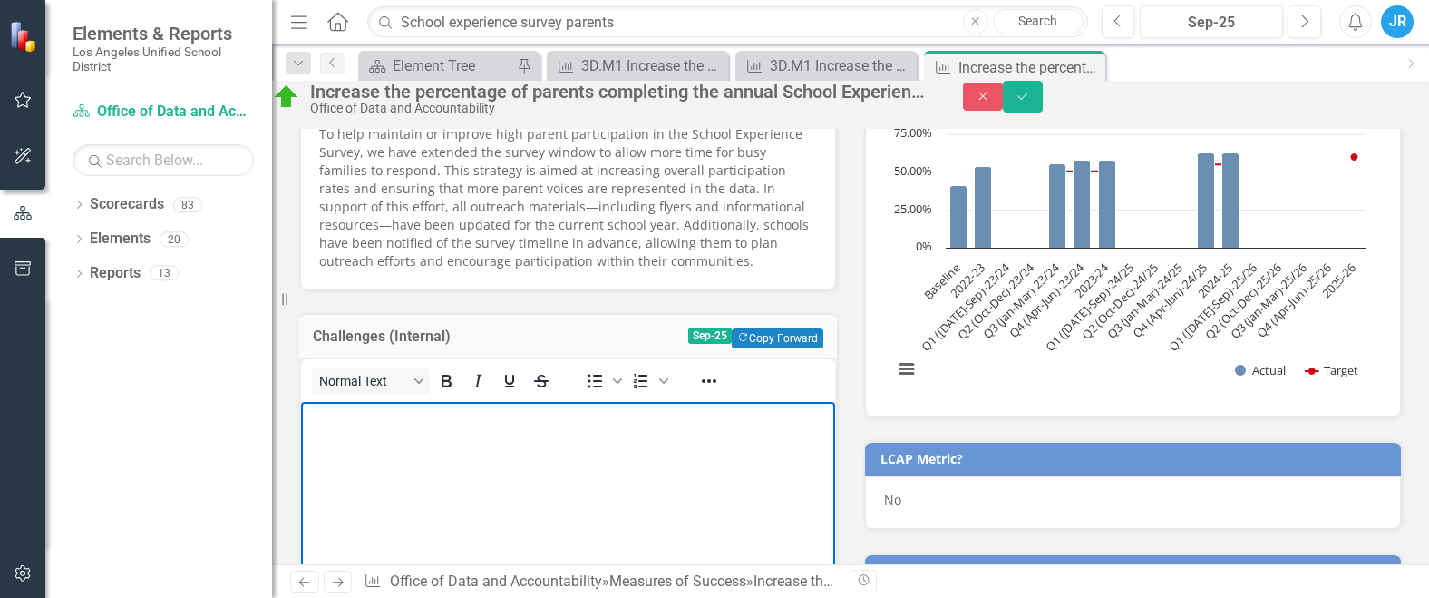
click at [459, 461] on body "Rich Text Area. Press ALT-0 for help." at bounding box center [568, 537] width 534 height 272
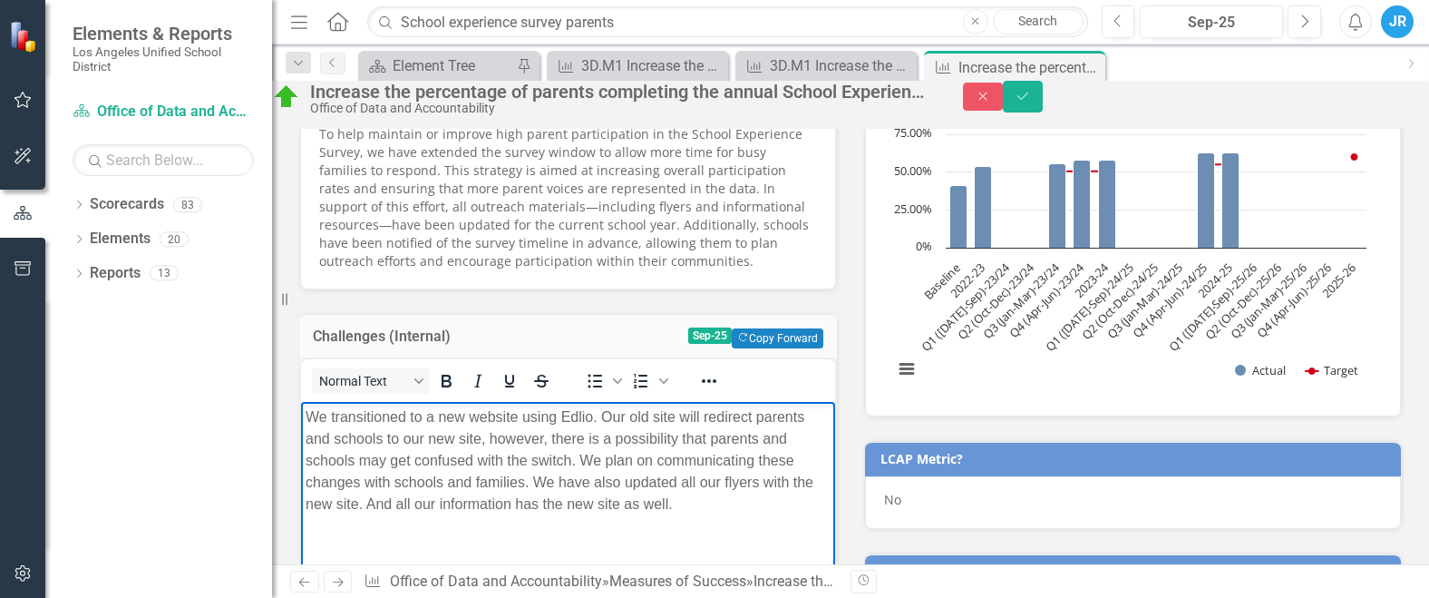
drag, startPoint x: 395, startPoint y: 526, endPoint x: 307, endPoint y: 424, distance: 134.4
click at [307, 424] on p "We transitioned to a new website using Edlio. Our old site will redirect parent…" at bounding box center [568, 459] width 525 height 109
copy p "We transitioned to a new website using Edlio. Our old site will redirect parent…"
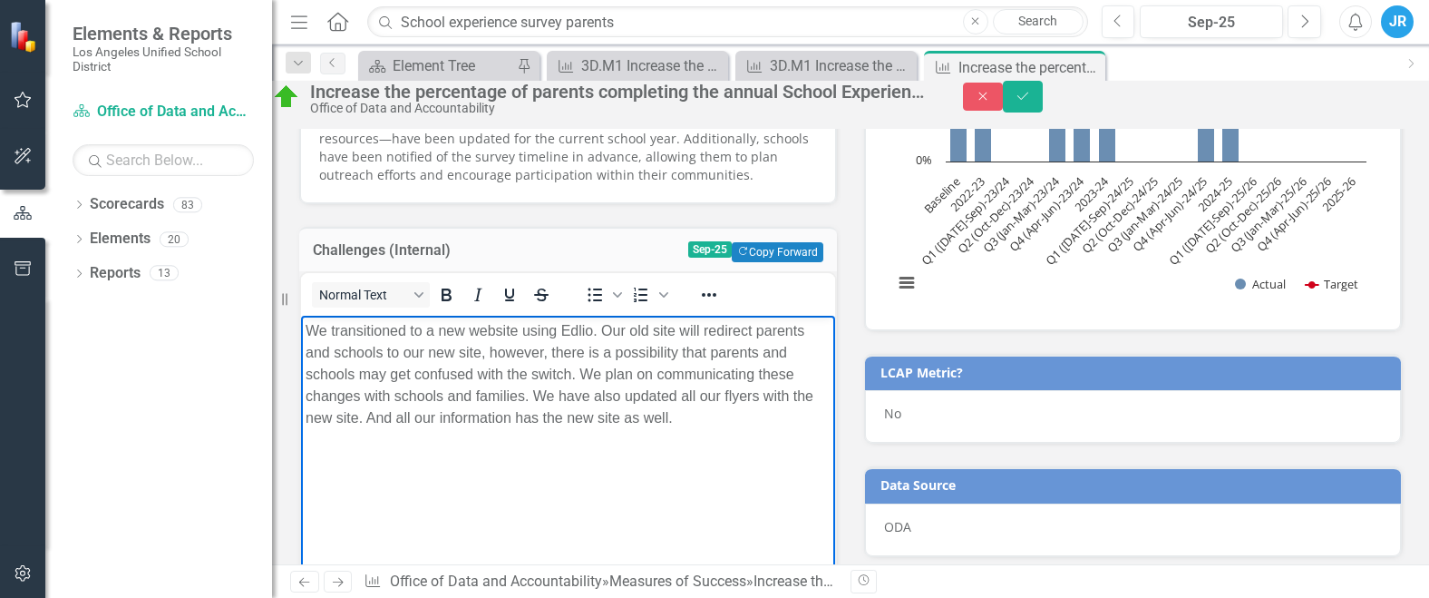
scroll to position [635, 0]
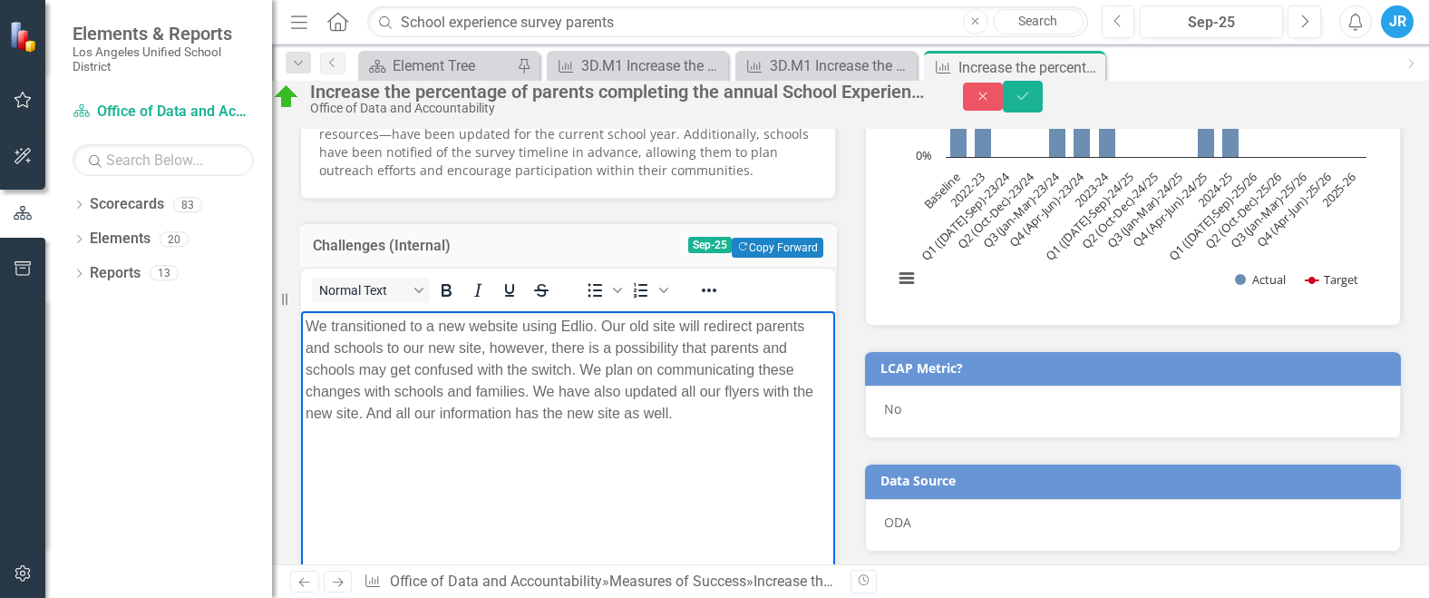
drag, startPoint x: 444, startPoint y: 492, endPoint x: 430, endPoint y: 472, distance: 25.4
click at [444, 492] on body "We transitioned to a new website using Edlio. Our old site will redirect parent…" at bounding box center [568, 446] width 534 height 272
click at [424, 424] on p "We transitioned to a new website using Edlio. Our old site will redirect parent…" at bounding box center [568, 369] width 525 height 109
drag, startPoint x: 397, startPoint y: 434, endPoint x: 307, endPoint y: 335, distance: 134.2
click at [307, 335] on p "We transitioned to a new website using Edlio. Our old site will redirect parent…" at bounding box center [568, 369] width 525 height 109
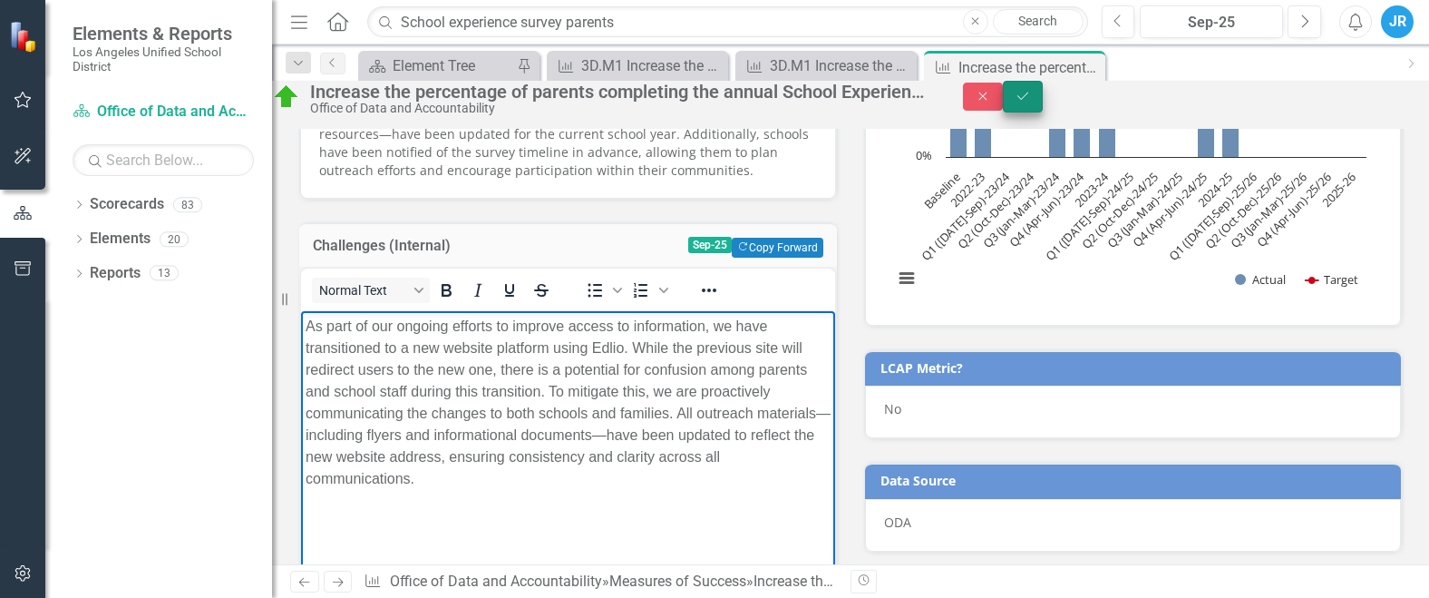
click at [1043, 112] on button "Save" at bounding box center [1023, 97] width 40 height 32
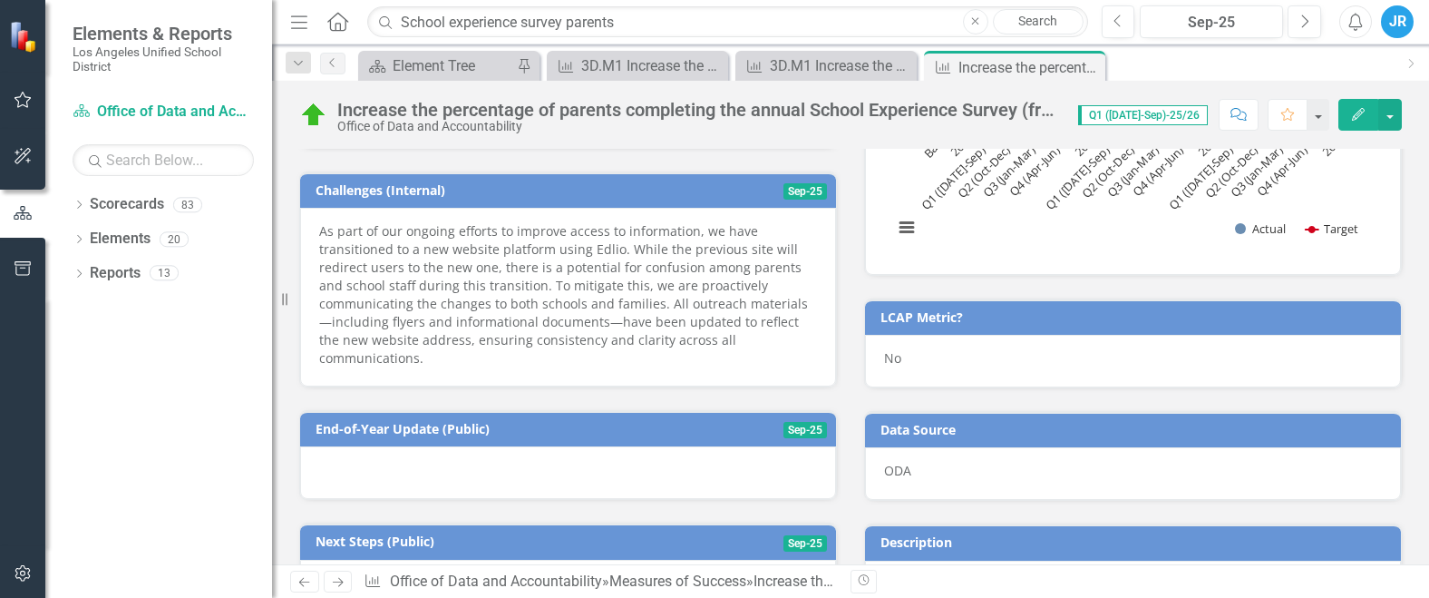
scroll to position [726, 0]
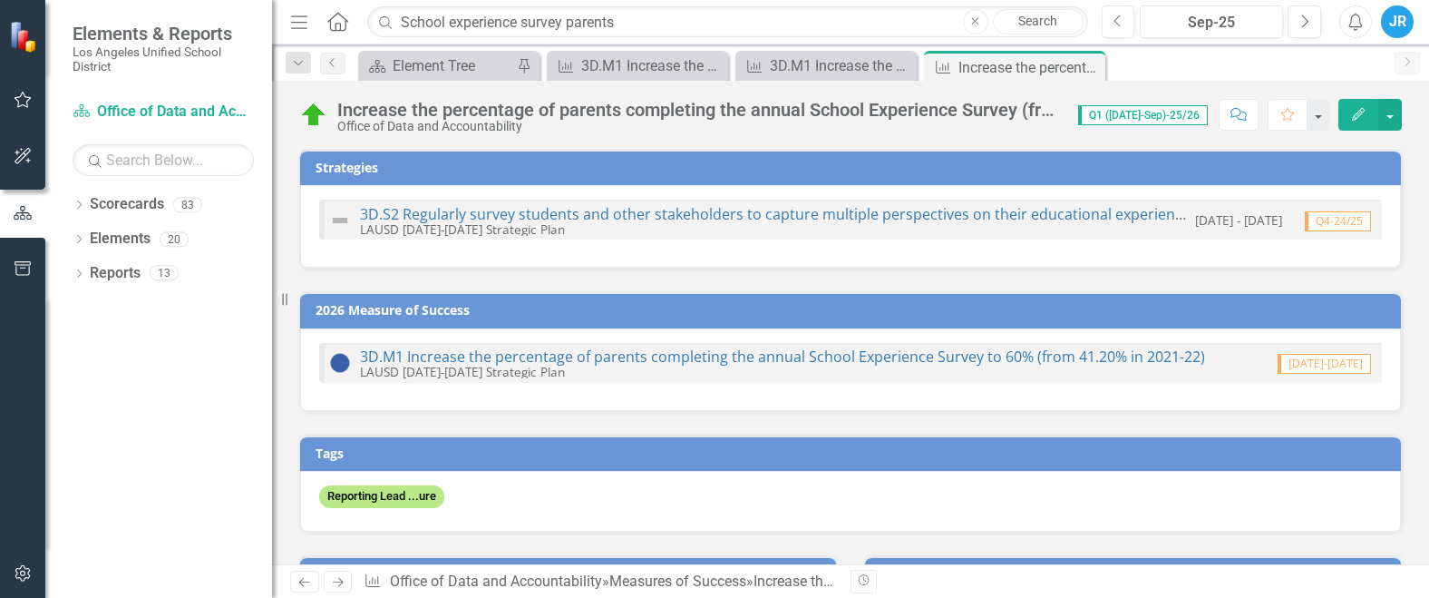
drag, startPoint x: 1088, startPoint y: 64, endPoint x: 963, endPoint y: 76, distance: 125.7
click at [0, 0] on icon "Close" at bounding box center [0, 0] width 0 height 0
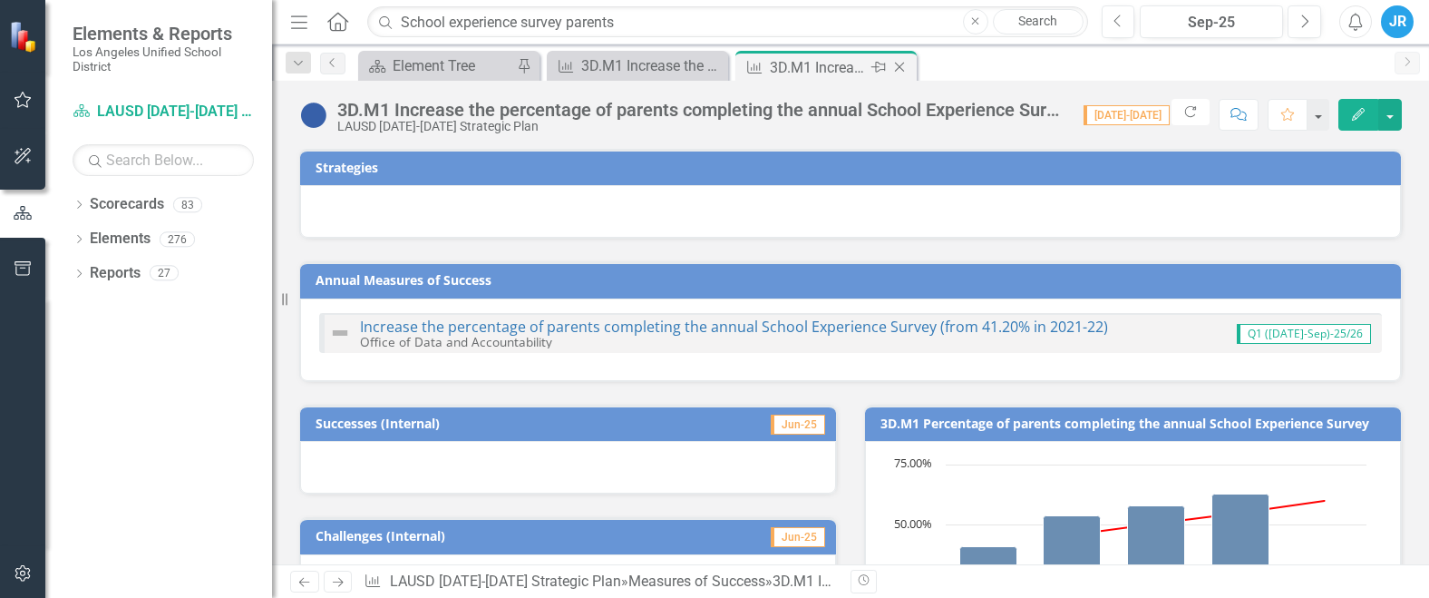
click at [907, 66] on icon "Close" at bounding box center [900, 67] width 18 height 15
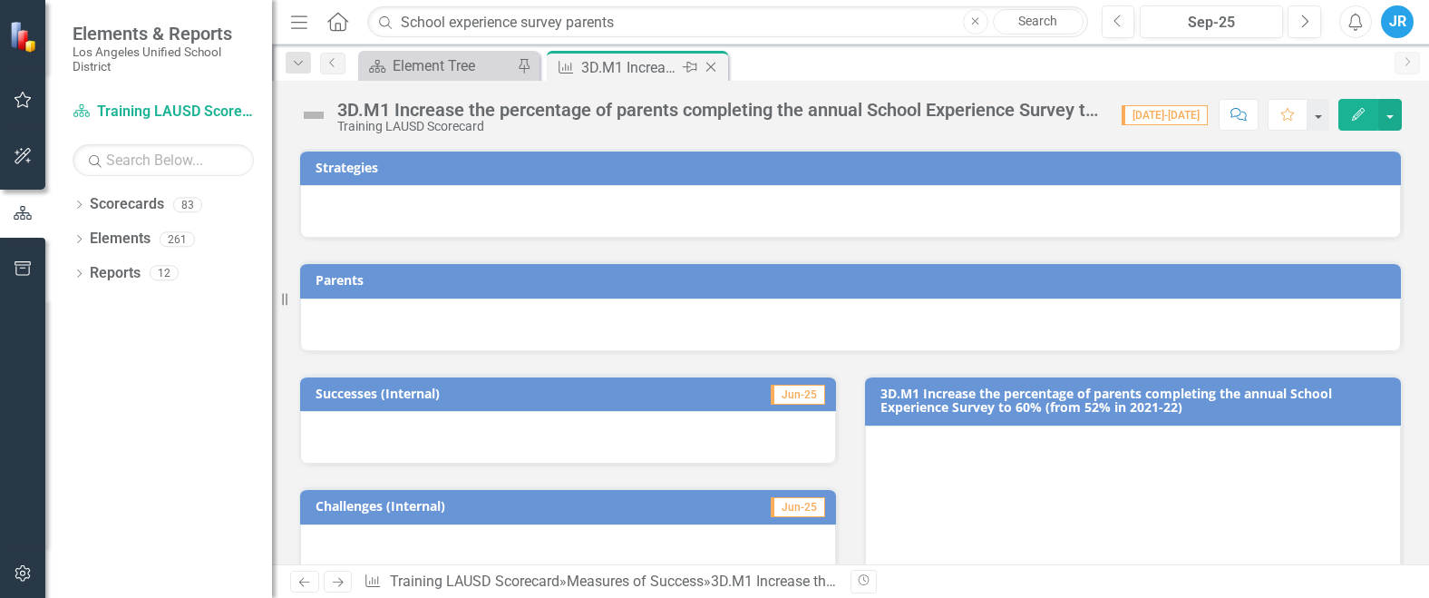
click at [711, 63] on icon "Close" at bounding box center [711, 67] width 18 height 15
